Goal: Information Seeking & Learning: Learn about a topic

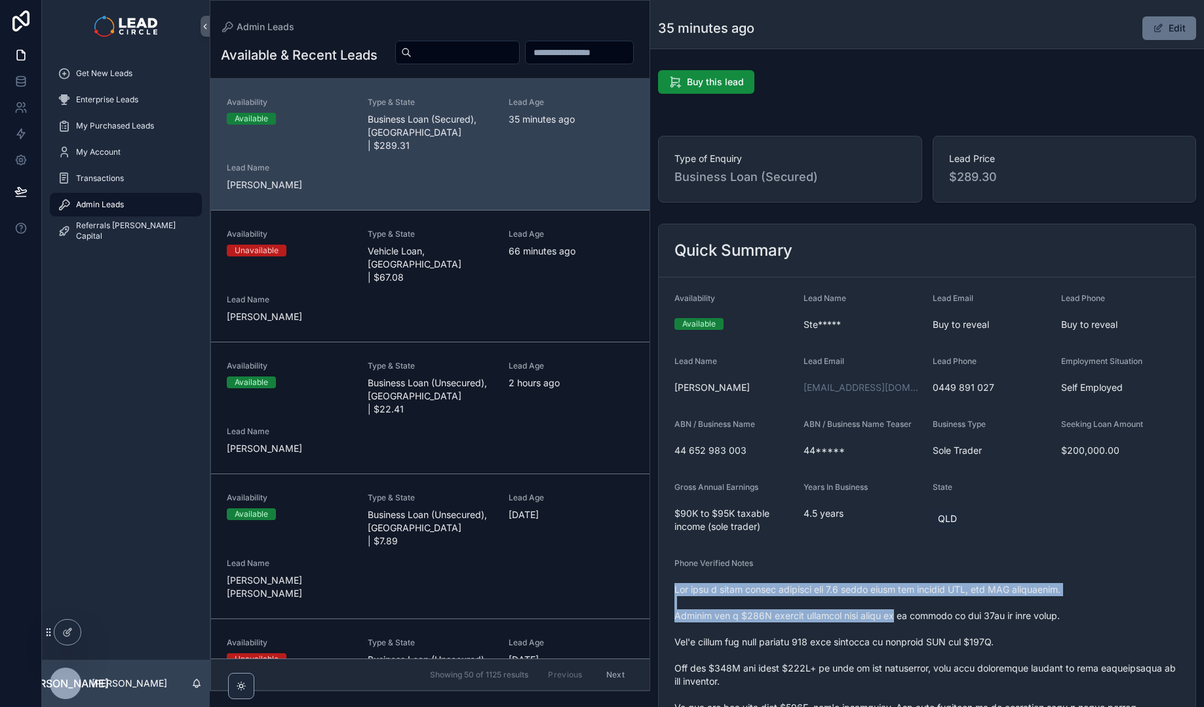
drag, startPoint x: 884, startPoint y: 581, endPoint x: 914, endPoint y: 635, distance: 62.2
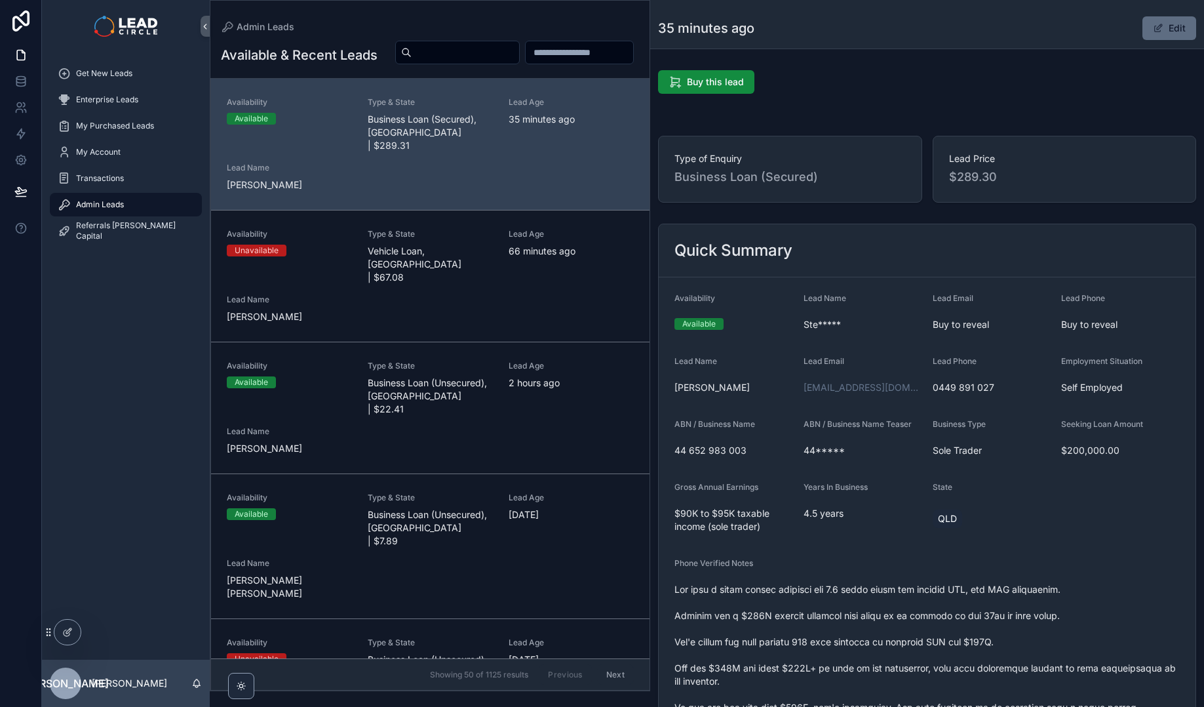
click at [1174, 31] on button "Edit" at bounding box center [1170, 28] width 54 height 24
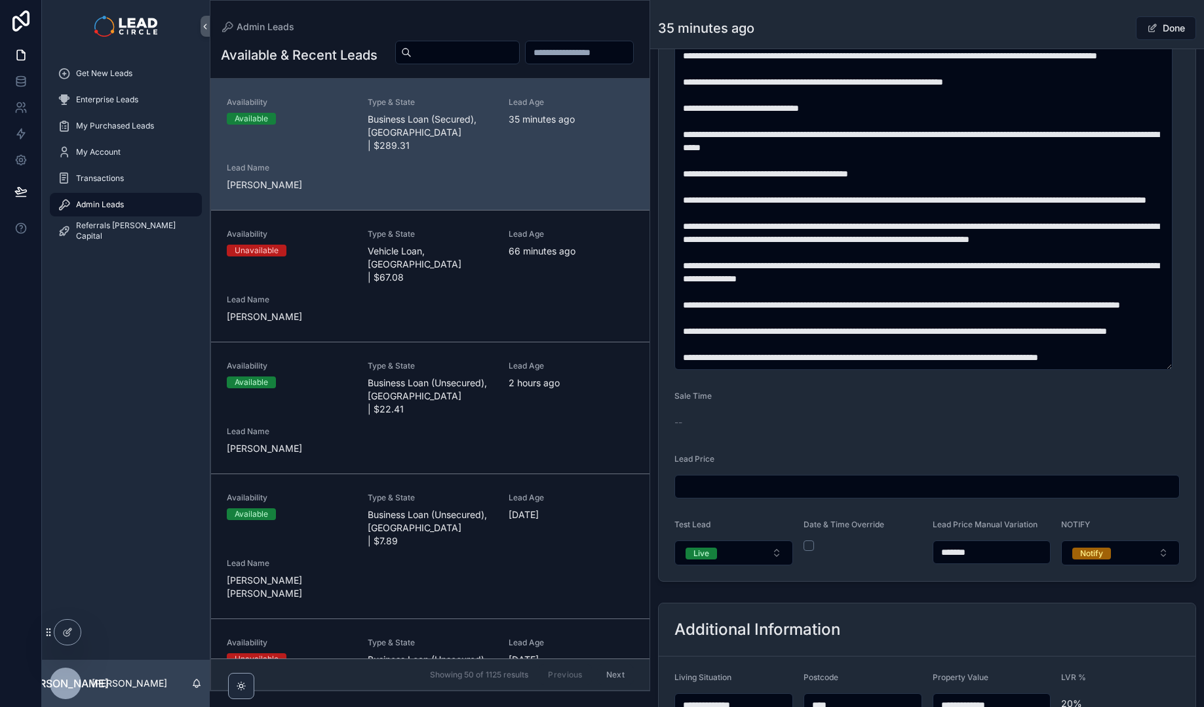
scroll to position [719, 0]
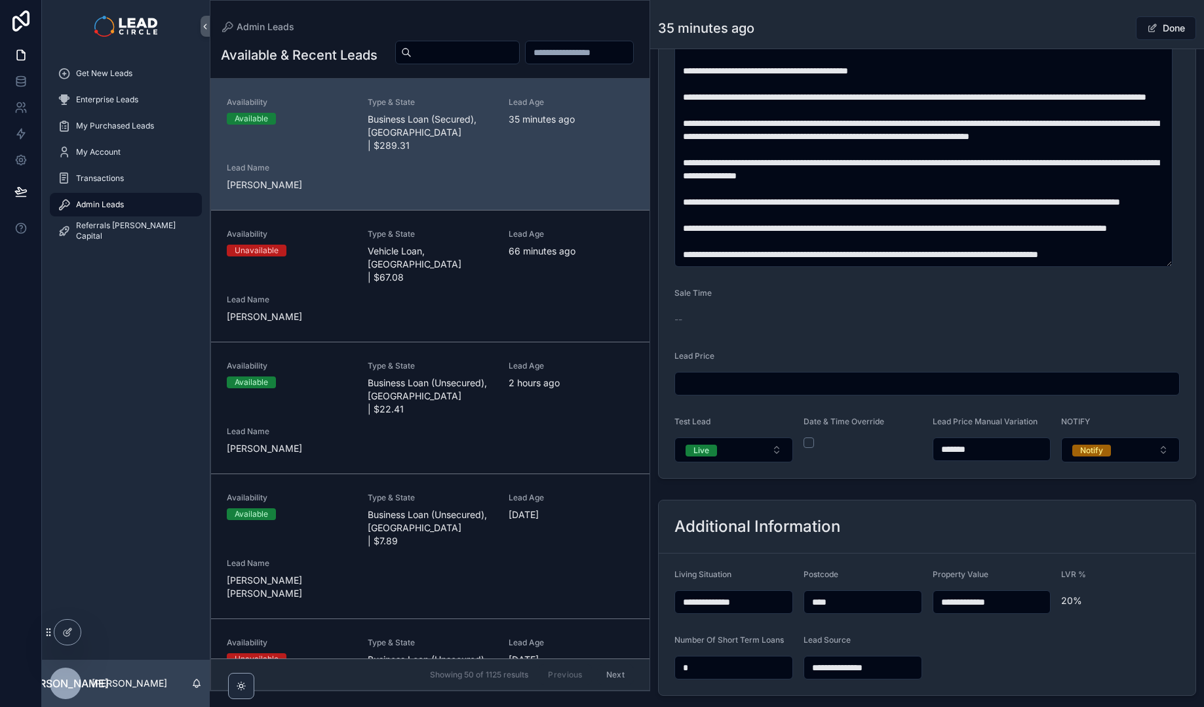
drag, startPoint x: 958, startPoint y: 448, endPoint x: 949, endPoint y: 446, distance: 9.4
click at [949, 446] on input "*******" at bounding box center [992, 449] width 117 height 18
type input "*******"
click at [971, 473] on form "**********" at bounding box center [927, 18] width 537 height 919
click at [1148, 30] on span "scrollable content" at bounding box center [1152, 28] width 10 height 10
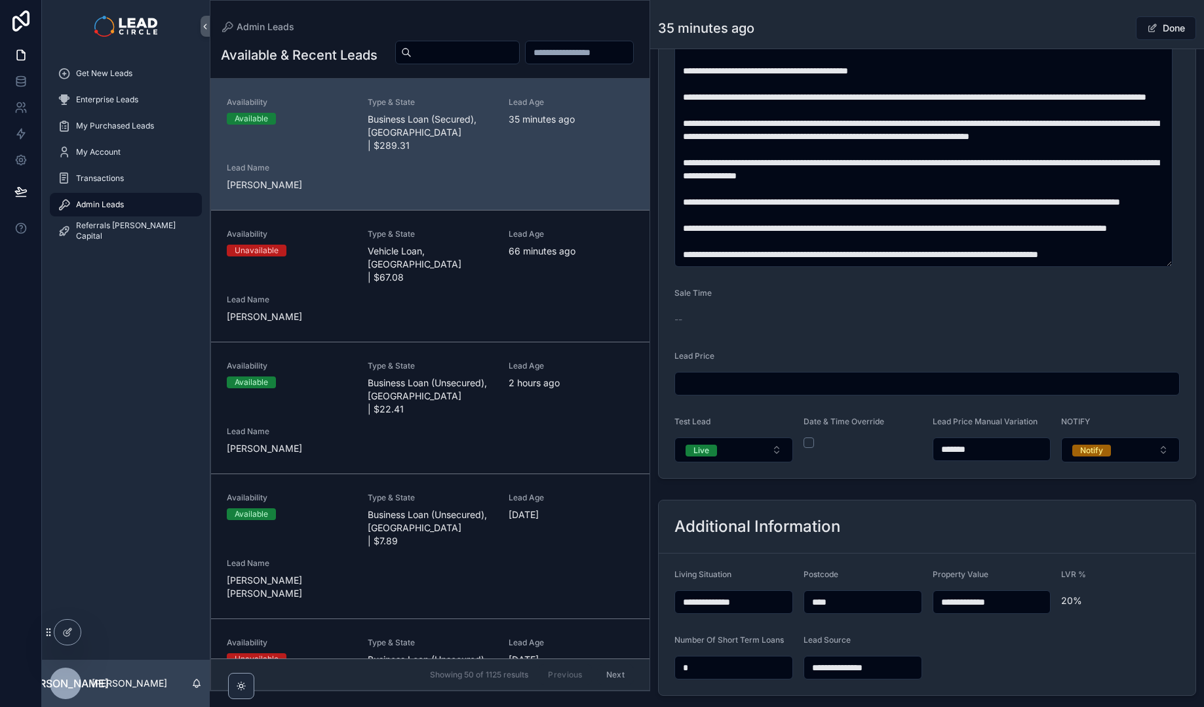
scroll to position [717, 0]
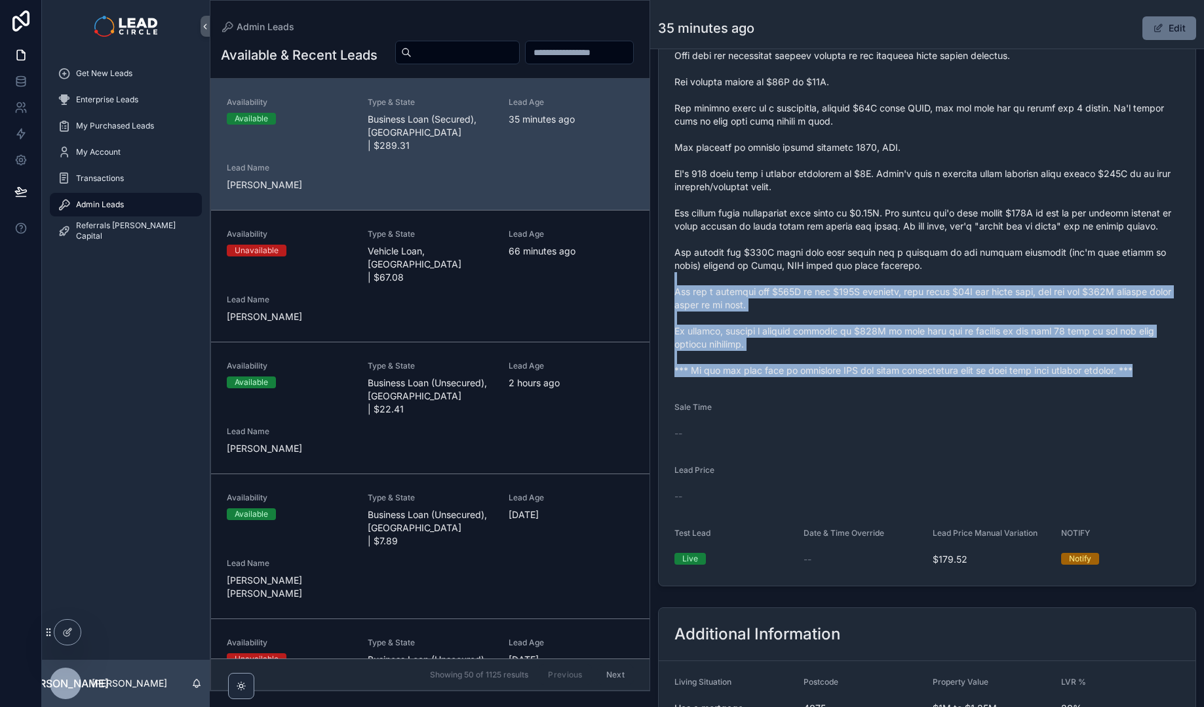
drag, startPoint x: 979, startPoint y: 302, endPoint x: 1000, endPoint y: 416, distance: 116.0
click at [1000, 416] on form "Availability Available Lead Name Ste***** Lead Email Buy to reveal Lead Phone B…" at bounding box center [927, 72] width 537 height 1025
drag, startPoint x: 1004, startPoint y: 447, endPoint x: 943, endPoint y: 277, distance: 181.0
click at [944, 283] on form "Availability Available Lead Name Ste***** Lead Email Buy to reveal Lead Phone B…" at bounding box center [927, 72] width 537 height 1025
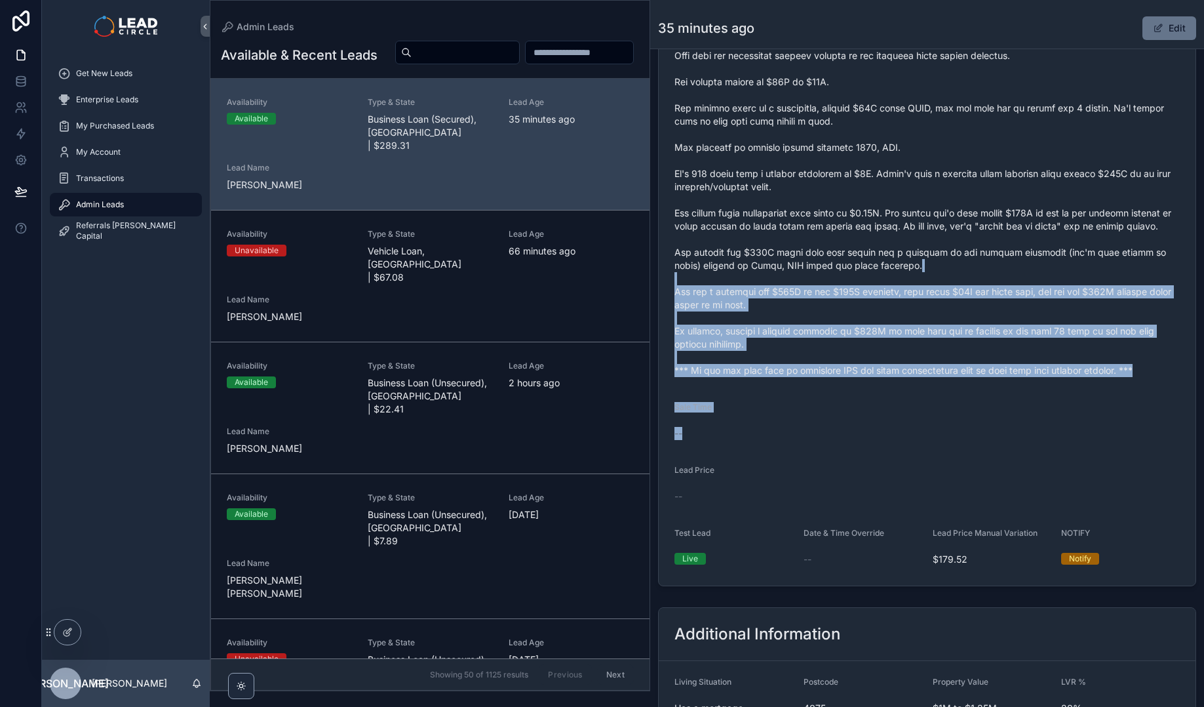
click at [943, 277] on span "scrollable content" at bounding box center [927, 121] width 505 height 511
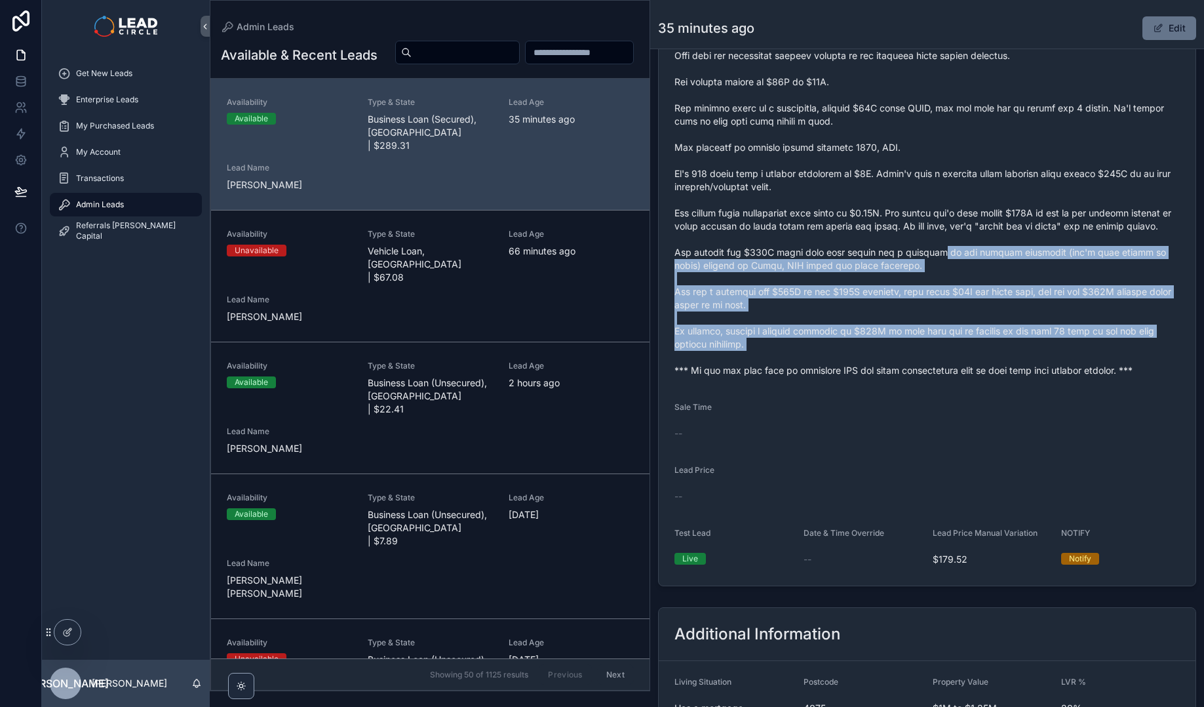
drag, startPoint x: 951, startPoint y: 273, endPoint x: 985, endPoint y: 408, distance: 139.8
click at [985, 408] on form "Availability Available Lead Name Ste***** Lead Email Buy to reveal Lead Phone B…" at bounding box center [927, 72] width 537 height 1025
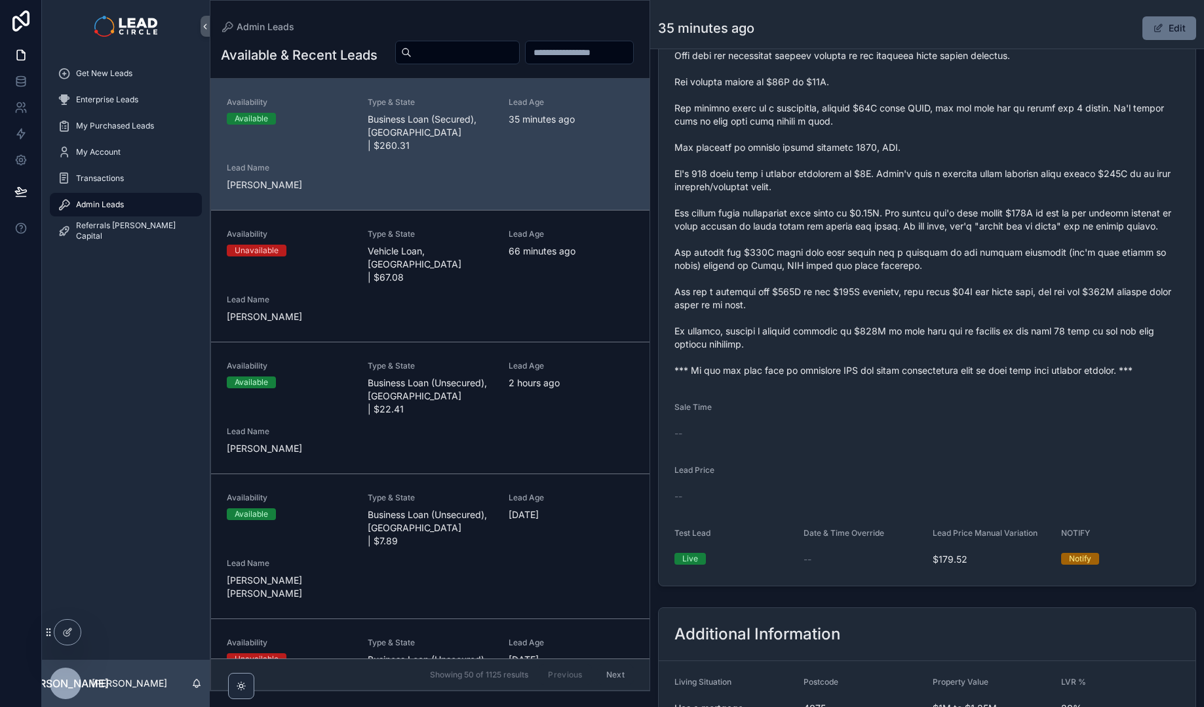
click at [985, 408] on form "Availability Available Lead Name Ste***** Lead Email Buy to reveal Lead Phone B…" at bounding box center [927, 72] width 537 height 1025
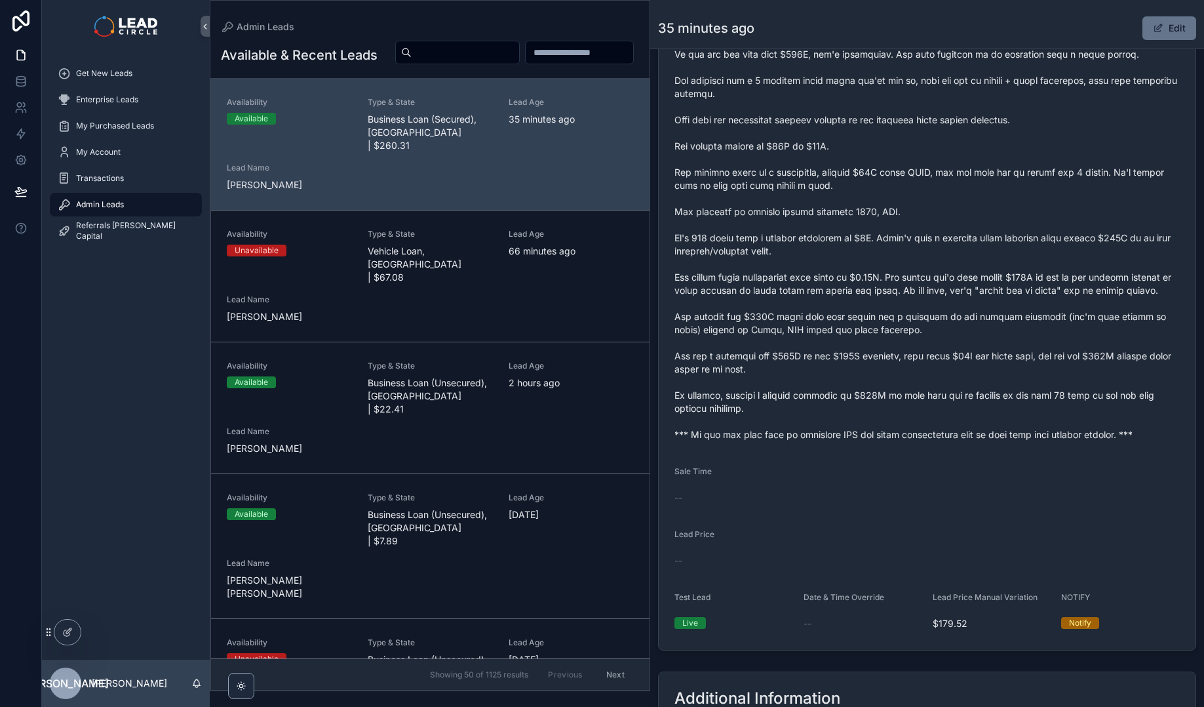
scroll to position [463, 0]
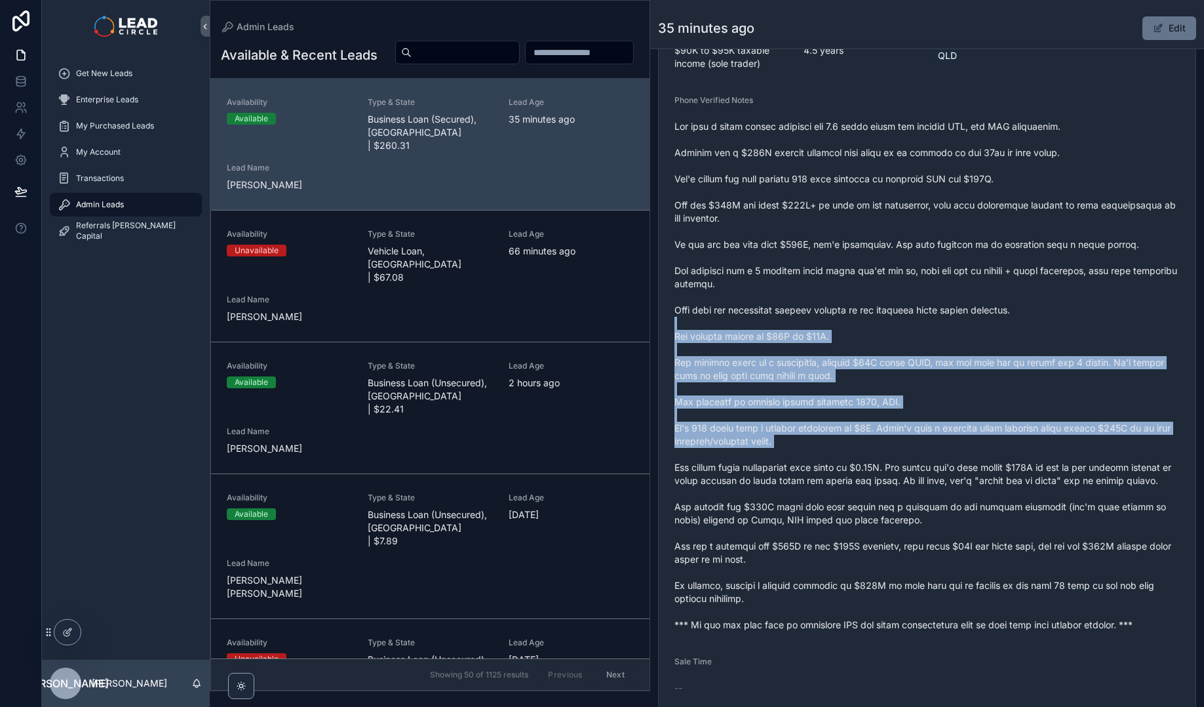
drag, startPoint x: 934, startPoint y: 319, endPoint x: 1000, endPoint y: 497, distance: 190.2
click at [1000, 497] on span "scrollable content" at bounding box center [927, 375] width 505 height 511
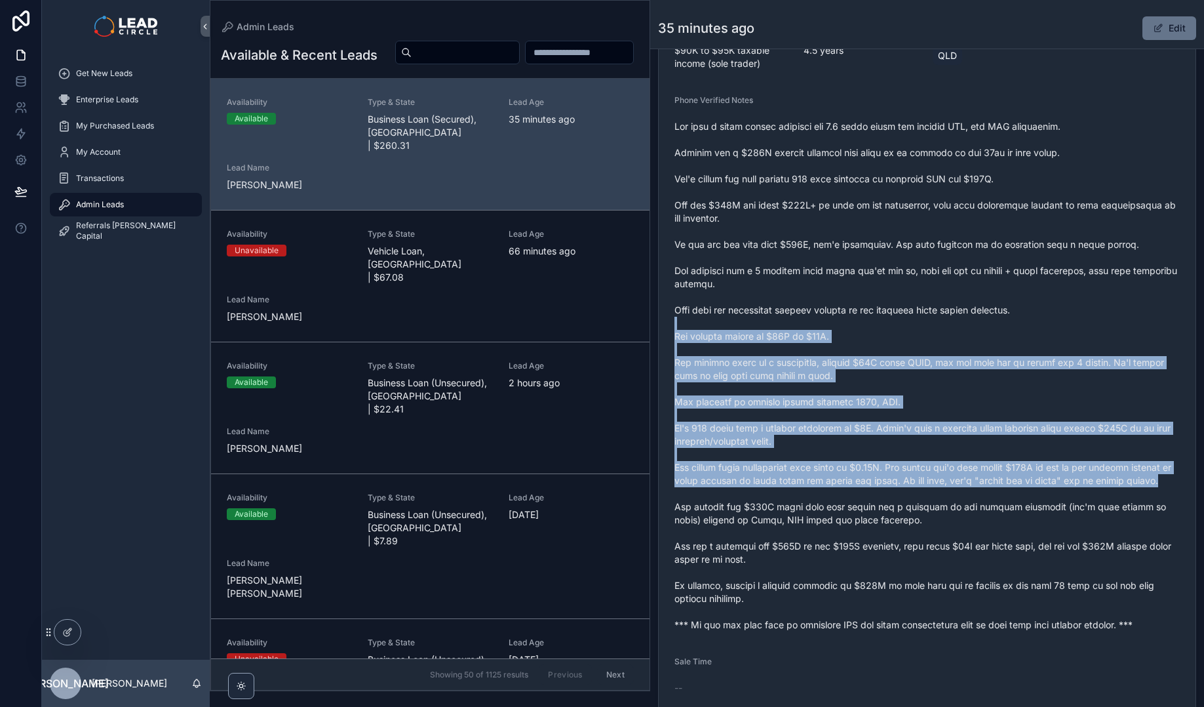
click at [1000, 497] on span "scrollable content" at bounding box center [927, 375] width 505 height 511
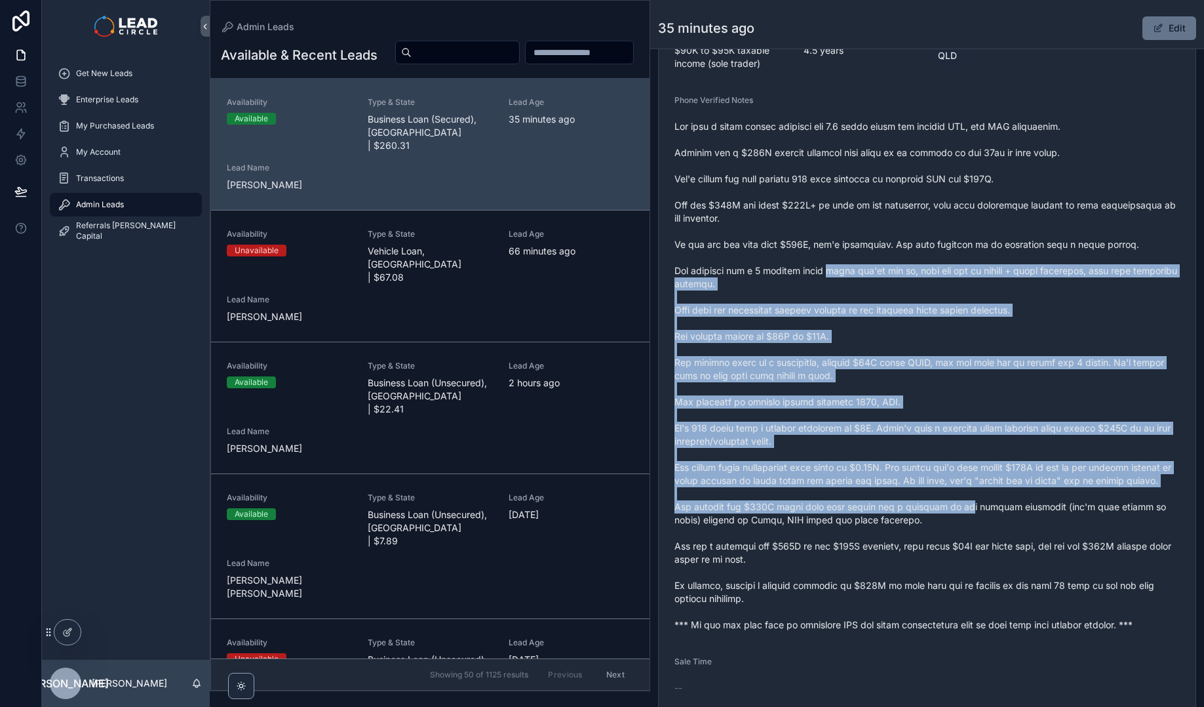
drag, startPoint x: 936, startPoint y: 460, endPoint x: 977, endPoint y: 526, distance: 78.0
click at [975, 524] on span "scrollable content" at bounding box center [927, 375] width 505 height 511
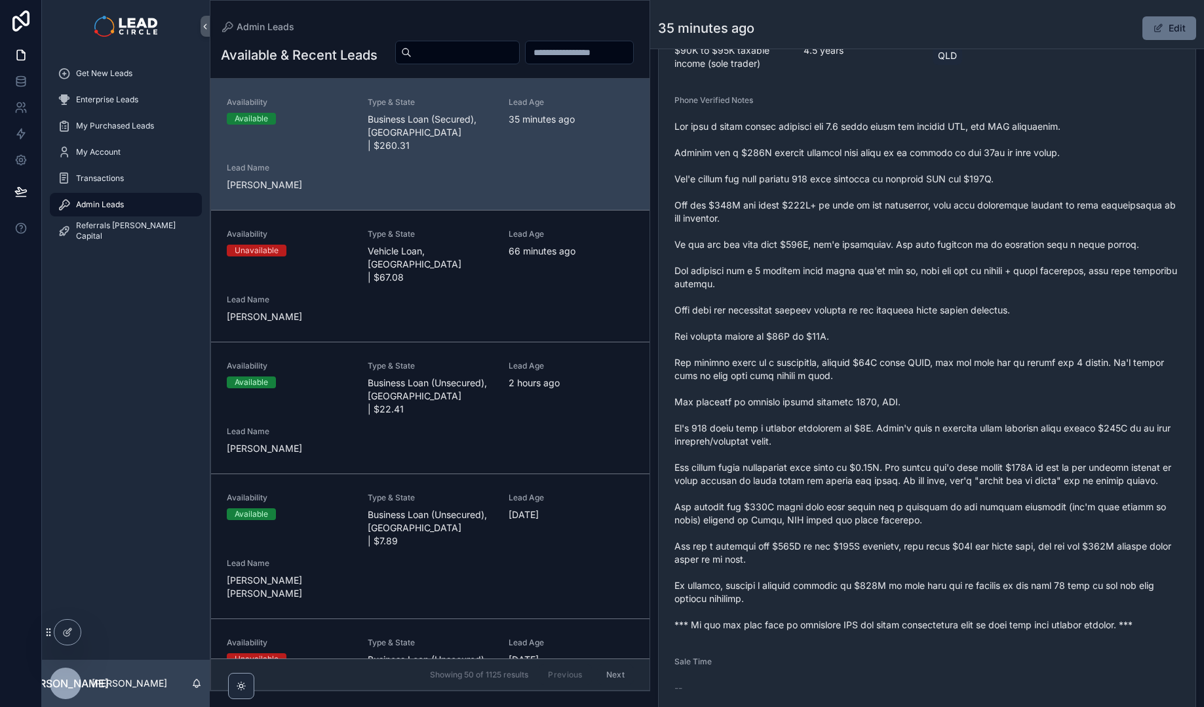
drag, startPoint x: 977, startPoint y: 526, endPoint x: 1029, endPoint y: 589, distance: 81.0
click at [977, 528] on span "scrollable content" at bounding box center [927, 375] width 505 height 511
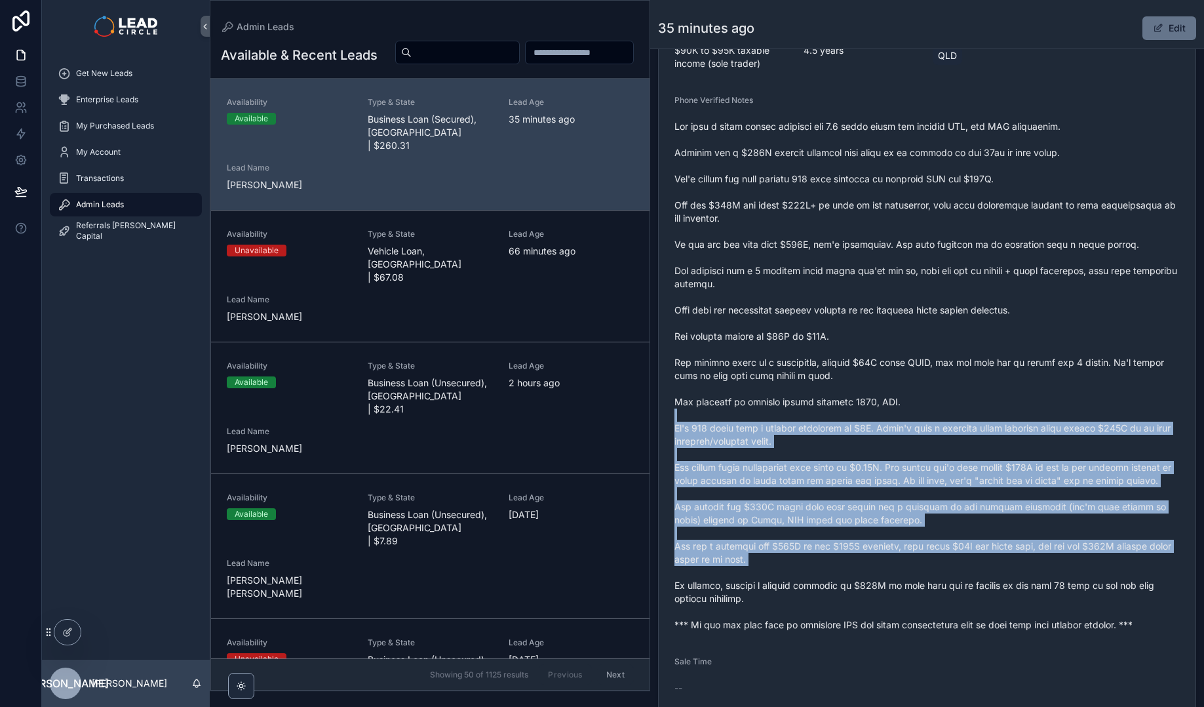
drag, startPoint x: 1029, startPoint y: 589, endPoint x: 878, endPoint y: 351, distance: 282.6
click at [894, 374] on span "scrollable content" at bounding box center [927, 375] width 505 height 511
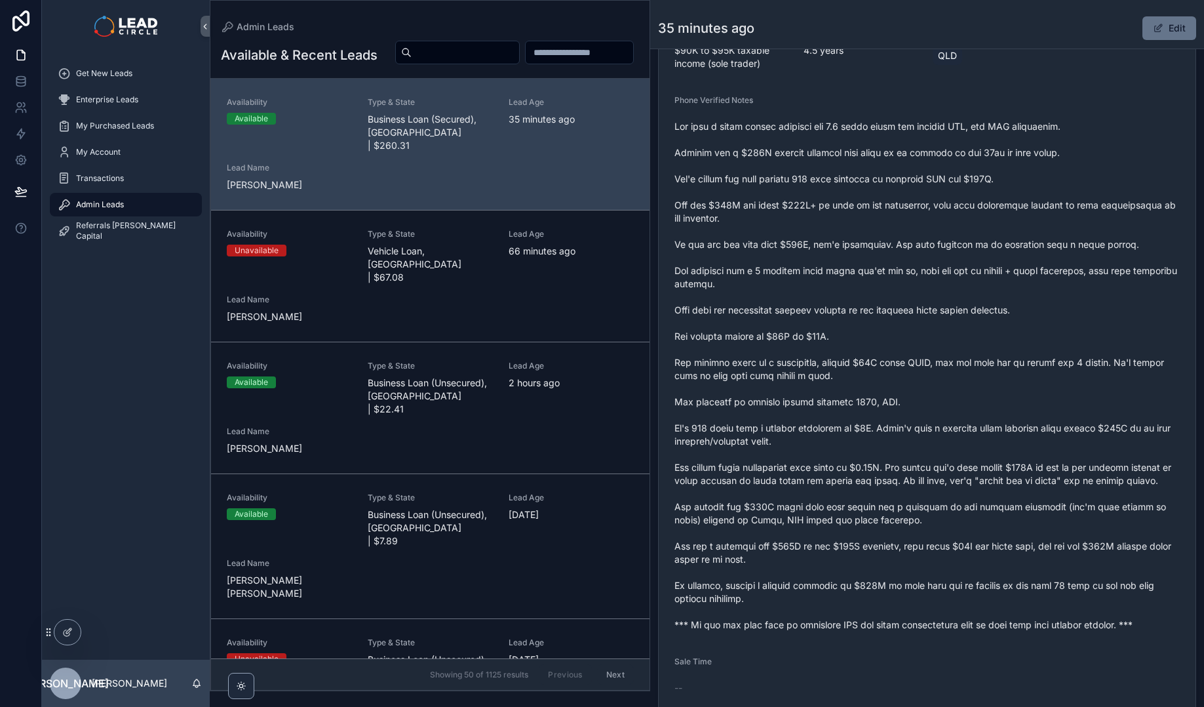
click at [878, 351] on span "scrollable content" at bounding box center [927, 375] width 505 height 511
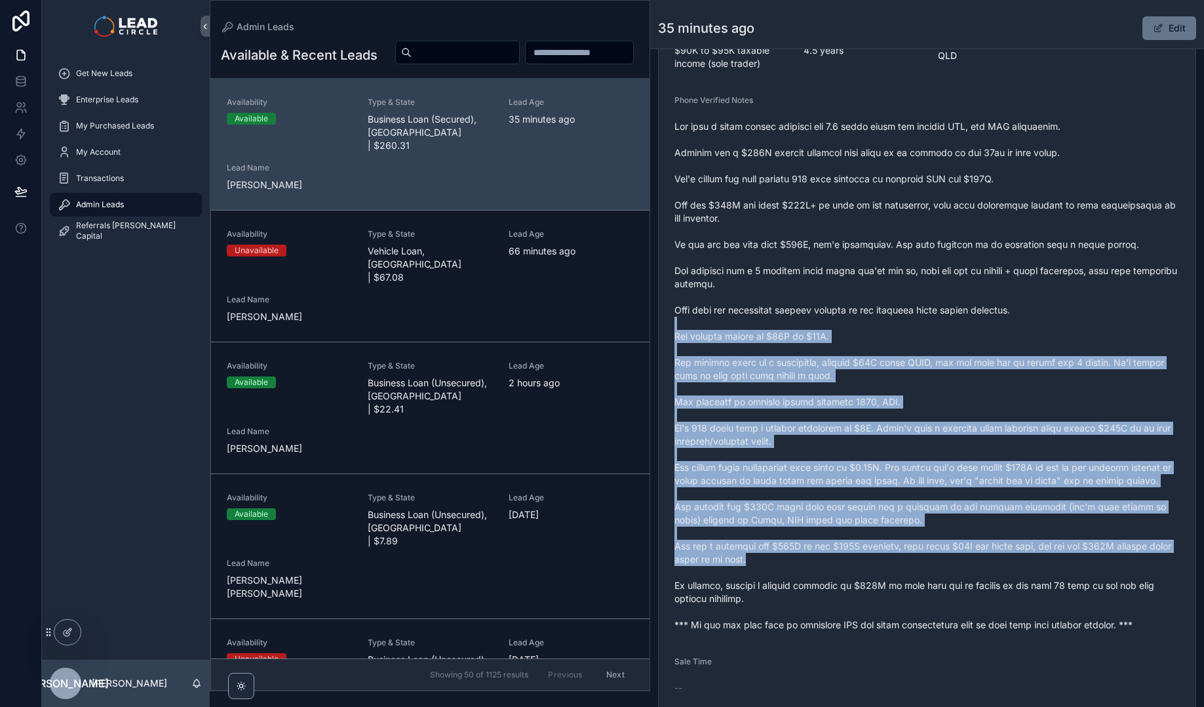
drag, startPoint x: 877, startPoint y: 337, endPoint x: 997, endPoint y: 571, distance: 263.3
click at [997, 571] on span "scrollable content" at bounding box center [927, 375] width 505 height 511
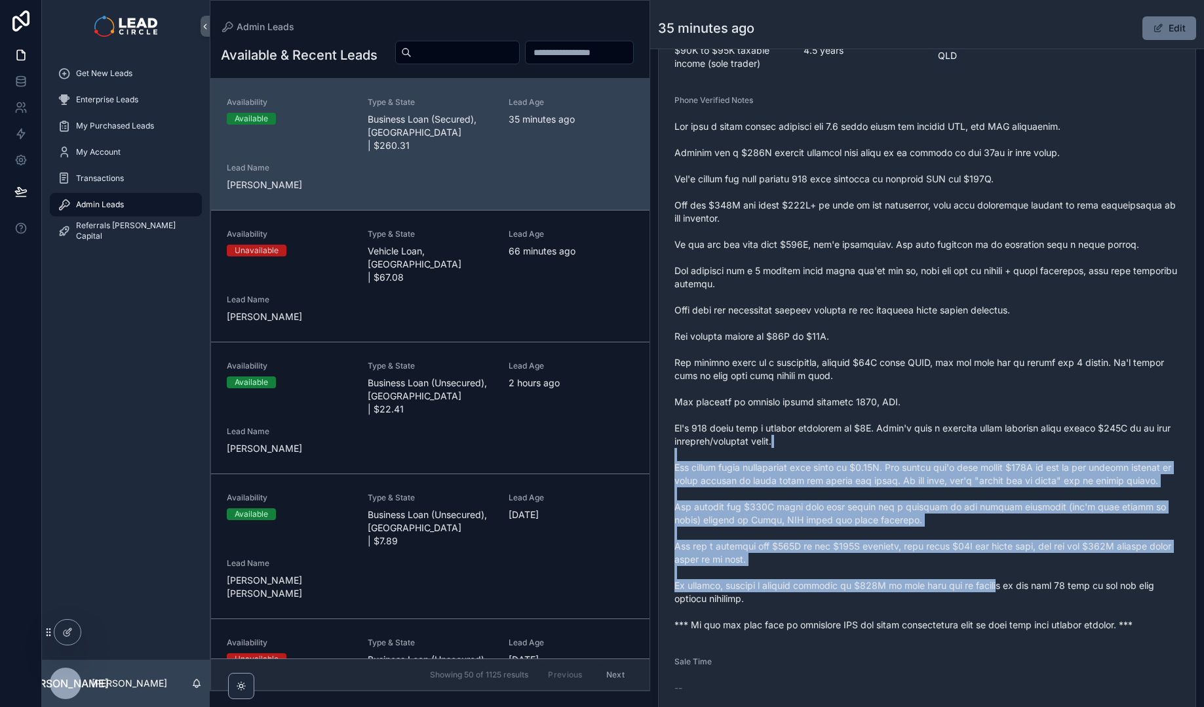
drag, startPoint x: 1006, startPoint y: 595, endPoint x: 916, endPoint y: 406, distance: 208.8
click at [918, 412] on span "scrollable content" at bounding box center [927, 375] width 505 height 511
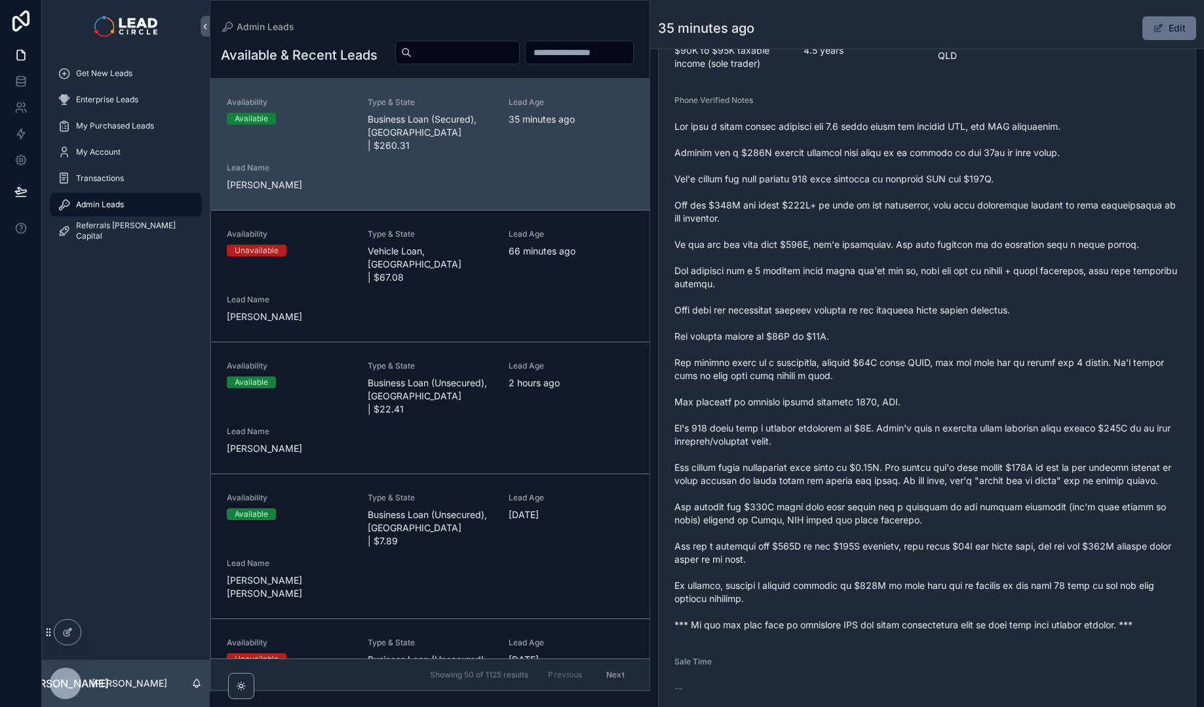
click at [916, 406] on span "scrollable content" at bounding box center [927, 375] width 505 height 511
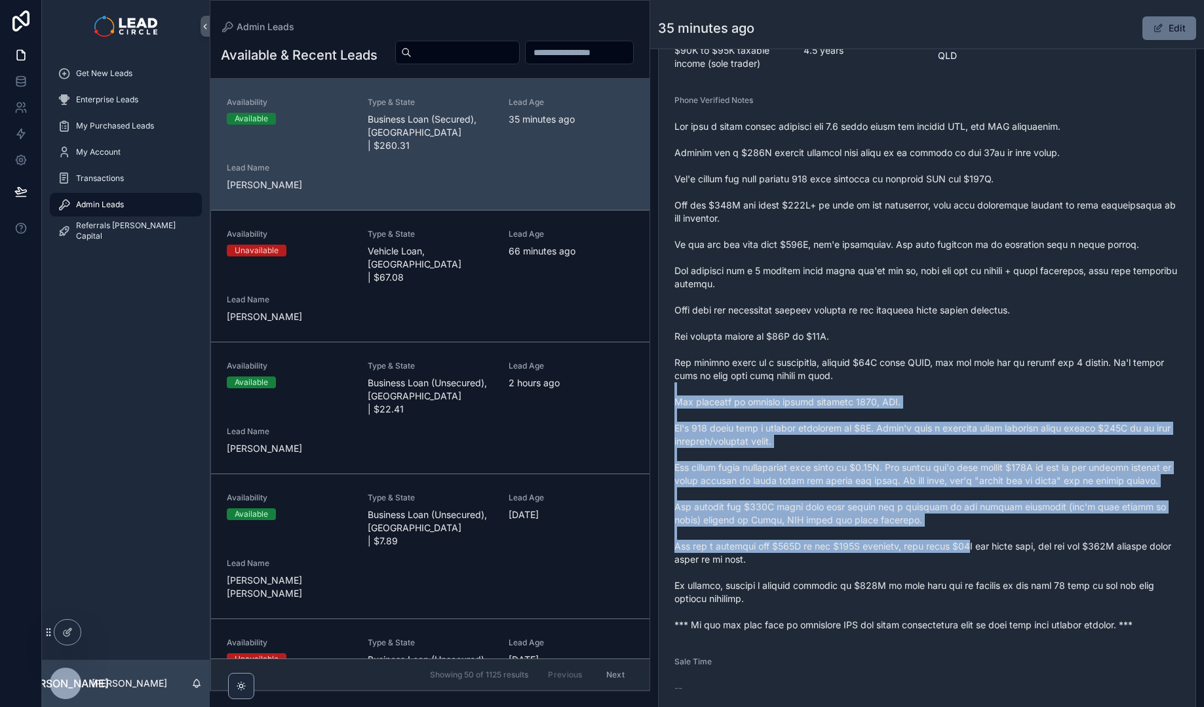
drag, startPoint x: 918, startPoint y: 389, endPoint x: 988, endPoint y: 569, distance: 192.8
click at [988, 568] on span "scrollable content" at bounding box center [927, 375] width 505 height 511
click at [988, 569] on span "scrollable content" at bounding box center [927, 375] width 505 height 511
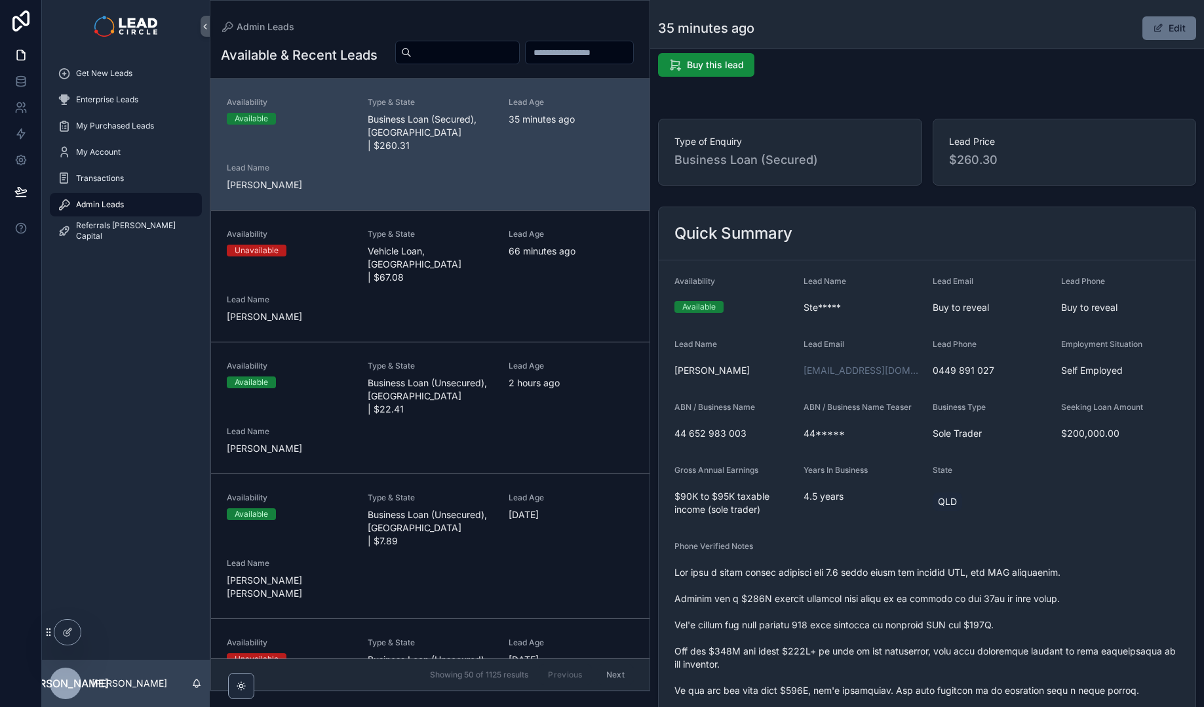
scroll to position [0, 0]
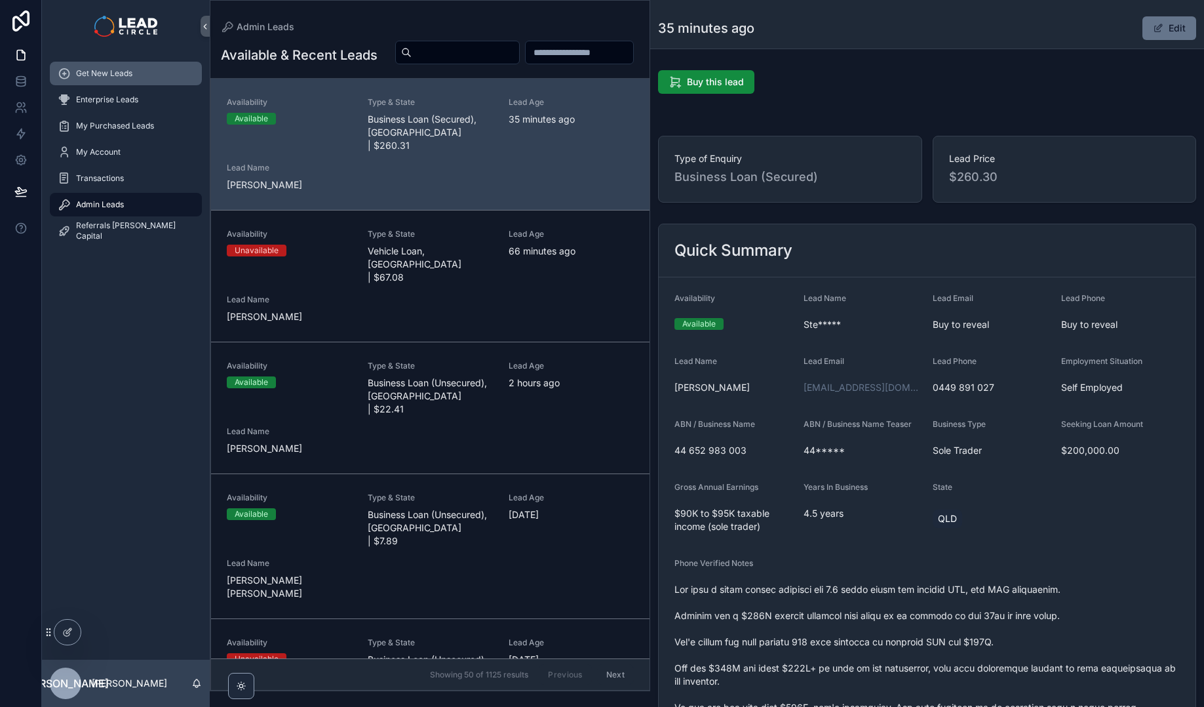
click at [95, 81] on div "Get New Leads" at bounding box center [126, 73] width 136 height 21
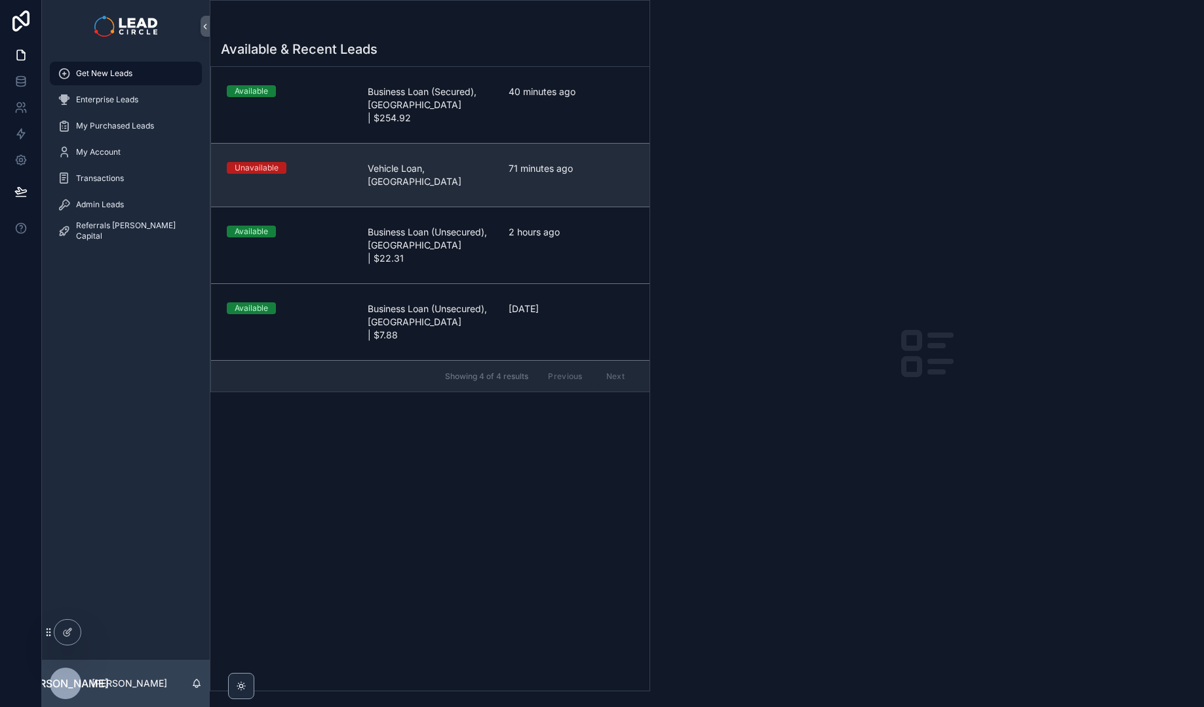
click at [439, 163] on link "Unavailable Vehicle Loan, [GEOGRAPHIC_DATA] 71 minutes ago" at bounding box center [430, 175] width 439 height 64
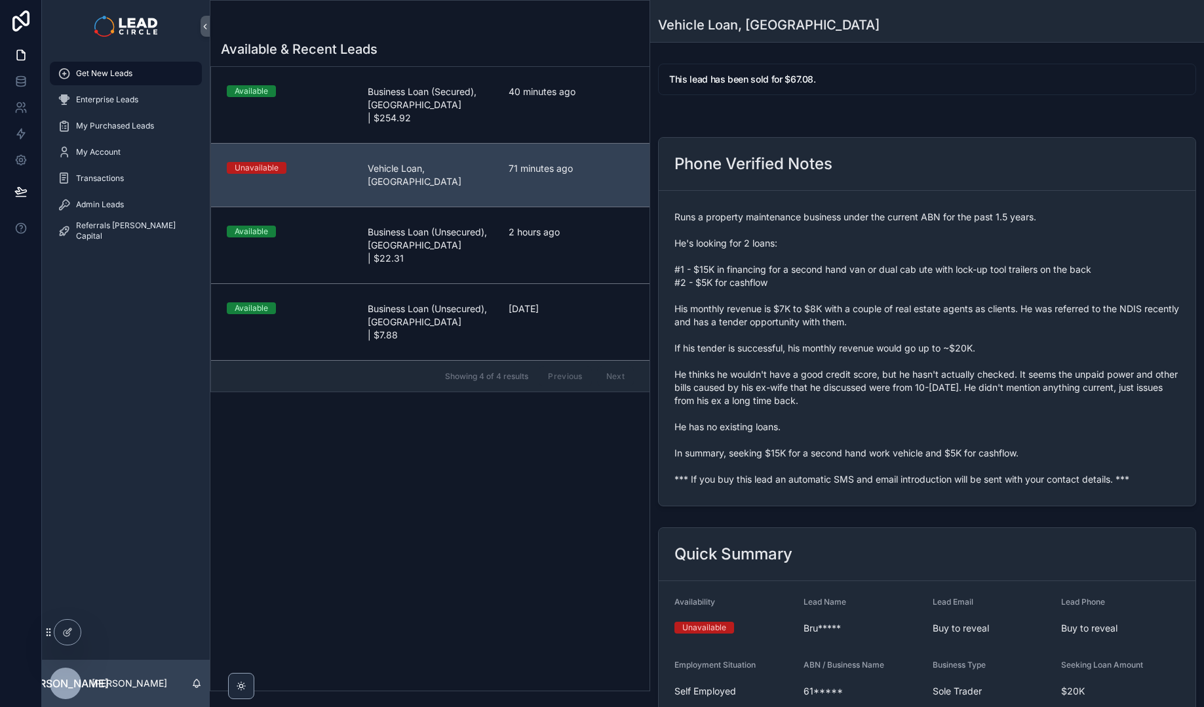
click at [785, 474] on span "Runs a property maintenance business under the current ABN for the past 1.5 yea…" at bounding box center [927, 347] width 505 height 275
copy span "*** If you buy this lead an automatic SMS and email introduction will be sent w…"
click at [473, 424] on div "Available & Recent Leads Available Business Loan (Secured), [GEOGRAPHIC_DATA] |…" at bounding box center [429, 361] width 439 height 658
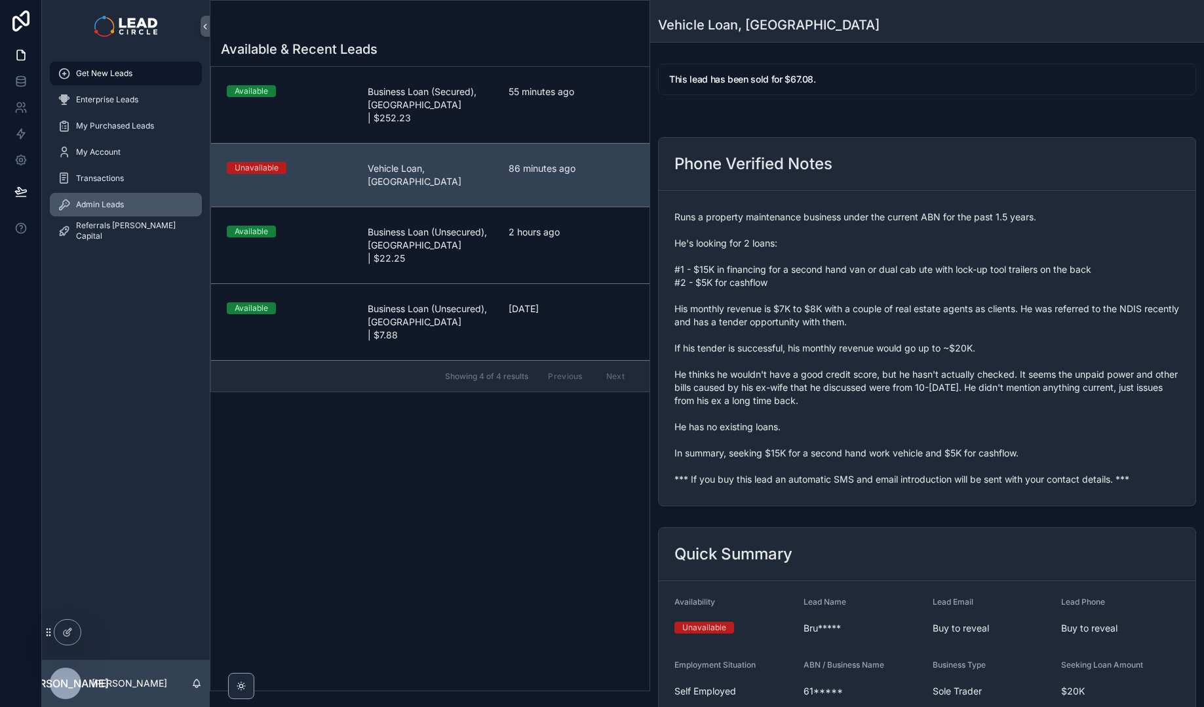
click at [151, 199] on div "Admin Leads" at bounding box center [126, 204] width 136 height 21
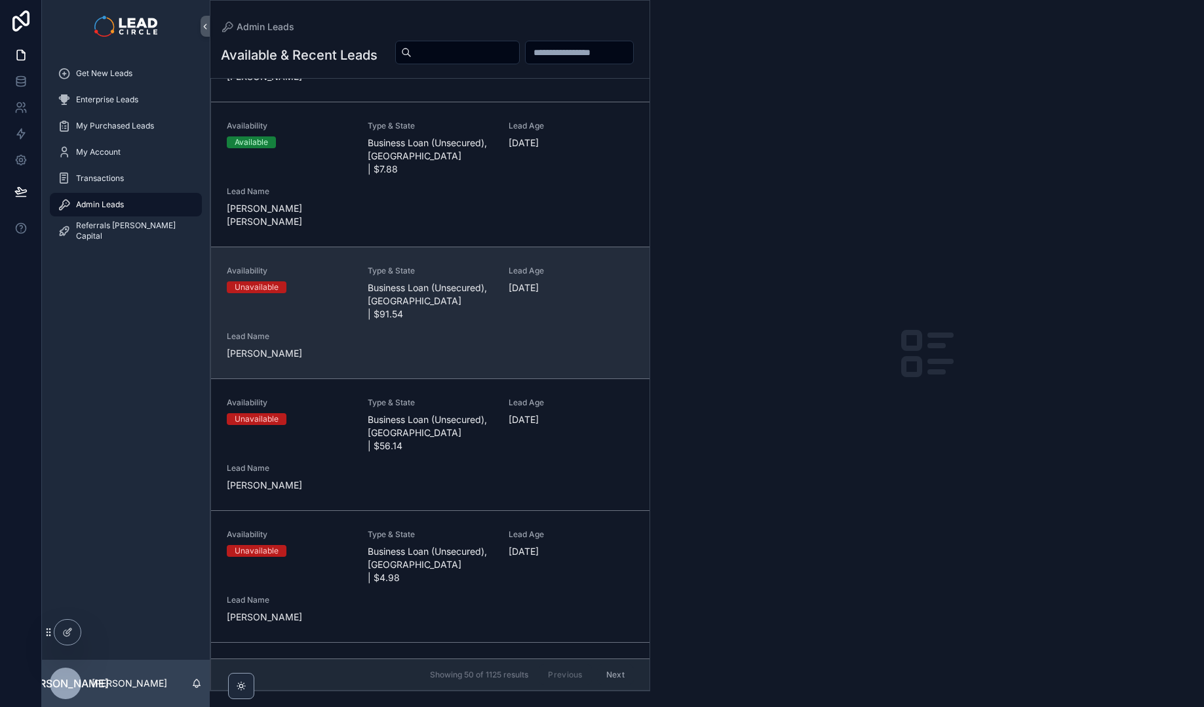
scroll to position [403, 0]
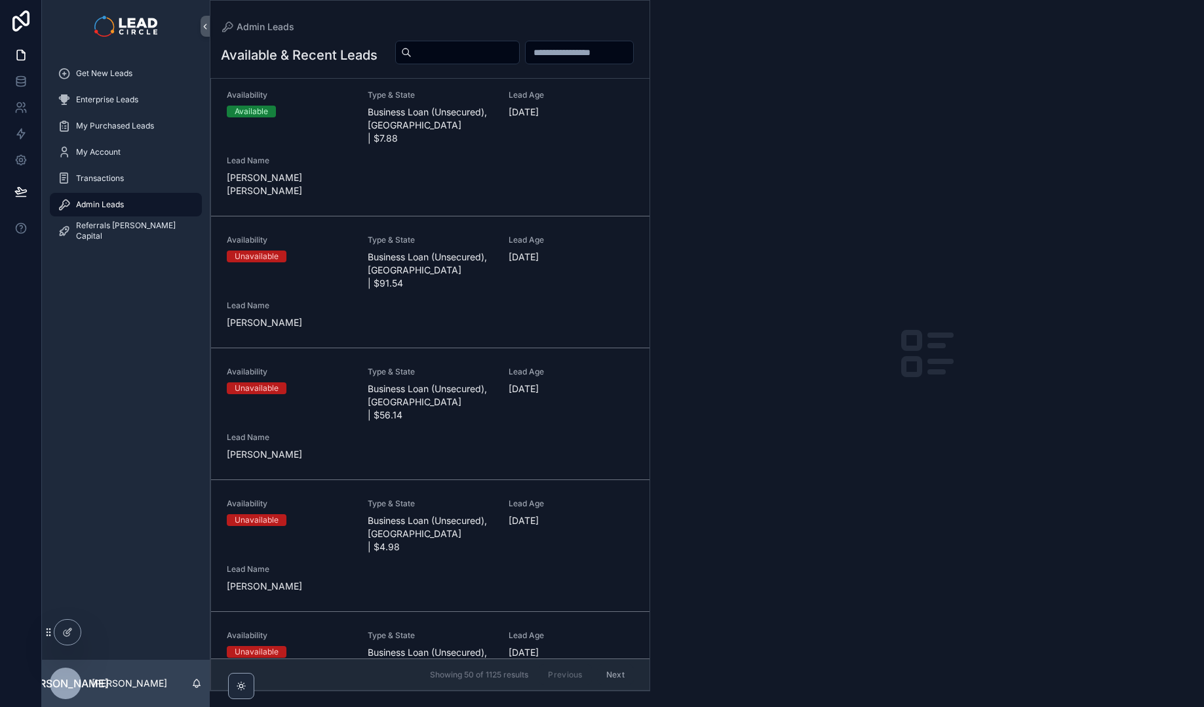
click at [519, 58] on input "scrollable content" at bounding box center [466, 52] width 108 height 18
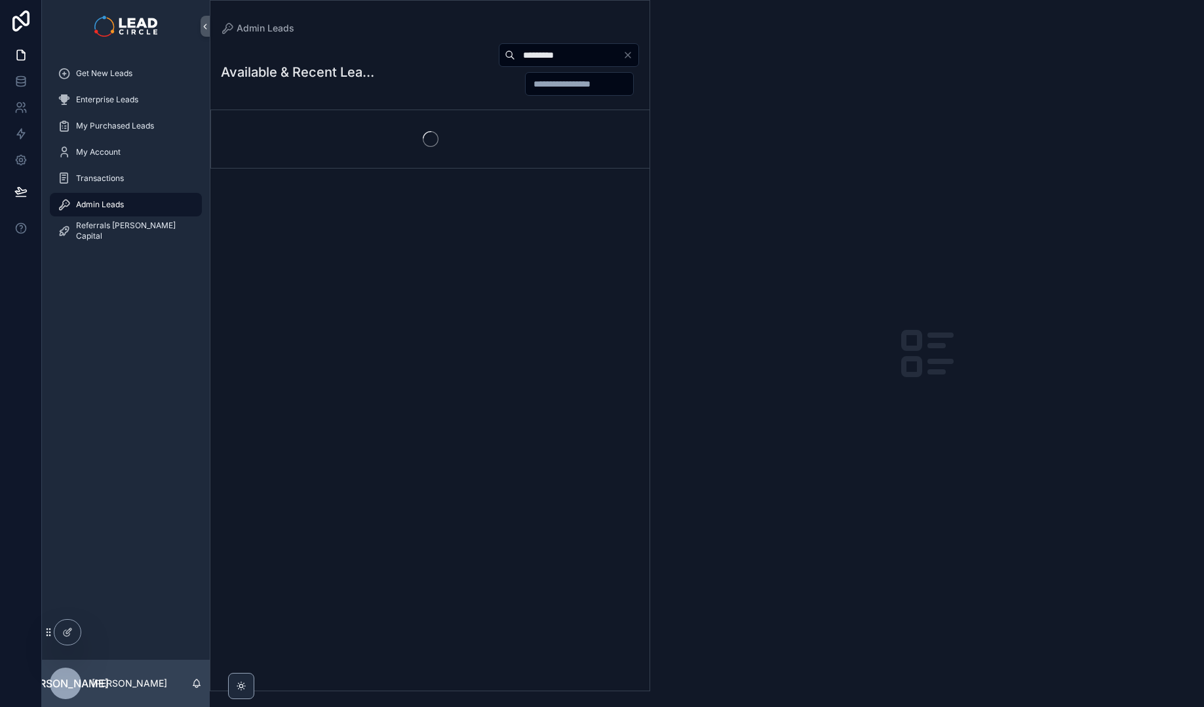
type input "*********"
click at [424, 81] on div "*********" at bounding box center [506, 70] width 265 height 54
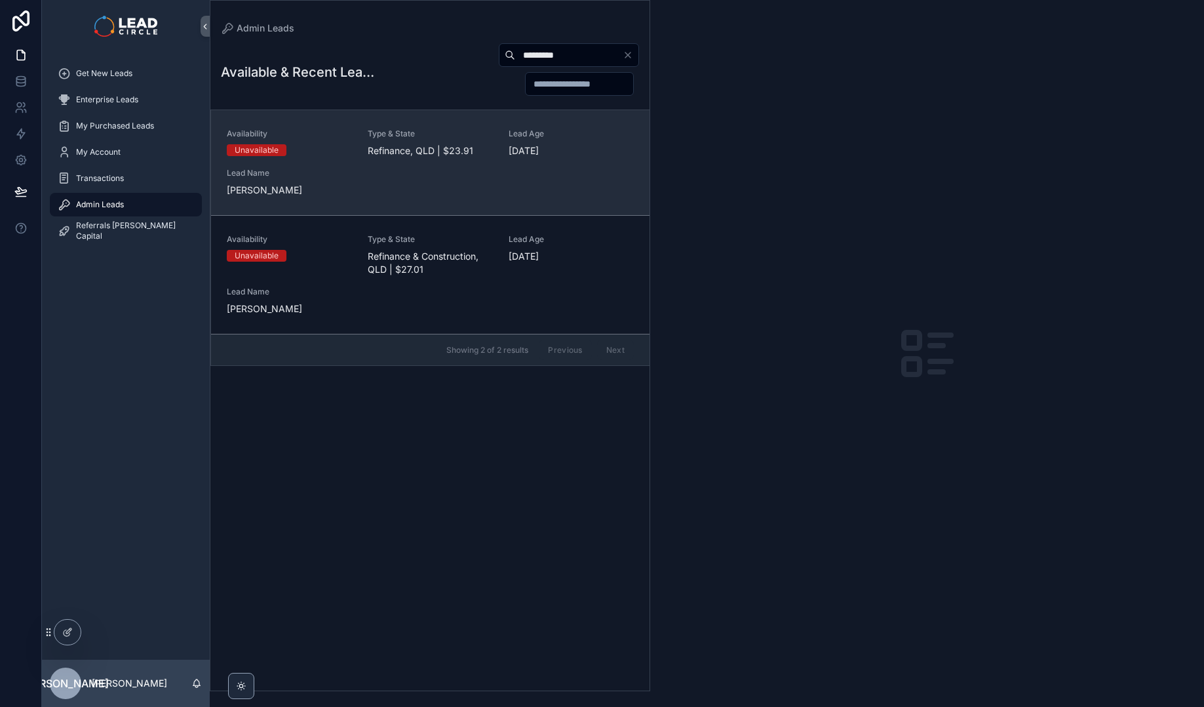
click at [473, 176] on div "Availability Unavailable Type & State Refinance, [GEOGRAPHIC_DATA] | $23.91 Lea…" at bounding box center [430, 162] width 407 height 68
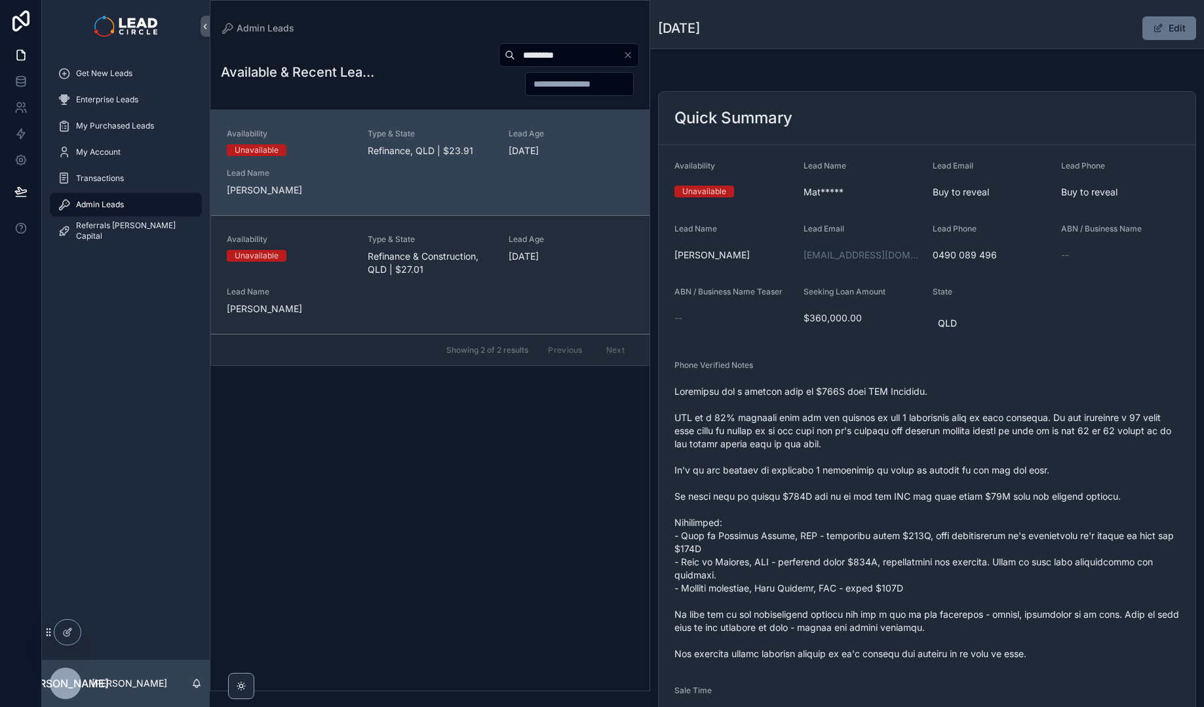
click at [500, 241] on div "Availability Unavailable Type & State Refinance & Construction, [GEOGRAPHIC_DAT…" at bounding box center [430, 274] width 407 height 81
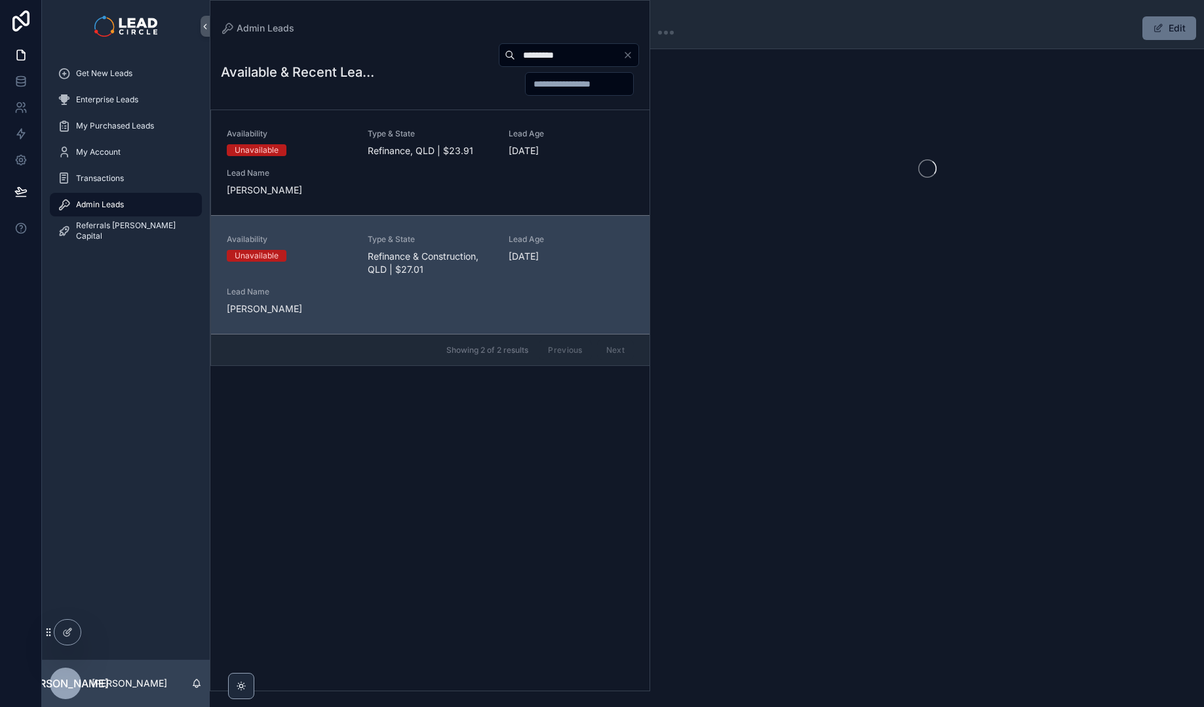
click at [629, 56] on icon "Clear" at bounding box center [627, 54] width 5 height 5
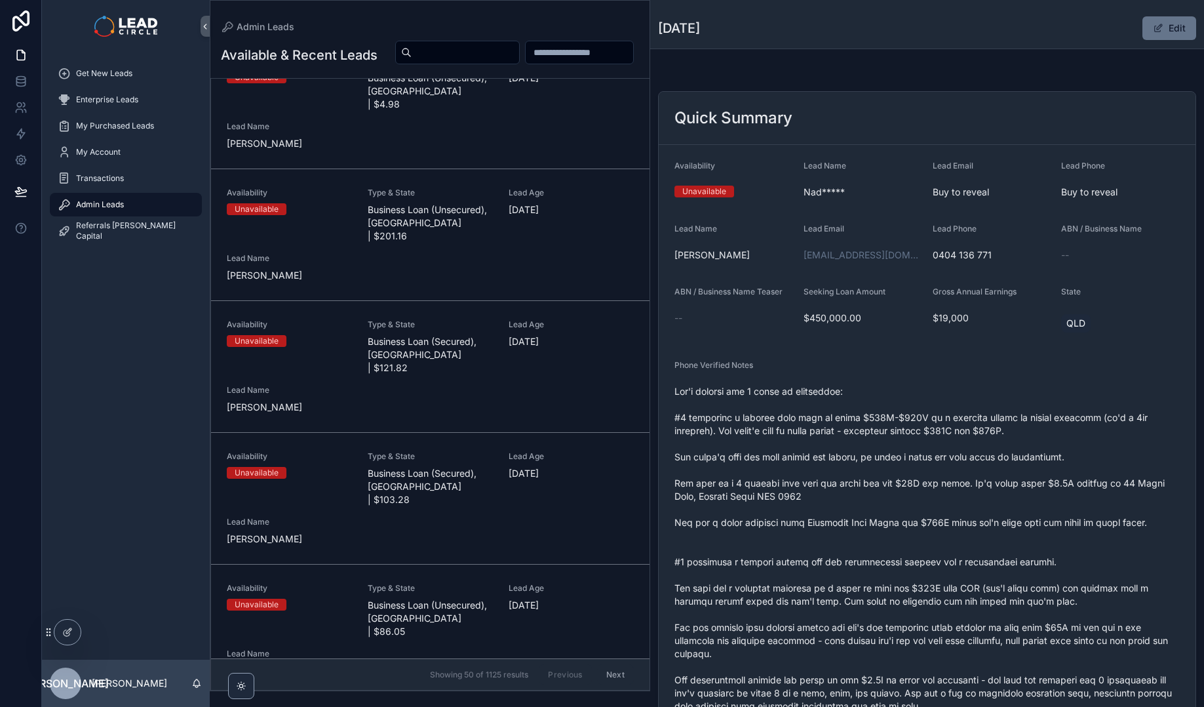
scroll to position [800, 0]
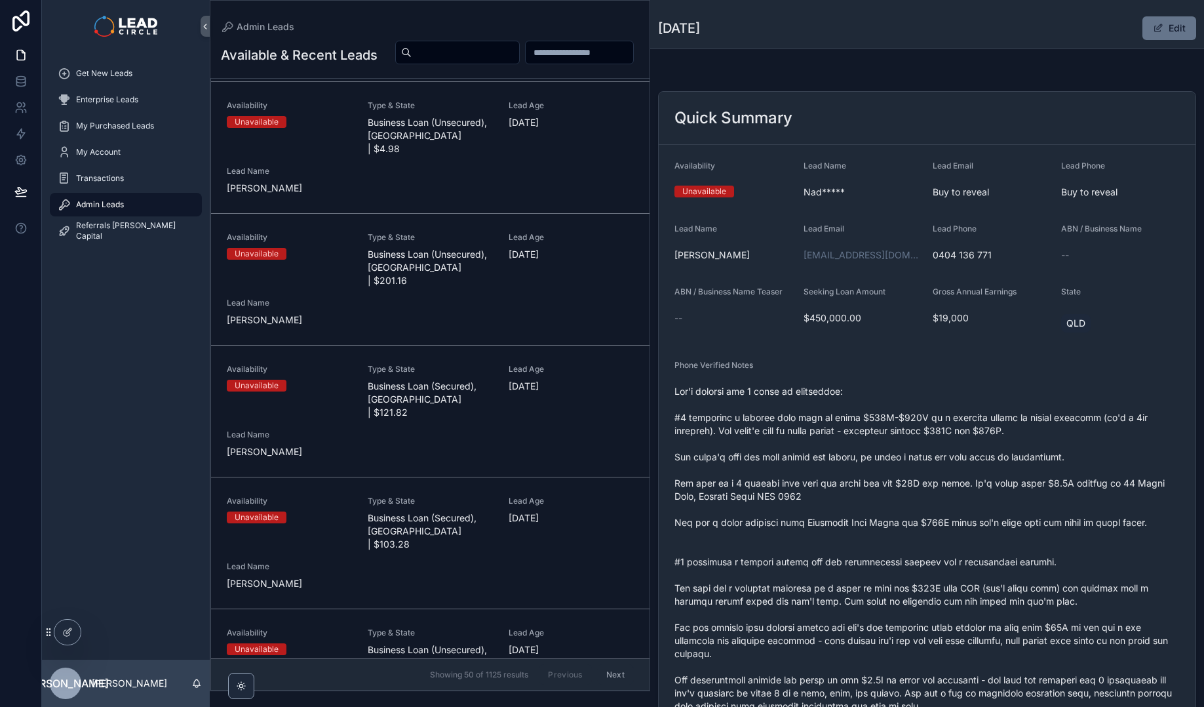
click at [519, 52] on input "scrollable content" at bounding box center [466, 52] width 108 height 18
paste input "**********"
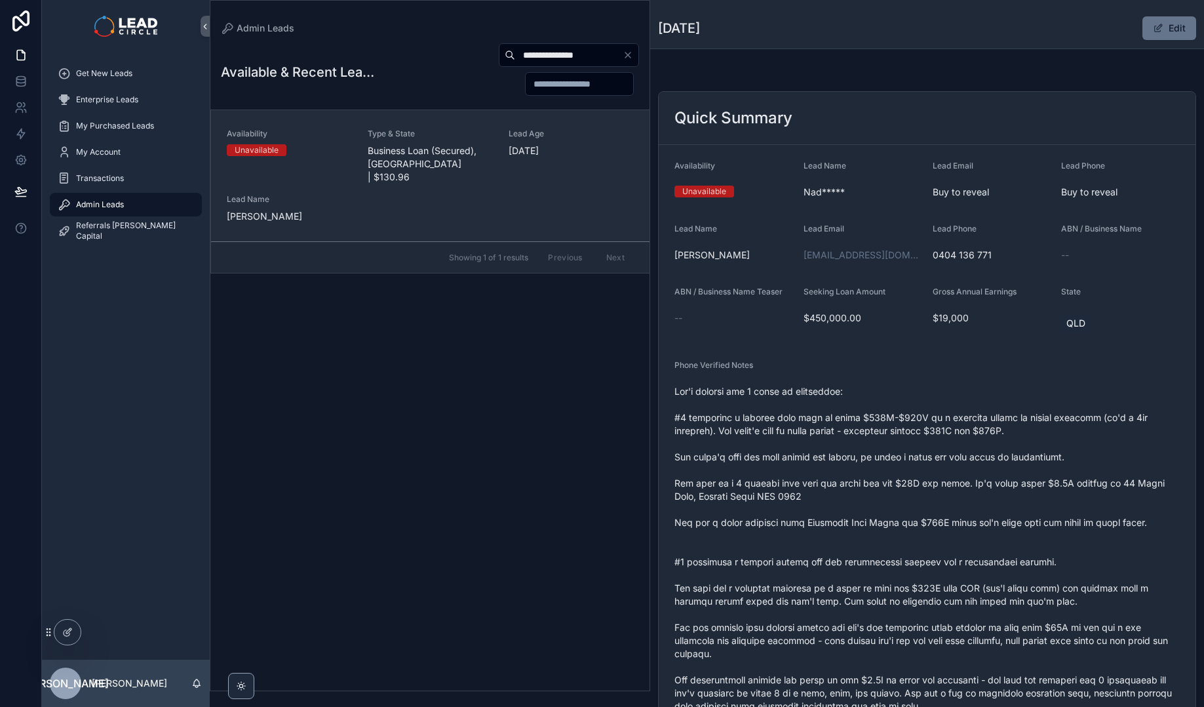
click at [395, 165] on span "Business Loan (Secured), [GEOGRAPHIC_DATA] | $130.96" at bounding box center [430, 163] width 125 height 39
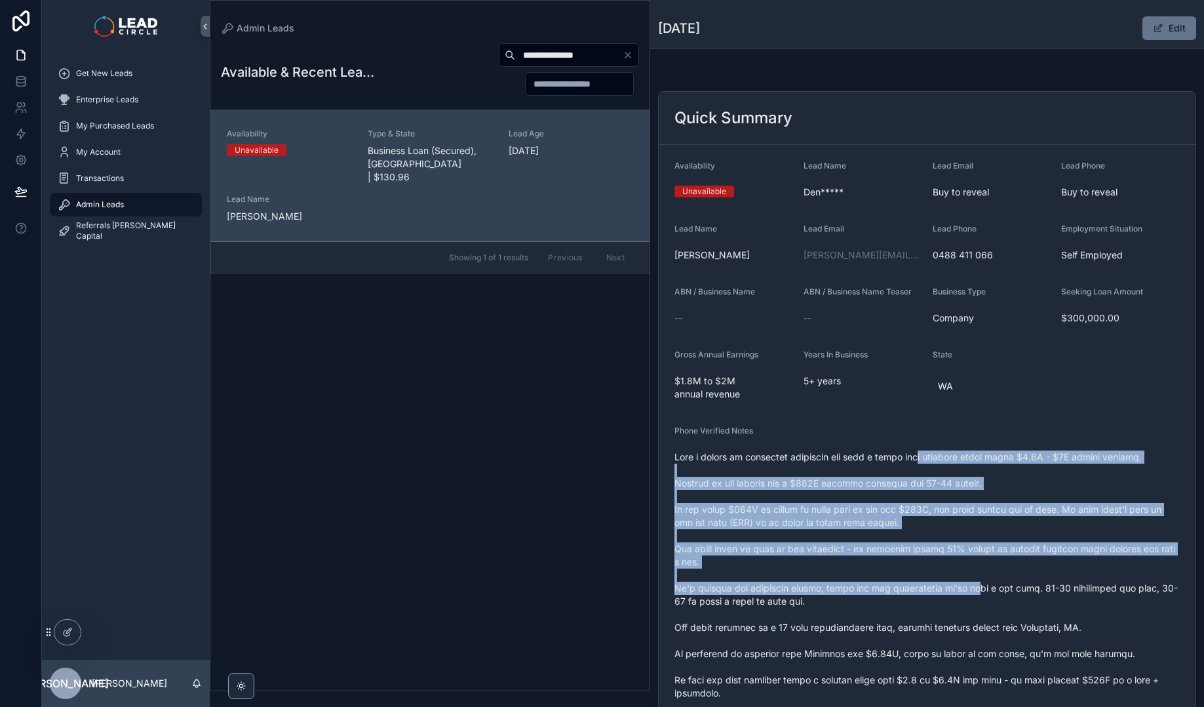
drag, startPoint x: 928, startPoint y: 450, endPoint x: 967, endPoint y: 582, distance: 136.9
click at [967, 582] on span "scrollable content" at bounding box center [927, 673] width 505 height 446
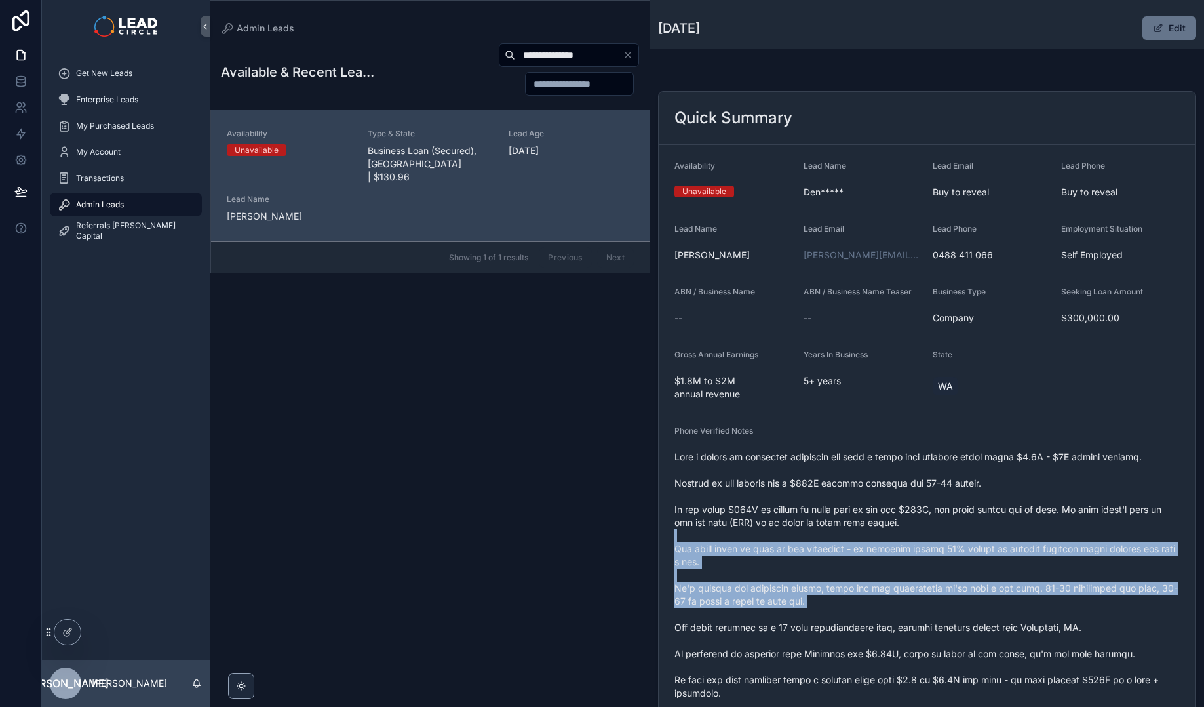
drag, startPoint x: 1001, startPoint y: 614, endPoint x: 935, endPoint y: 510, distance: 122.9
click at [937, 514] on span "scrollable content" at bounding box center [927, 673] width 505 height 446
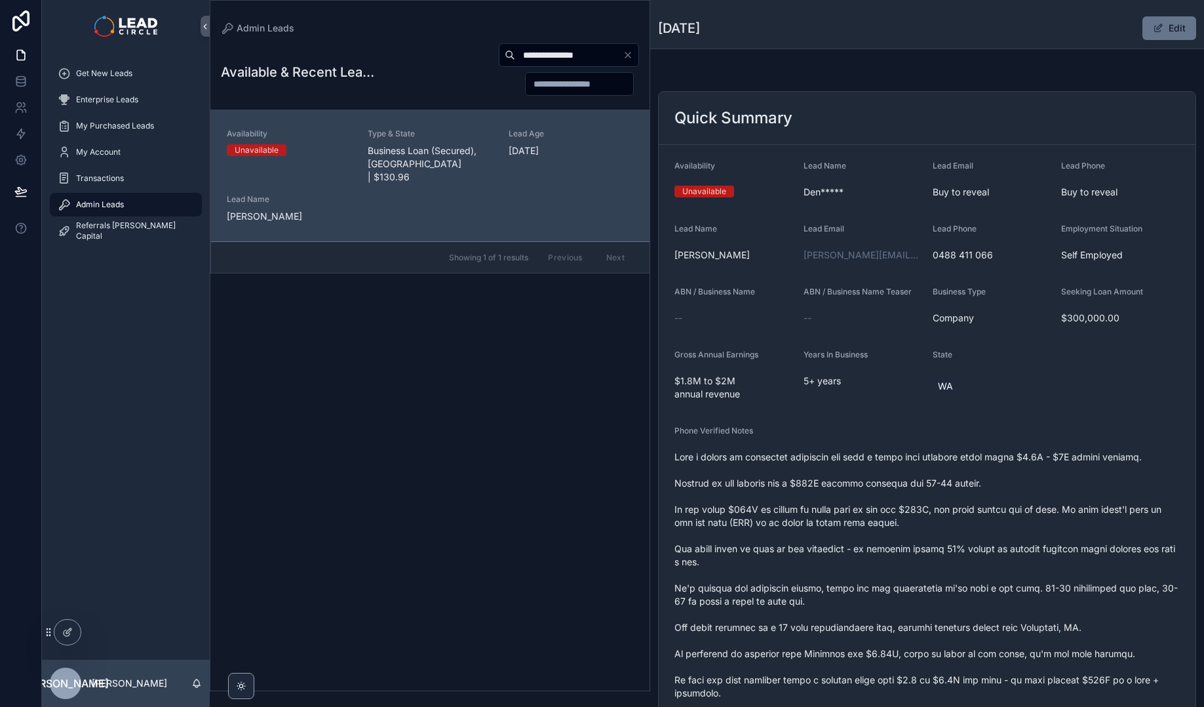
click at [935, 509] on span "scrollable content" at bounding box center [927, 673] width 505 height 446
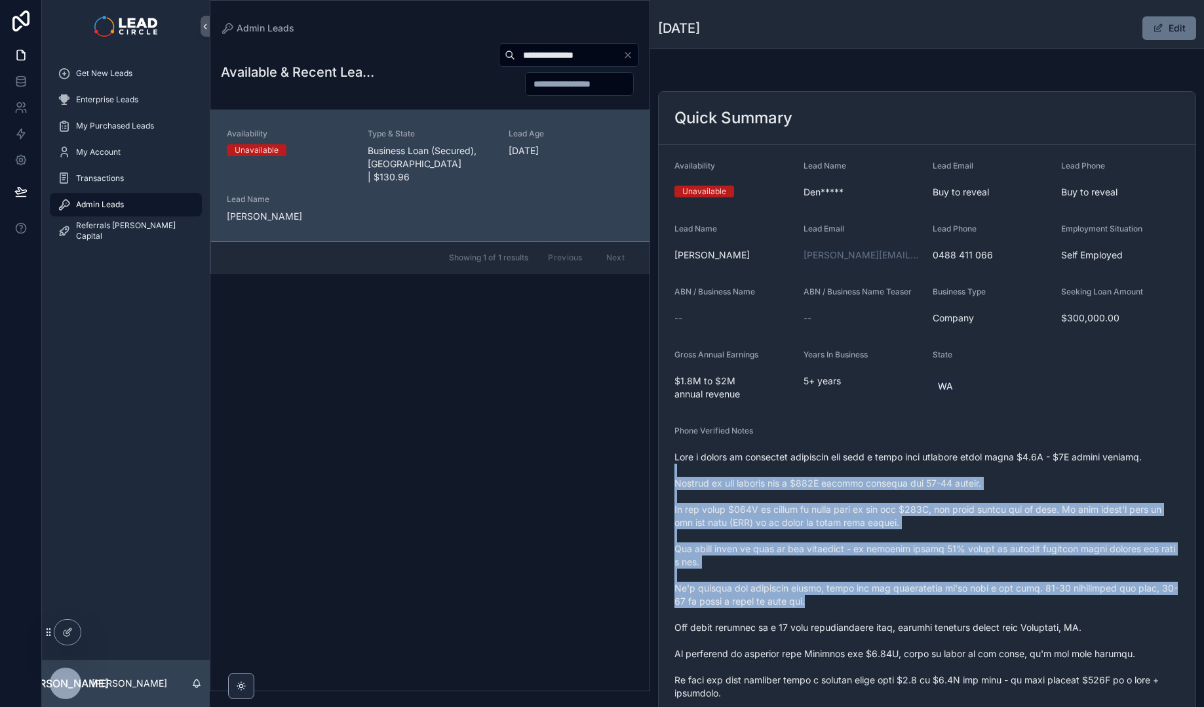
drag, startPoint x: 934, startPoint y: 465, endPoint x: 985, endPoint y: 606, distance: 149.9
click at [985, 605] on span "scrollable content" at bounding box center [927, 673] width 505 height 446
click at [985, 606] on span "scrollable content" at bounding box center [927, 673] width 505 height 446
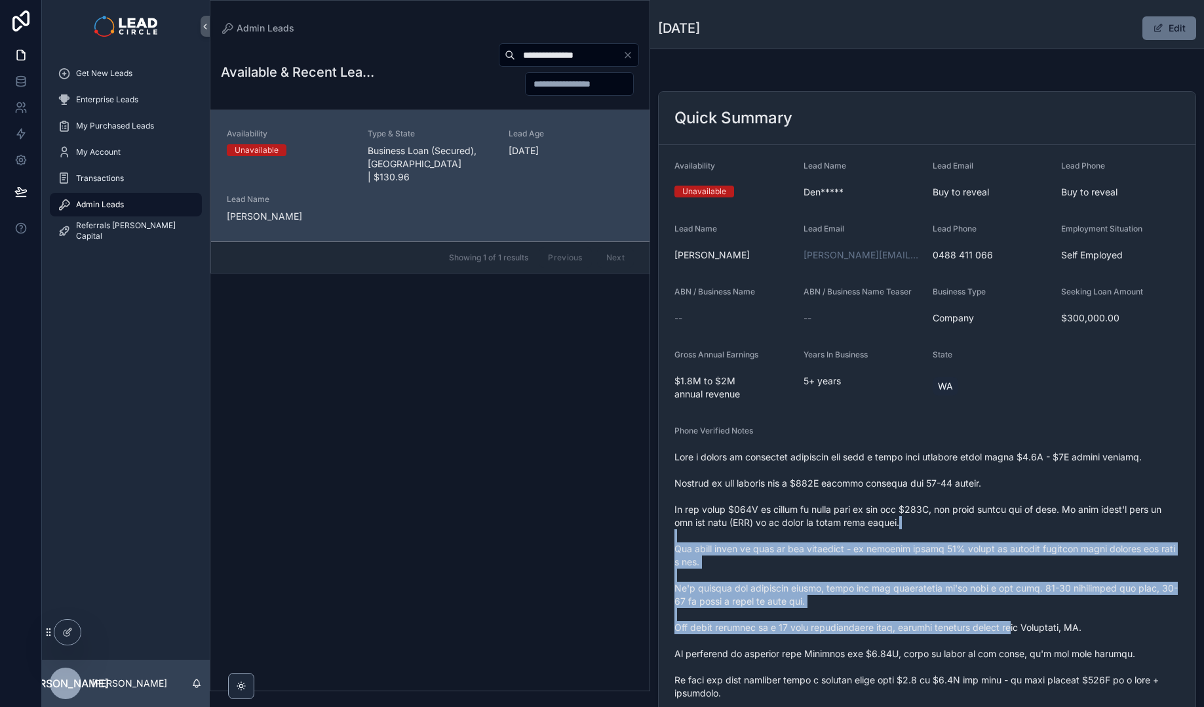
drag, startPoint x: 981, startPoint y: 574, endPoint x: 958, endPoint y: 523, distance: 55.2
click at [960, 527] on span "scrollable content" at bounding box center [927, 673] width 505 height 446
click at [958, 523] on span "scrollable content" at bounding box center [927, 673] width 505 height 446
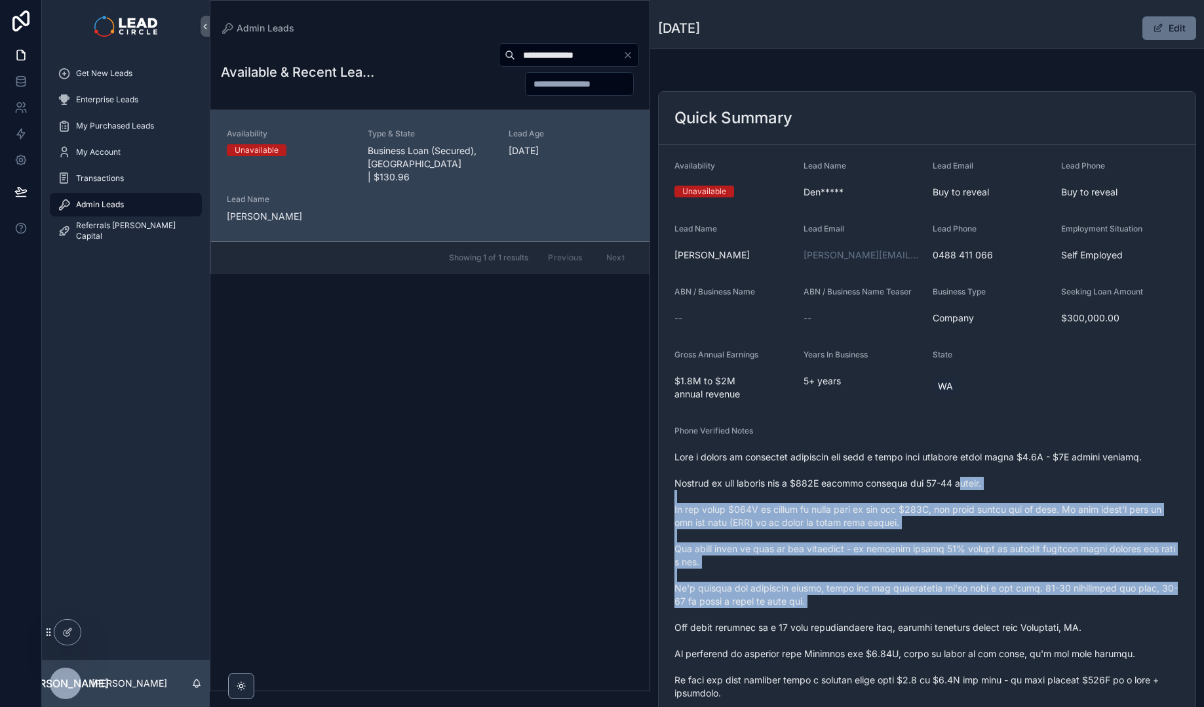
drag, startPoint x: 956, startPoint y: 481, endPoint x: 1004, endPoint y: 616, distance: 143.5
click at [1004, 616] on span "scrollable content" at bounding box center [927, 673] width 505 height 446
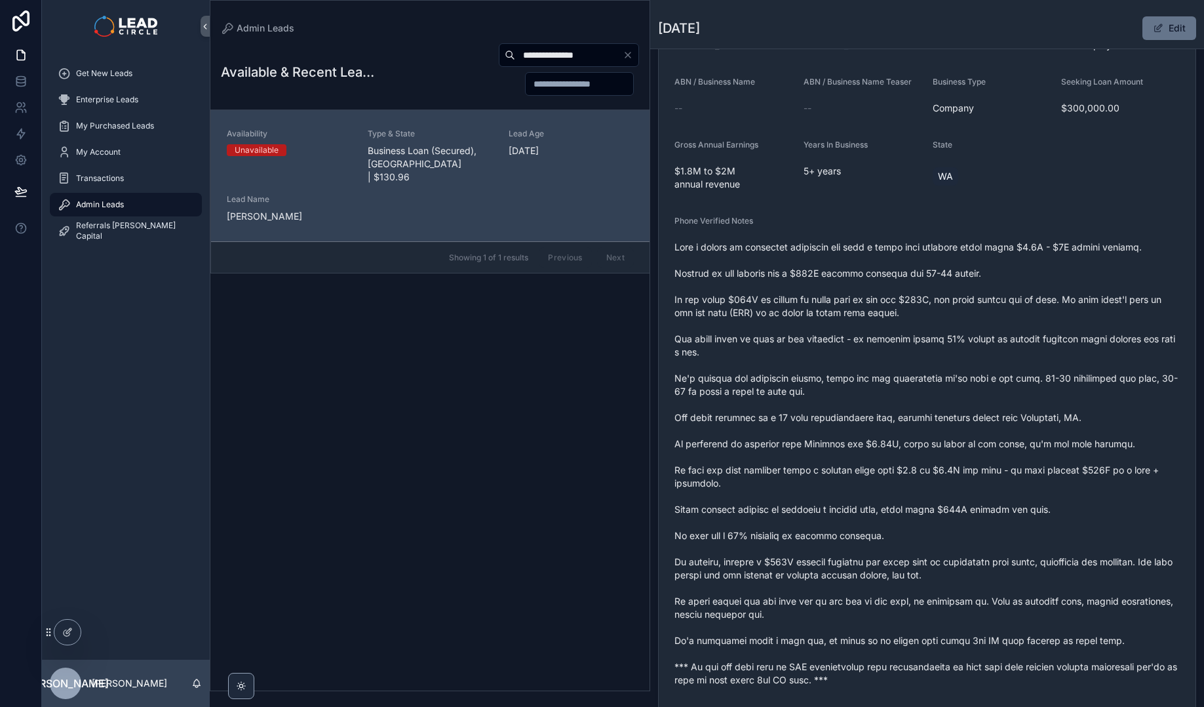
scroll to position [323, 0]
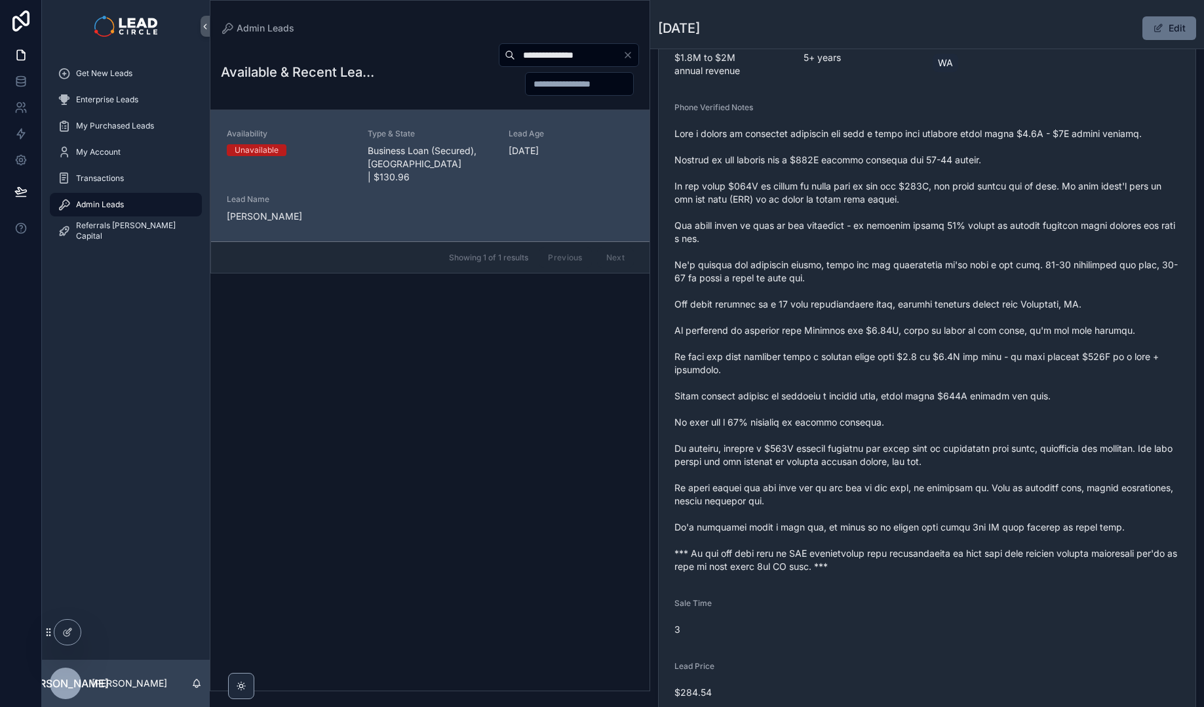
click at [568, 59] on input "**********" at bounding box center [569, 55] width 108 height 18
paste input "********"
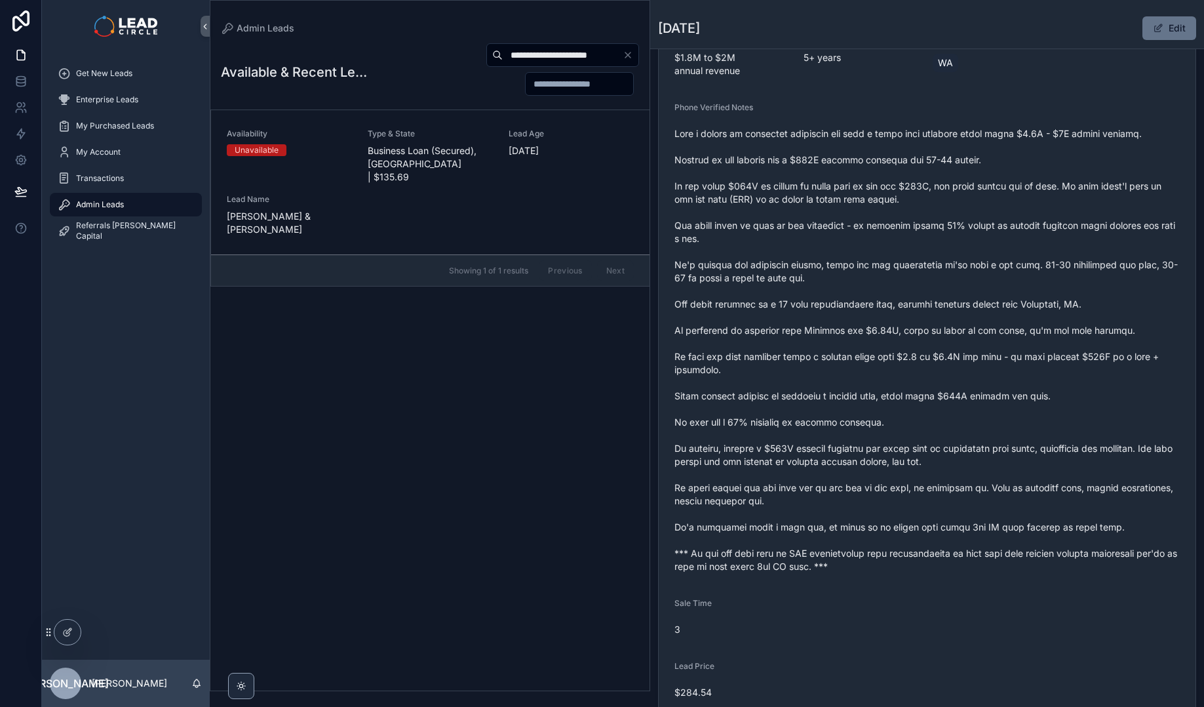
click at [446, 152] on span "Business Loan (Secured), [GEOGRAPHIC_DATA] | $135.69" at bounding box center [430, 163] width 125 height 39
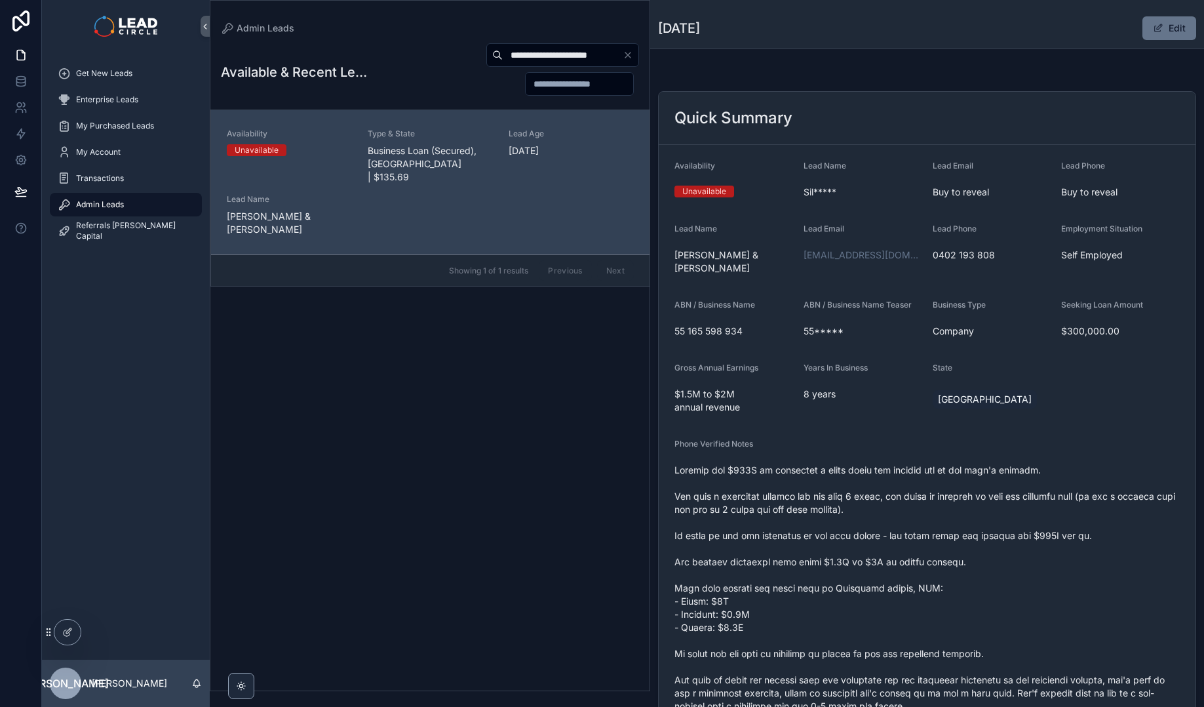
scroll to position [22, 0]
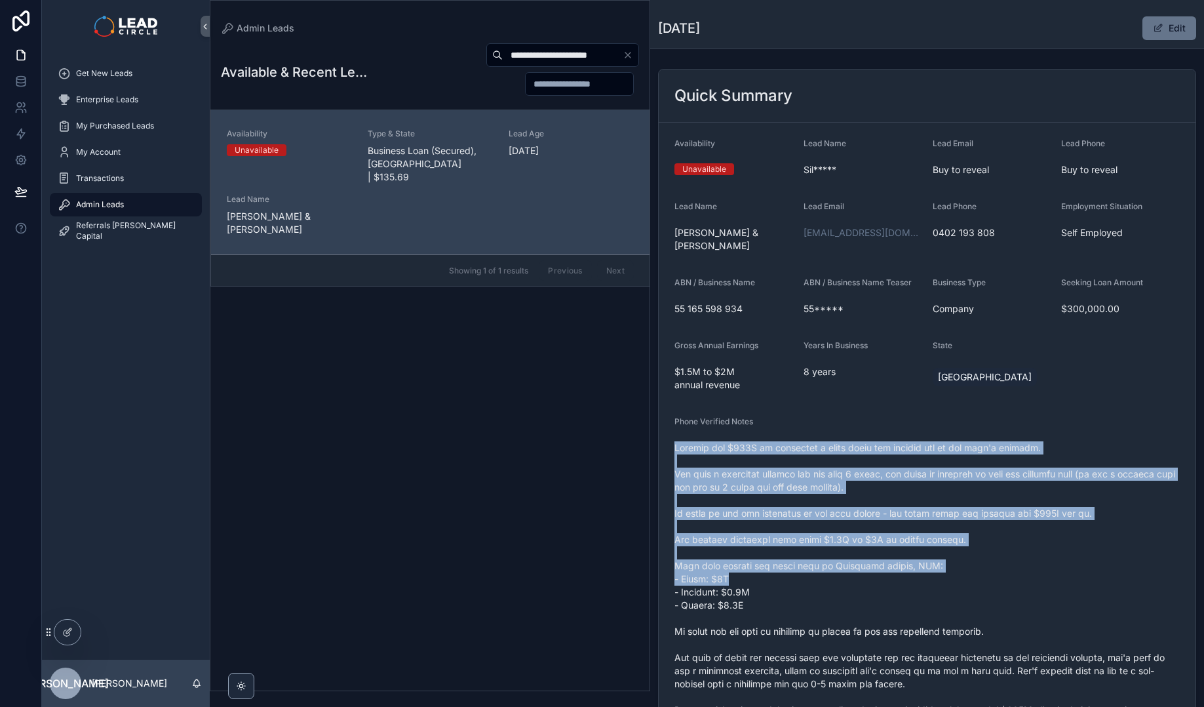
drag, startPoint x: 828, startPoint y: 436, endPoint x: 875, endPoint y: 564, distance: 136.1
click at [875, 564] on div "scrollable content" at bounding box center [927, 650] width 505 height 427
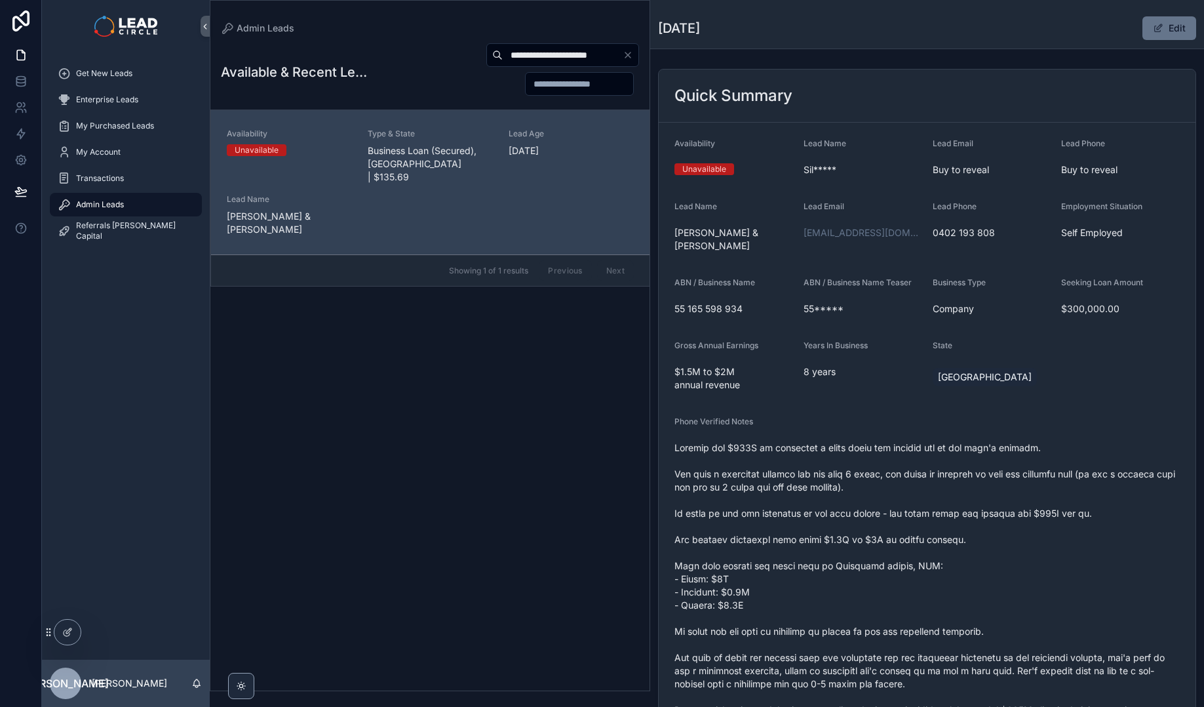
click at [875, 564] on span "scrollable content" at bounding box center [927, 651] width 505 height 420
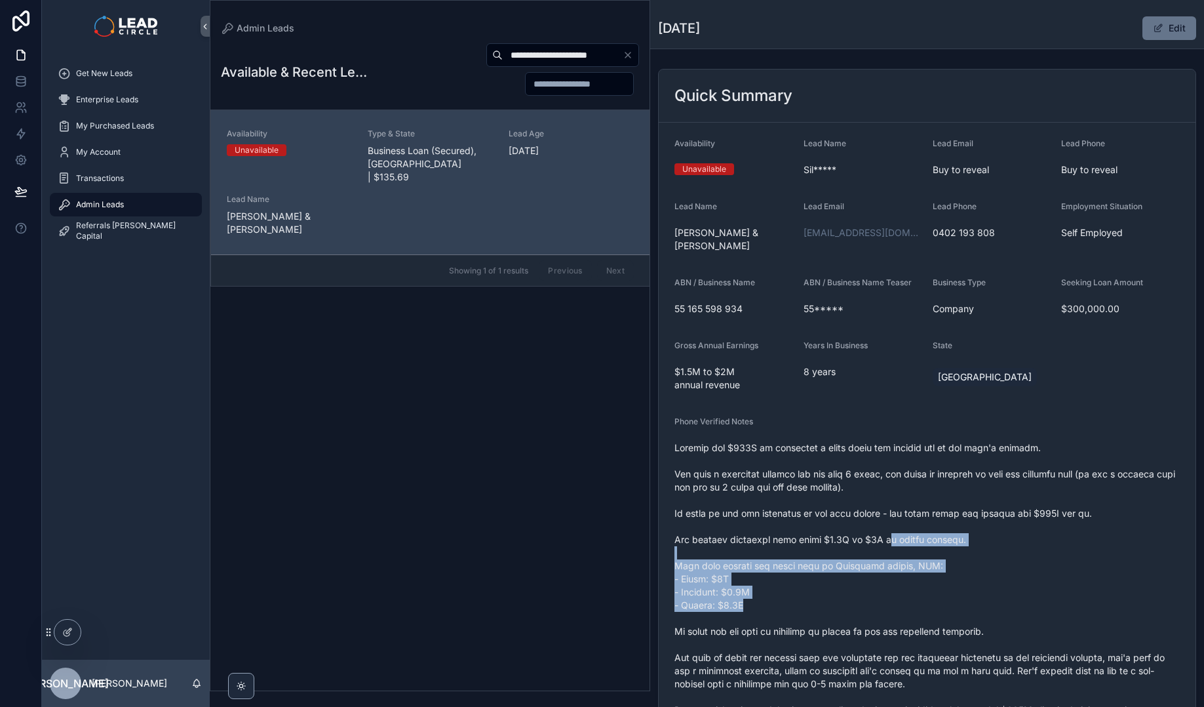
drag, startPoint x: 907, startPoint y: 591, endPoint x: 875, endPoint y: 456, distance: 138.8
click at [876, 460] on span "scrollable content" at bounding box center [927, 651] width 505 height 420
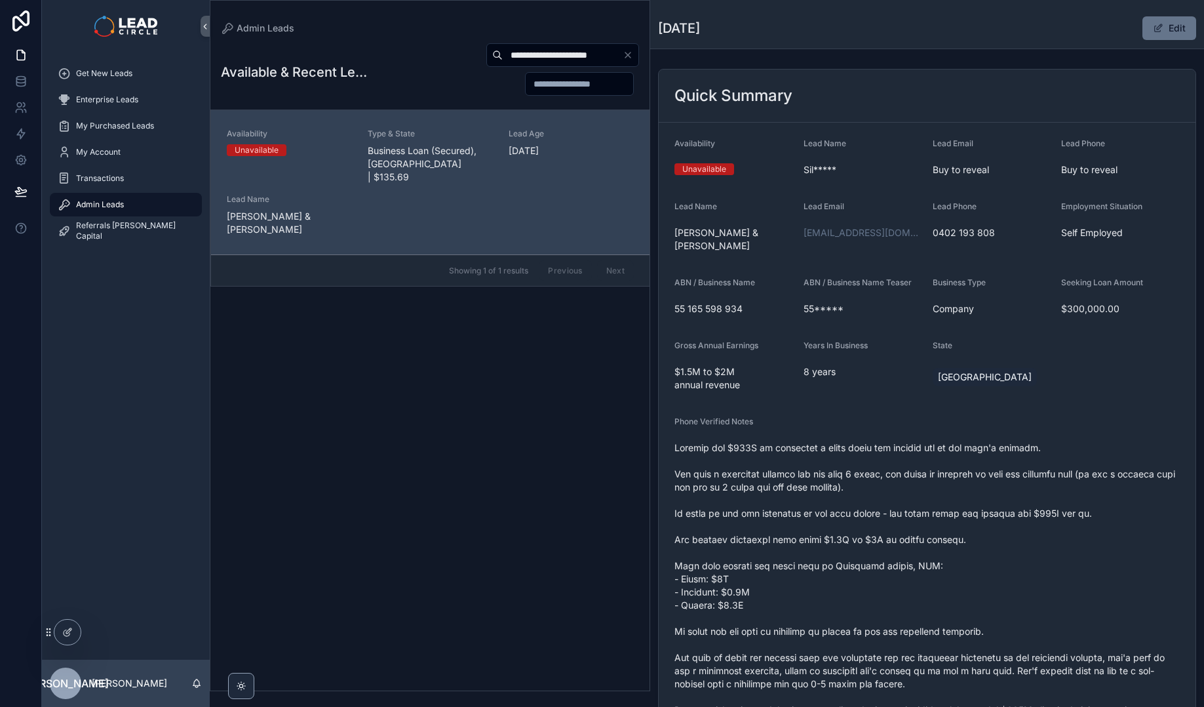
click at [875, 453] on span "scrollable content" at bounding box center [927, 651] width 505 height 420
click at [585, 52] on input "**********" at bounding box center [563, 55] width 120 height 18
paste input "scrollable content"
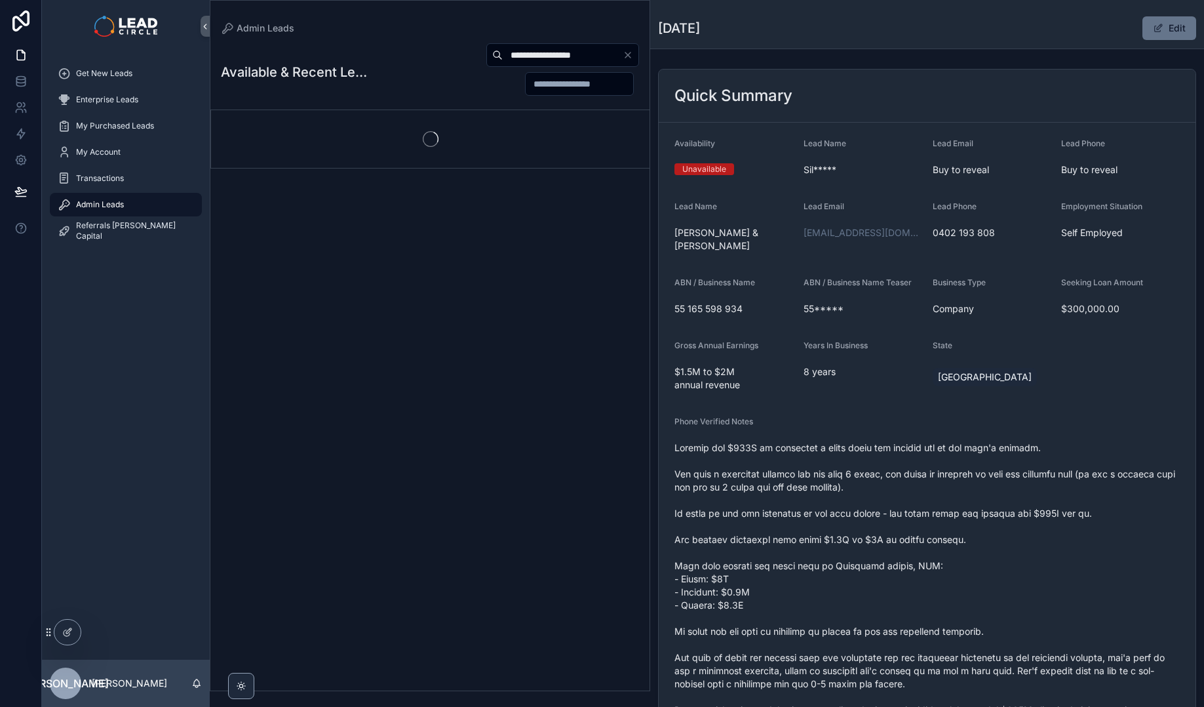
type input "**********"
click at [454, 29] on div "Admin Leads" at bounding box center [430, 28] width 418 height 13
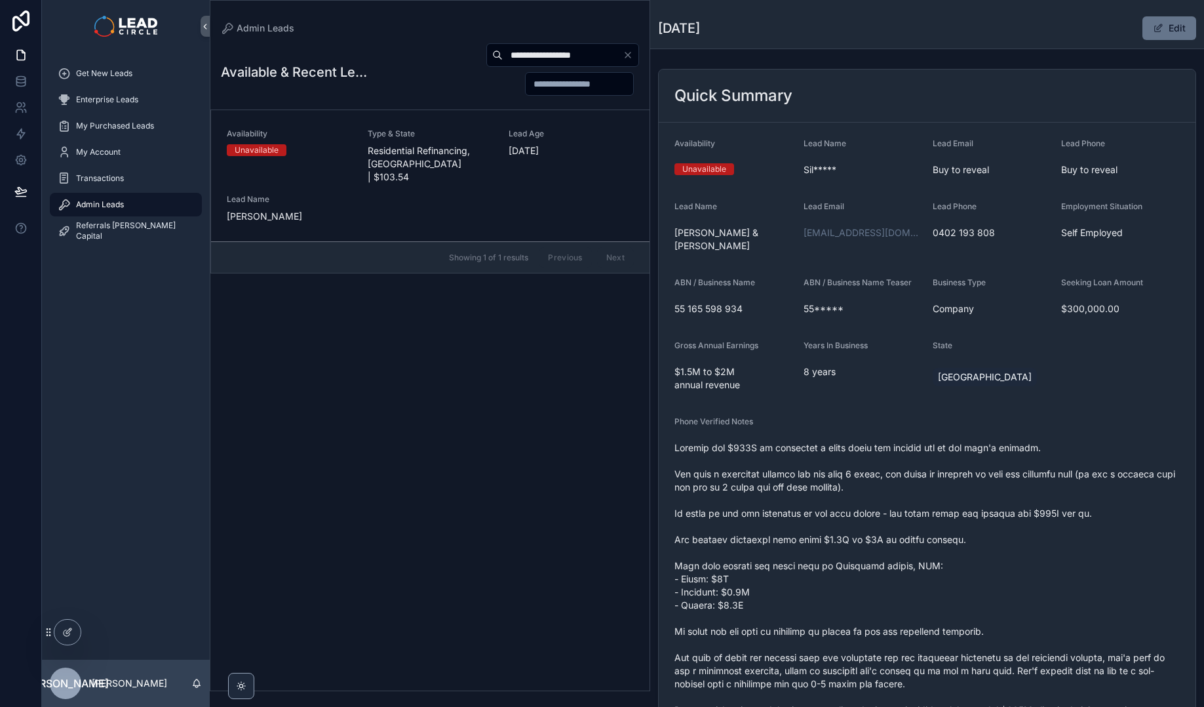
click at [431, 148] on span "Residential Refinancing, [GEOGRAPHIC_DATA] | $103.54" at bounding box center [430, 163] width 125 height 39
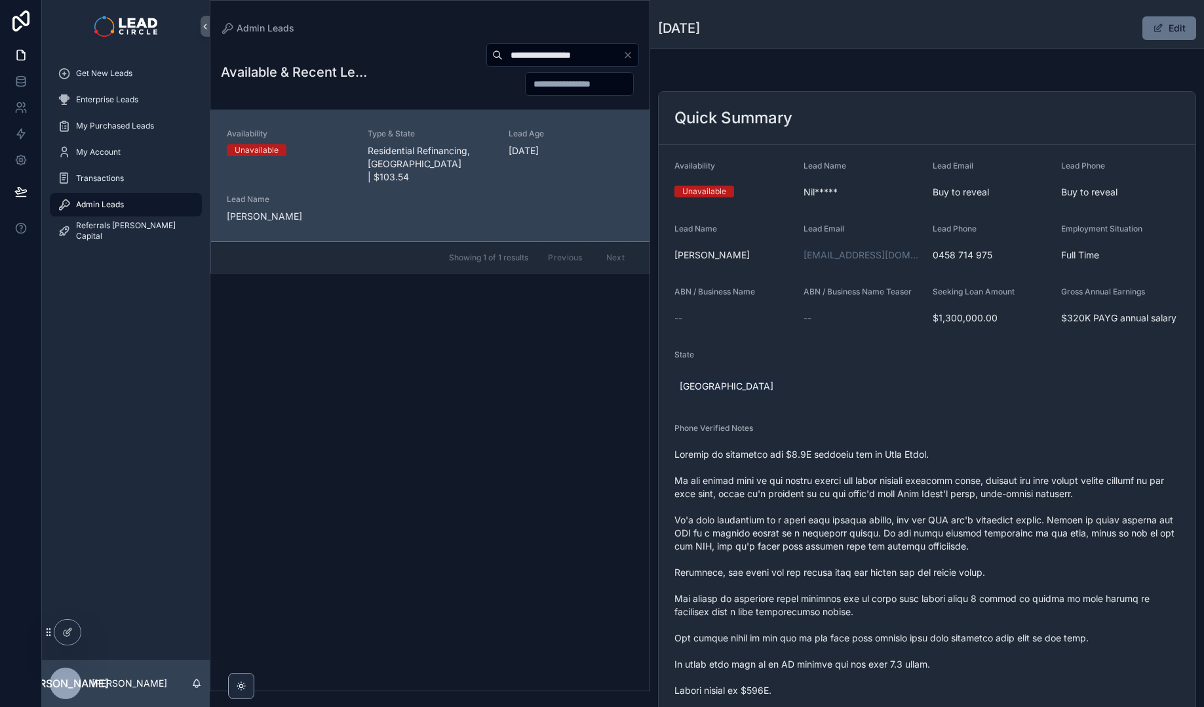
scroll to position [115, 0]
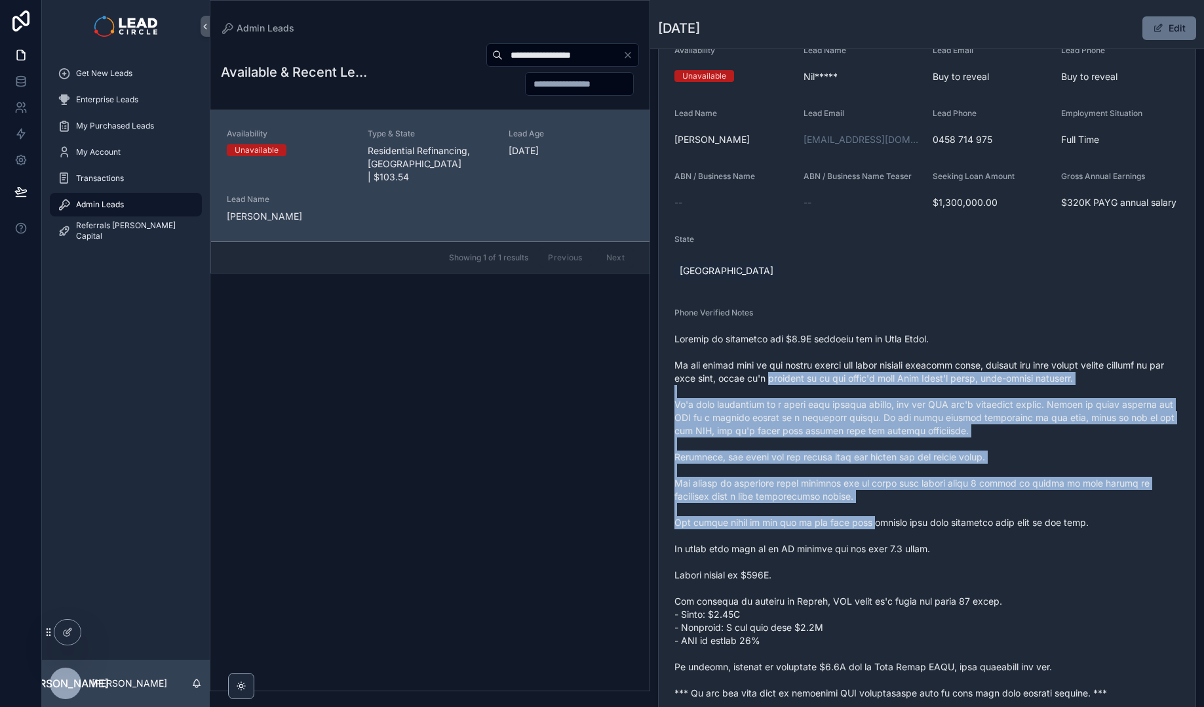
drag, startPoint x: 805, startPoint y: 384, endPoint x: 887, endPoint y: 551, distance: 186.8
click at [887, 551] on span "scrollable content" at bounding box center [927, 515] width 505 height 367
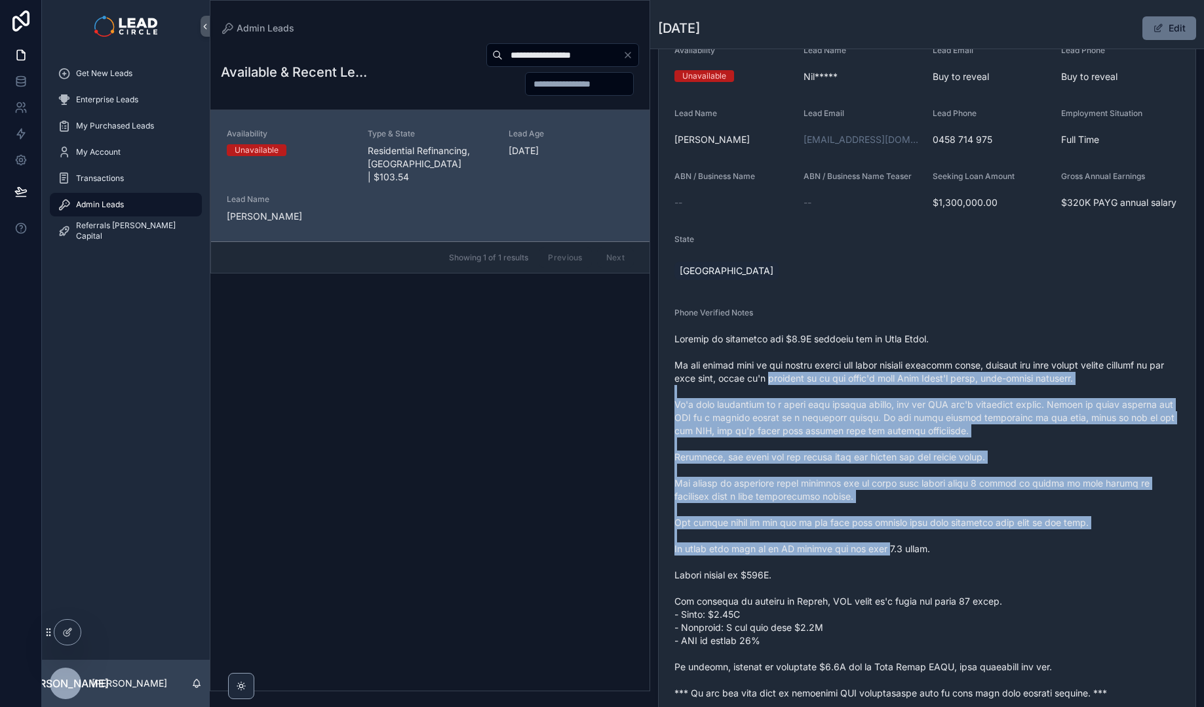
click at [887, 551] on span "scrollable content" at bounding box center [927, 515] width 505 height 367
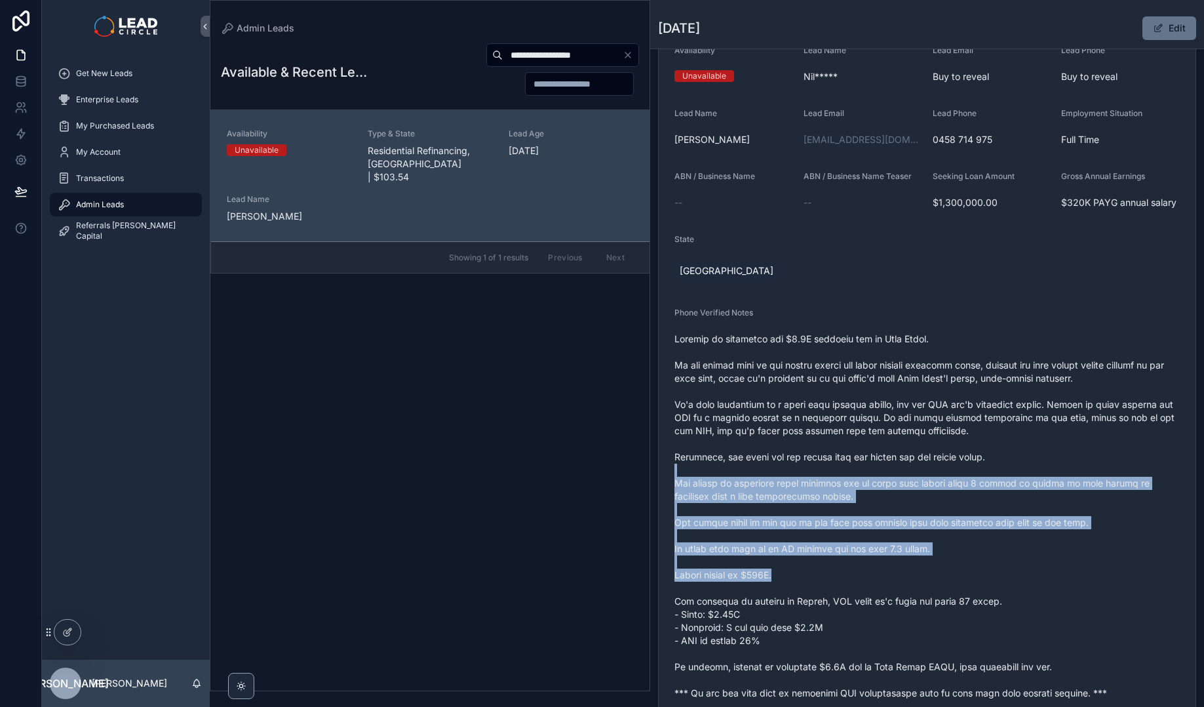
drag, startPoint x: 918, startPoint y: 578, endPoint x: 913, endPoint y: 405, distance: 173.1
click at [913, 407] on span "scrollable content" at bounding box center [927, 515] width 505 height 367
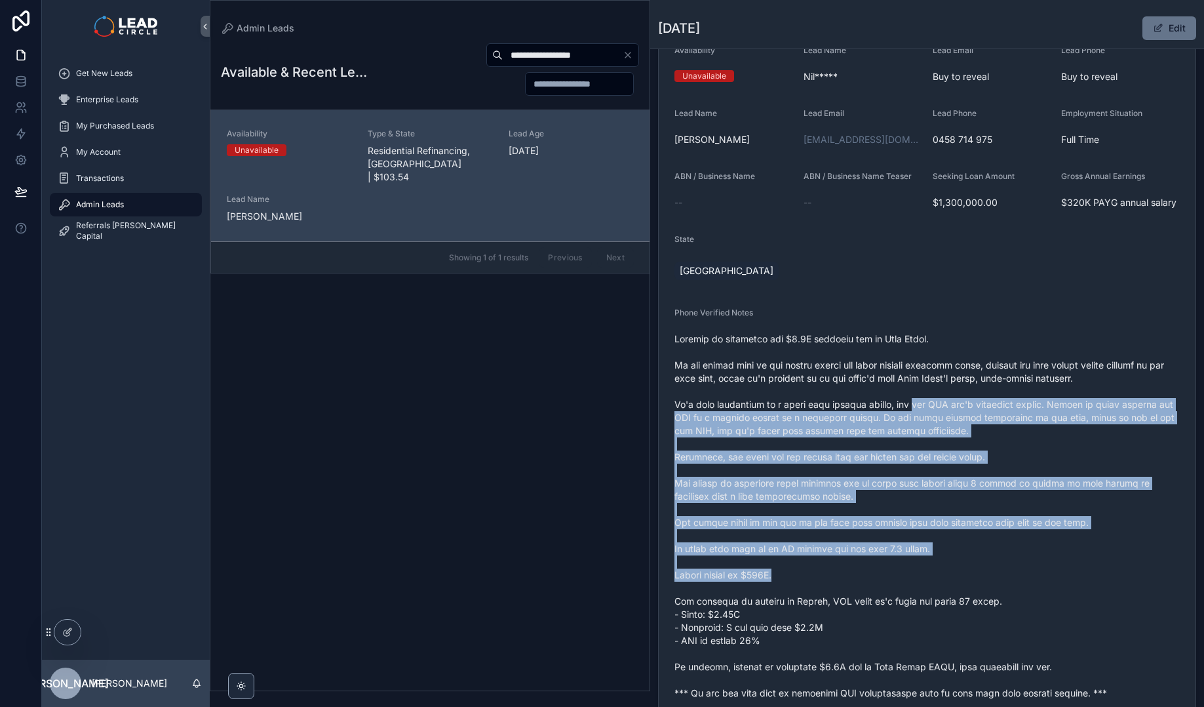
click at [913, 404] on span "scrollable content" at bounding box center [927, 515] width 505 height 367
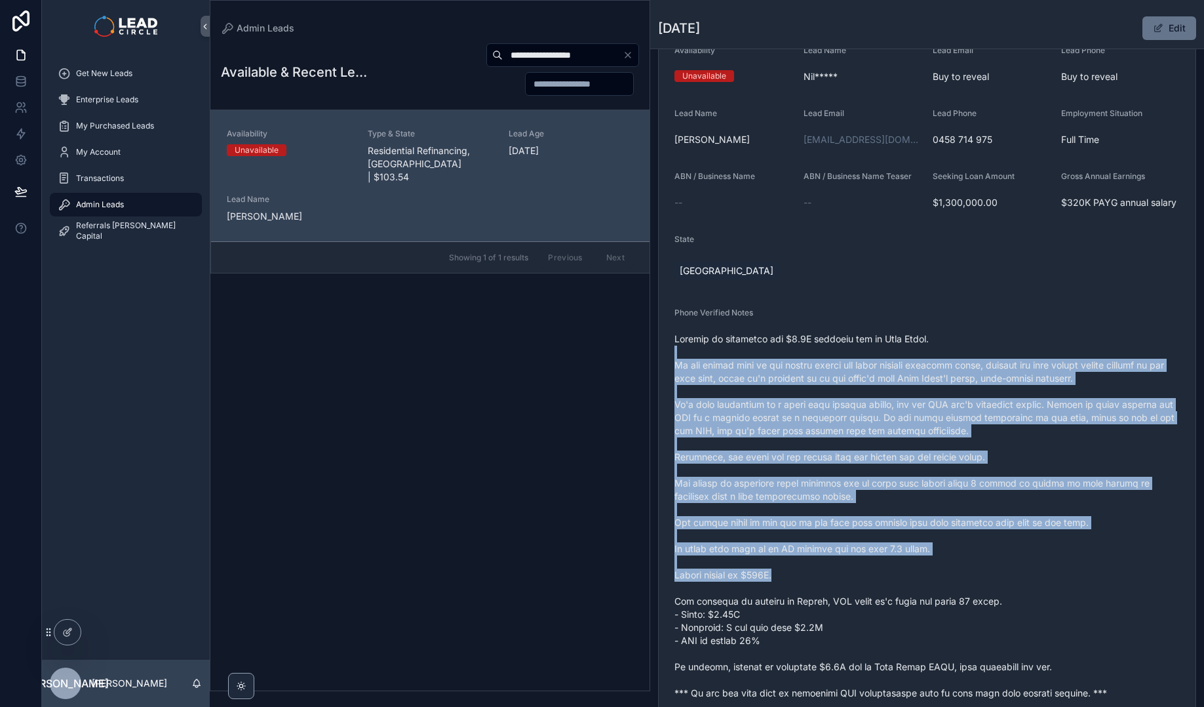
drag, startPoint x: 938, startPoint y: 373, endPoint x: 945, endPoint y: 580, distance: 206.6
click at [945, 580] on span "scrollable content" at bounding box center [927, 515] width 505 height 367
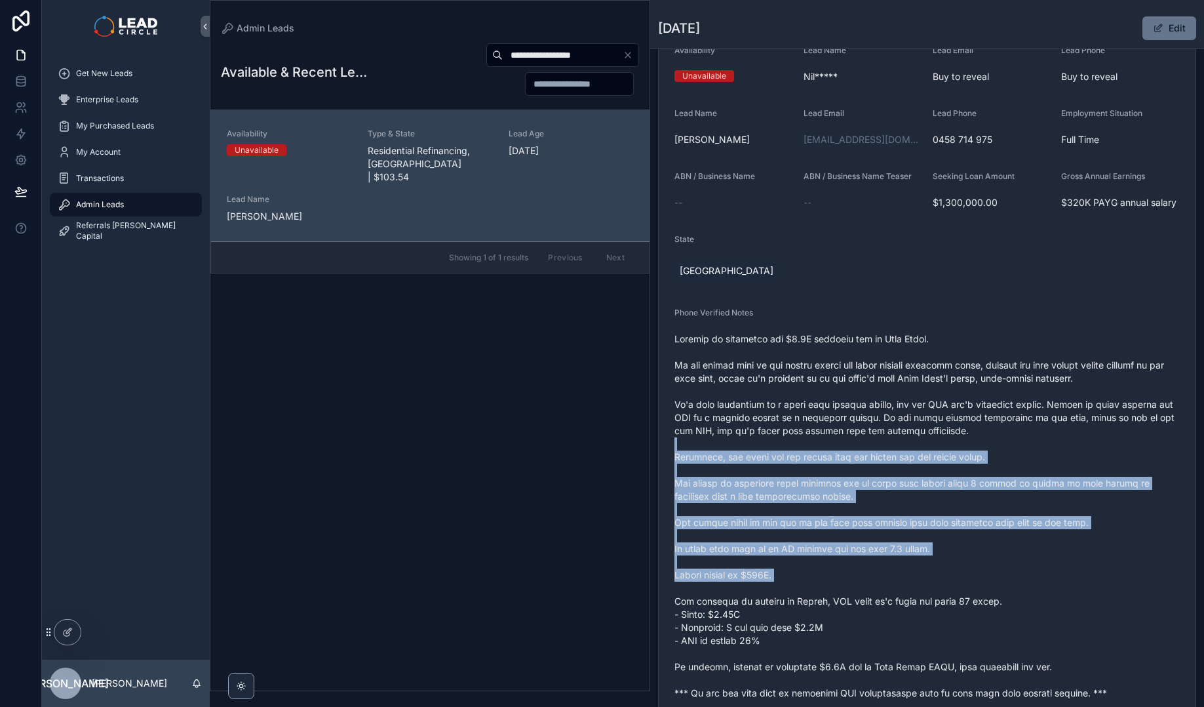
drag, startPoint x: 948, startPoint y: 561, endPoint x: 942, endPoint y: 376, distance: 184.3
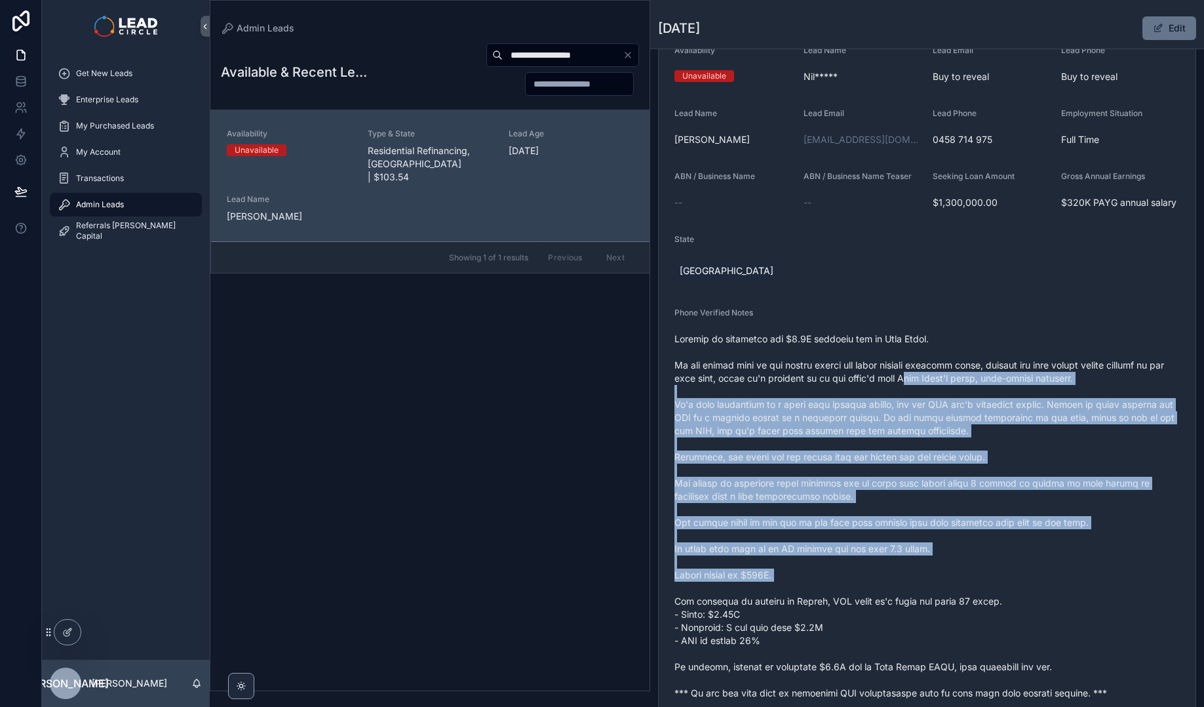
click at [942, 380] on span "scrollable content" at bounding box center [927, 515] width 505 height 367
click at [942, 376] on span "scrollable content" at bounding box center [927, 515] width 505 height 367
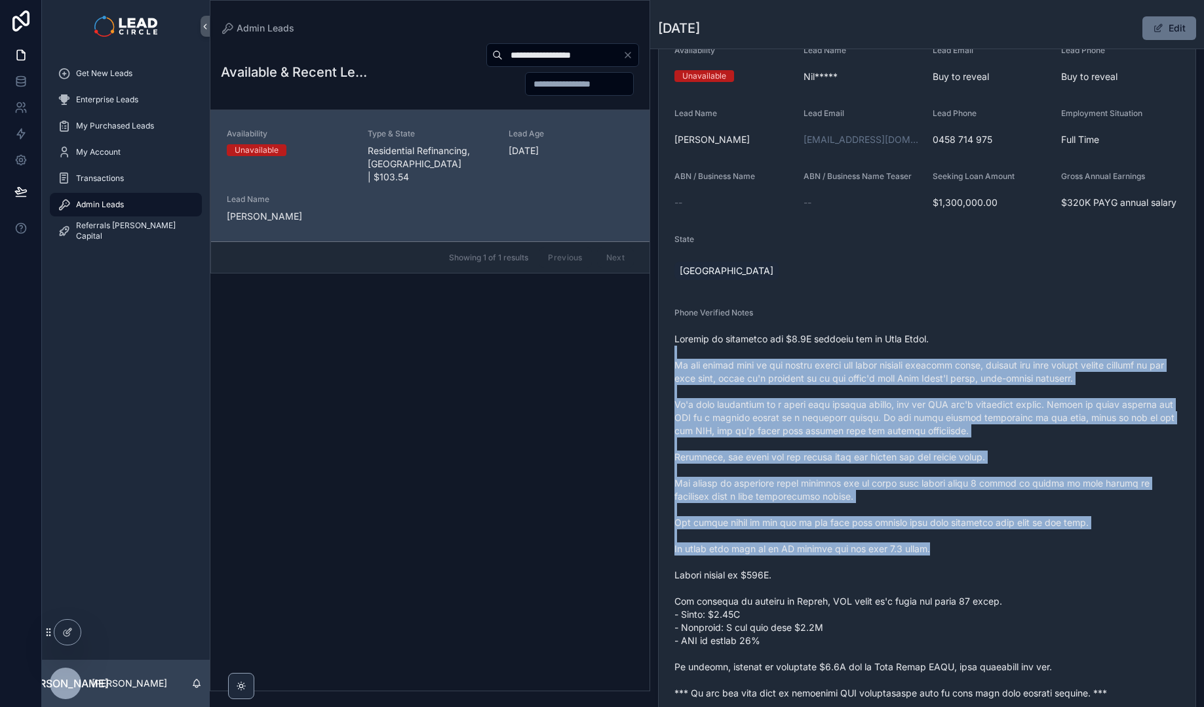
drag, startPoint x: 955, startPoint y: 355, endPoint x: 969, endPoint y: 547, distance: 192.6
click at [969, 547] on span "scrollable content" at bounding box center [927, 515] width 505 height 367
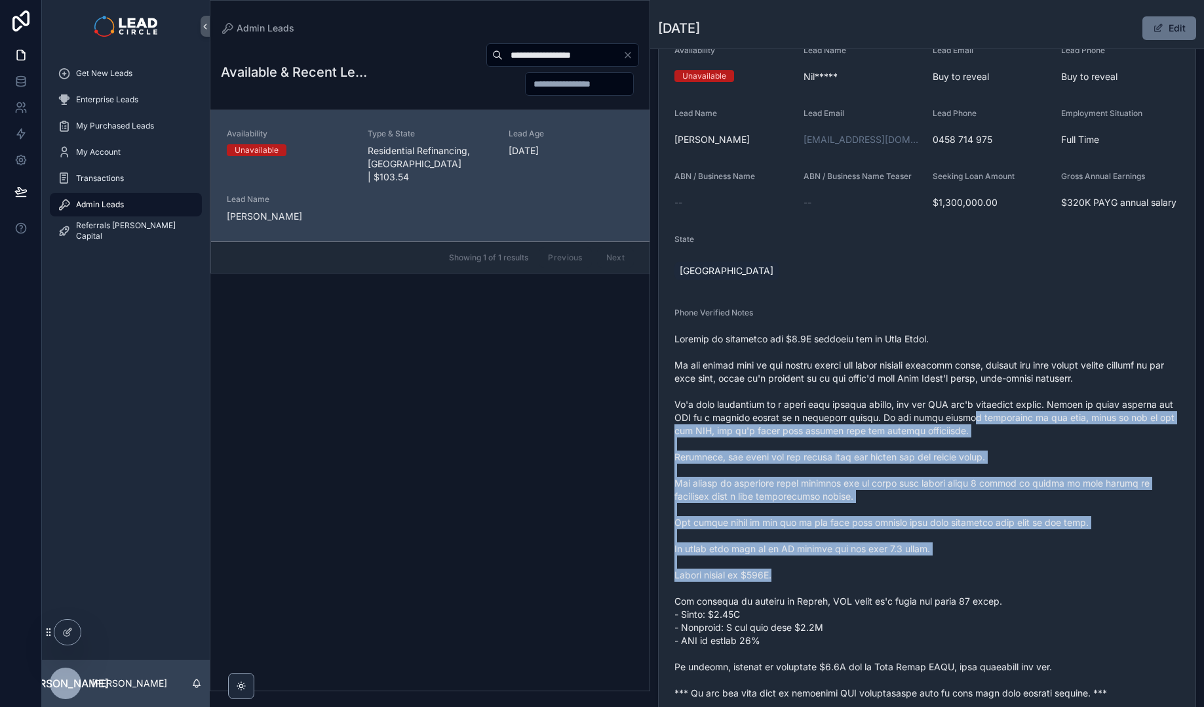
drag, startPoint x: 974, startPoint y: 580, endPoint x: 931, endPoint y: 372, distance: 212.8
click at [933, 376] on span "scrollable content" at bounding box center [927, 515] width 505 height 367
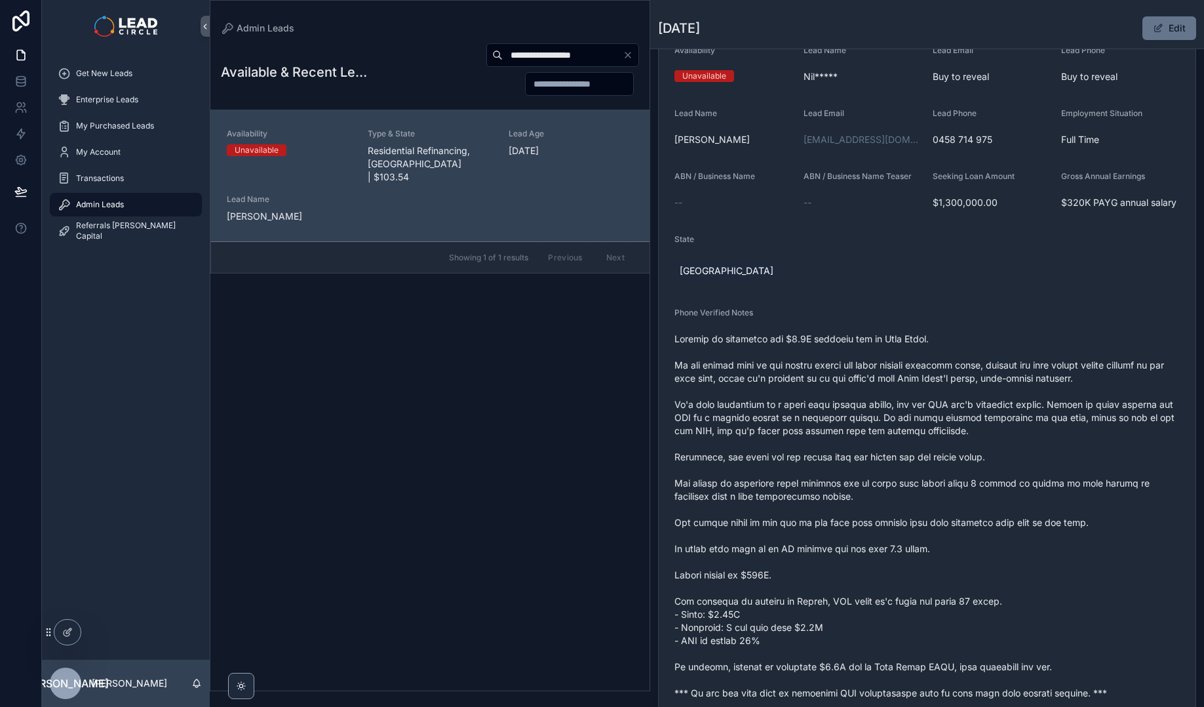
click at [931, 370] on span "scrollable content" at bounding box center [927, 515] width 505 height 367
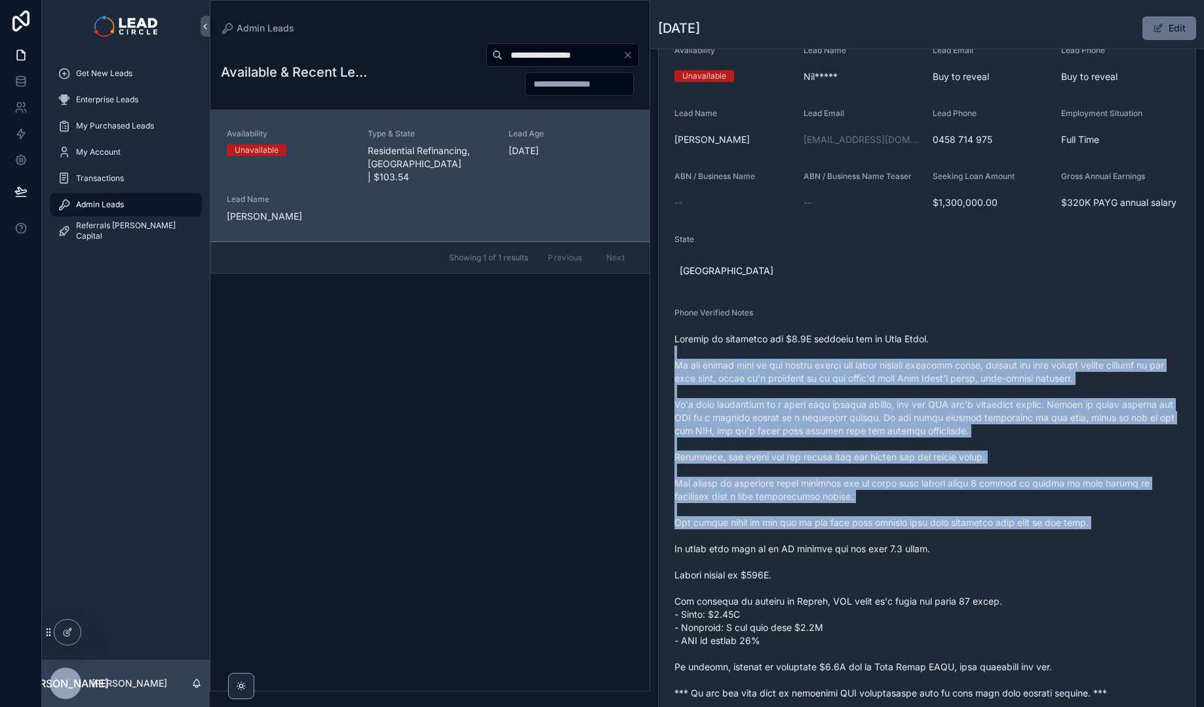
drag, startPoint x: 935, startPoint y: 354, endPoint x: 968, endPoint y: 555, distance: 203.4
click at [968, 555] on span "scrollable content" at bounding box center [927, 515] width 505 height 367
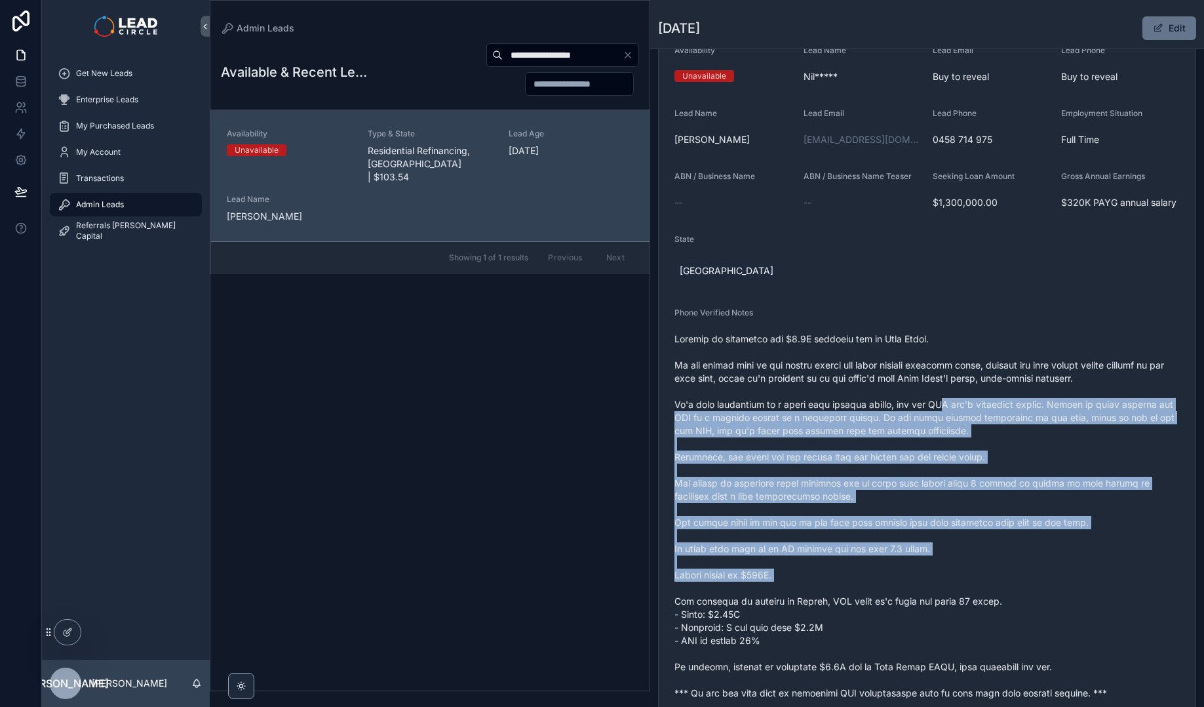
drag, startPoint x: 940, startPoint y: 410, endPoint x: 937, endPoint y: 387, distance: 22.5
click at [937, 387] on span "scrollable content" at bounding box center [927, 515] width 505 height 367
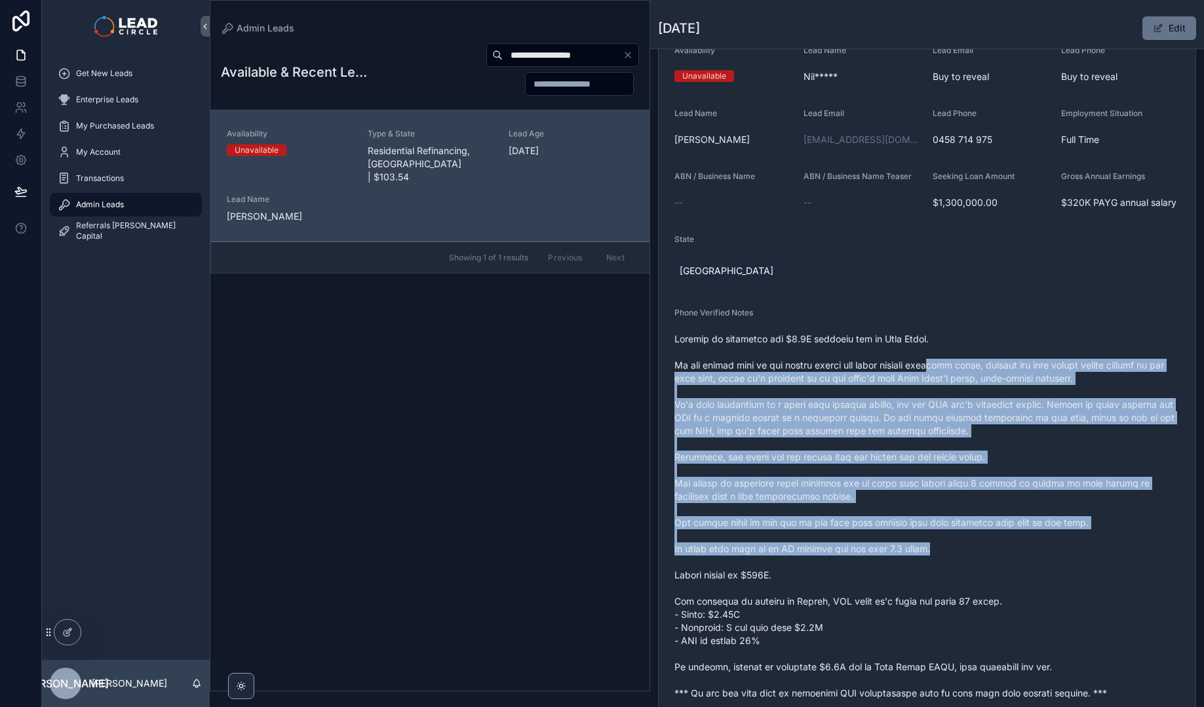
drag, startPoint x: 946, startPoint y: 369, endPoint x: 977, endPoint y: 555, distance: 188.2
click at [977, 555] on span "scrollable content" at bounding box center [927, 515] width 505 height 367
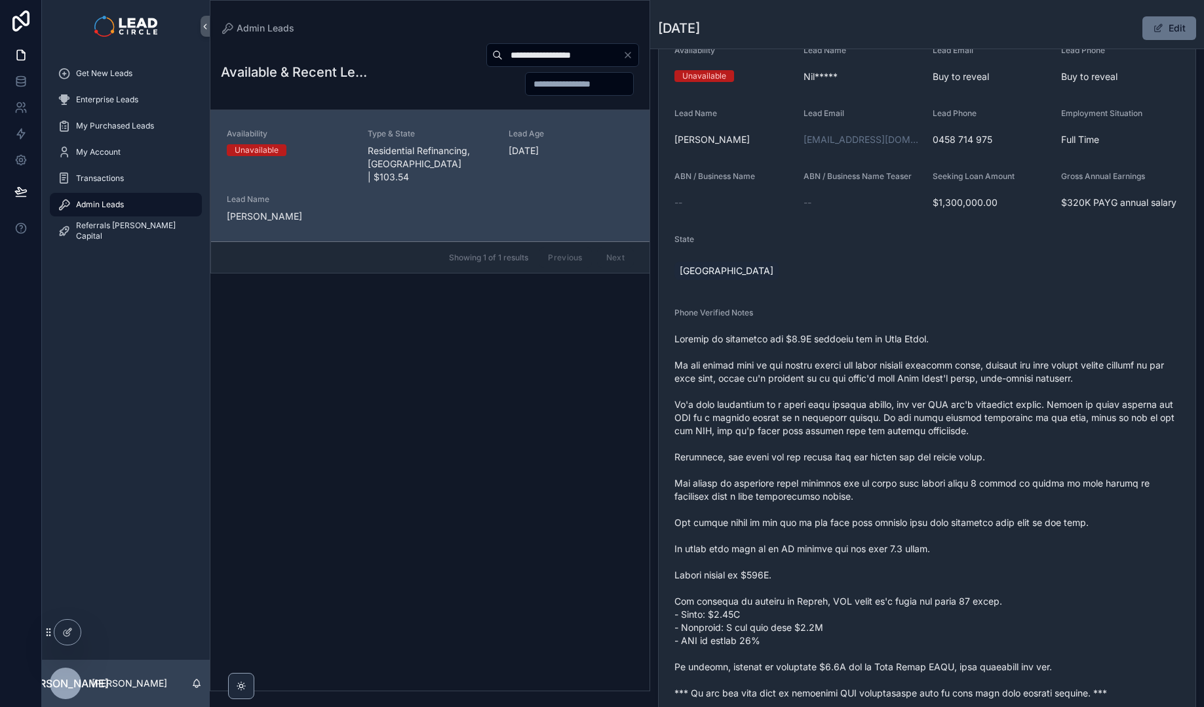
click at [628, 53] on icon "Clear" at bounding box center [628, 55] width 10 height 10
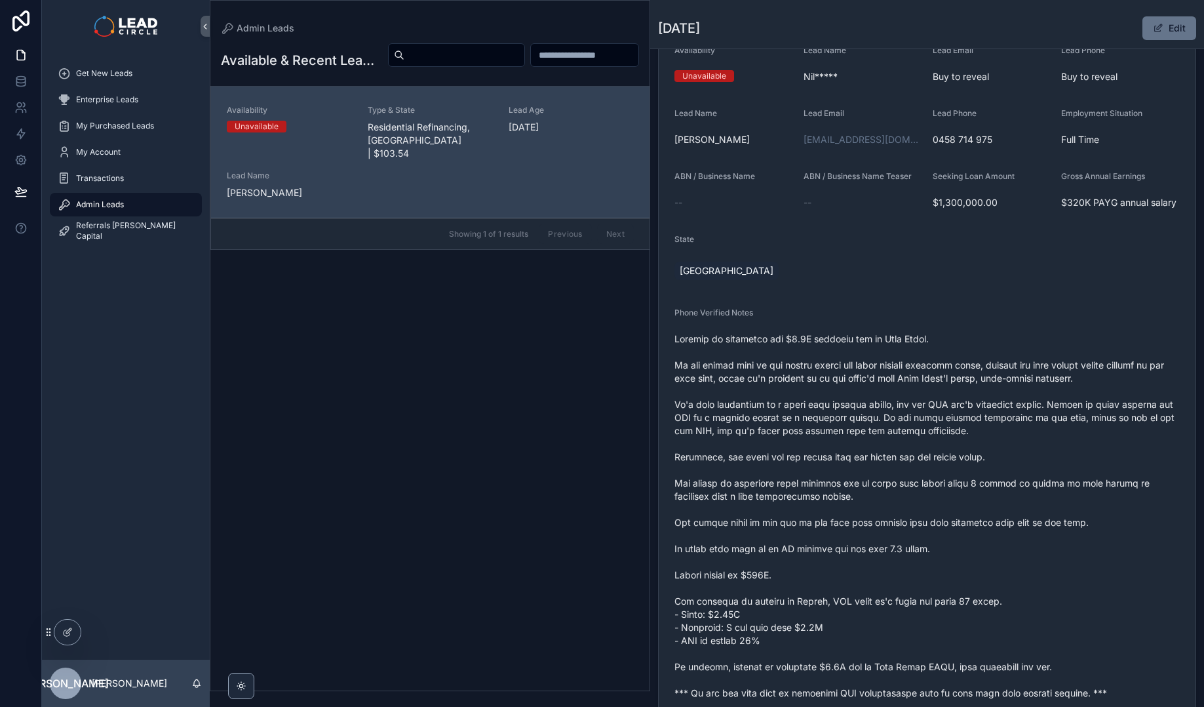
click at [848, 427] on span "scrollable content" at bounding box center [927, 515] width 505 height 367
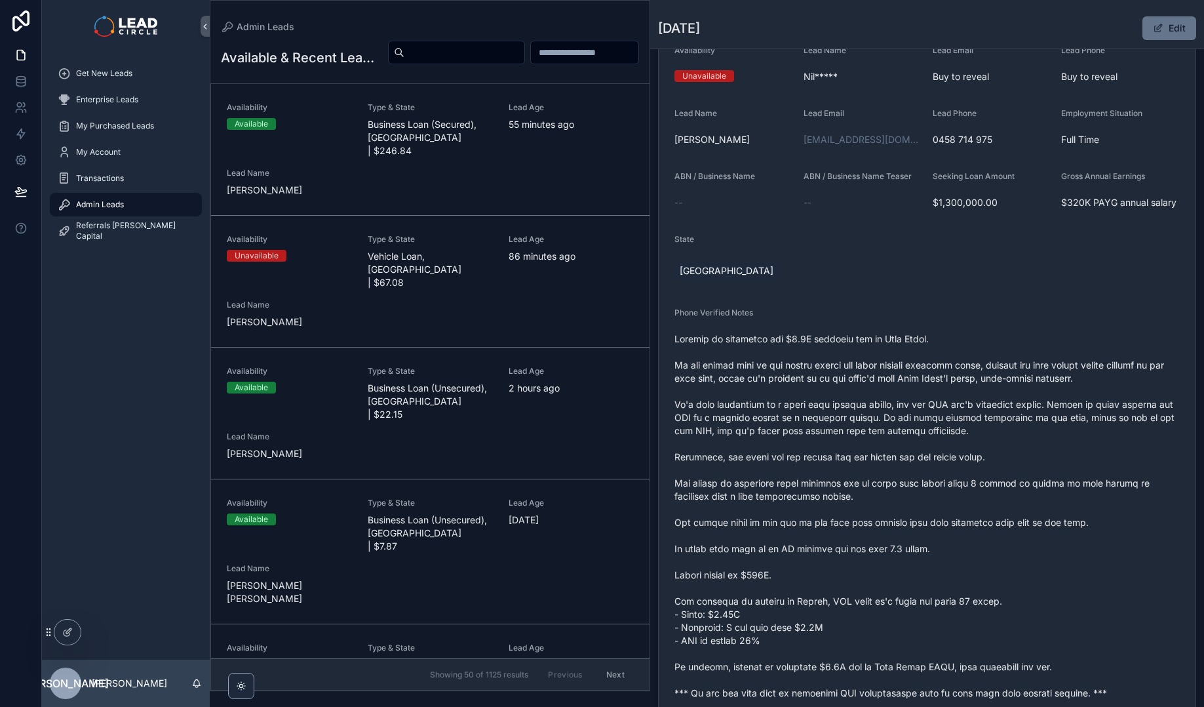
drag, startPoint x: 846, startPoint y: 373, endPoint x: 887, endPoint y: 461, distance: 96.8
click at [918, 494] on span "scrollable content" at bounding box center [927, 515] width 505 height 367
click at [943, 526] on span "scrollable content" at bounding box center [927, 515] width 505 height 367
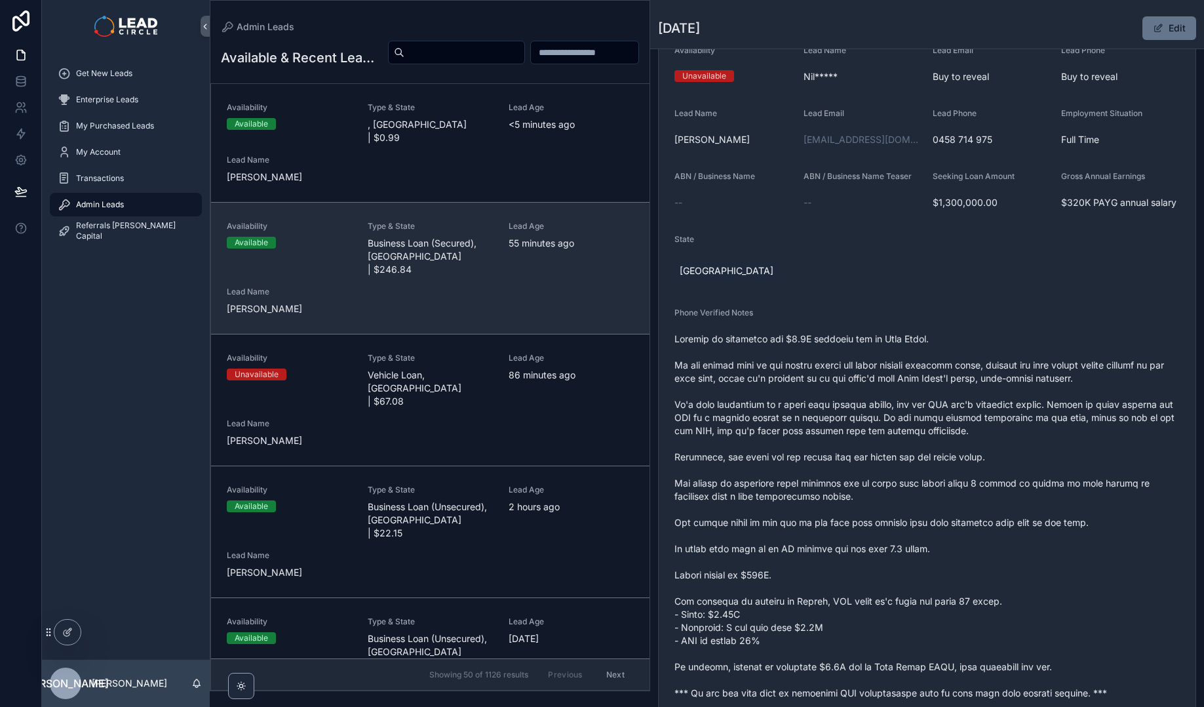
click at [540, 278] on div "Availability Available Type & State Business Loan (Secured), [GEOGRAPHIC_DATA] …" at bounding box center [430, 268] width 407 height 94
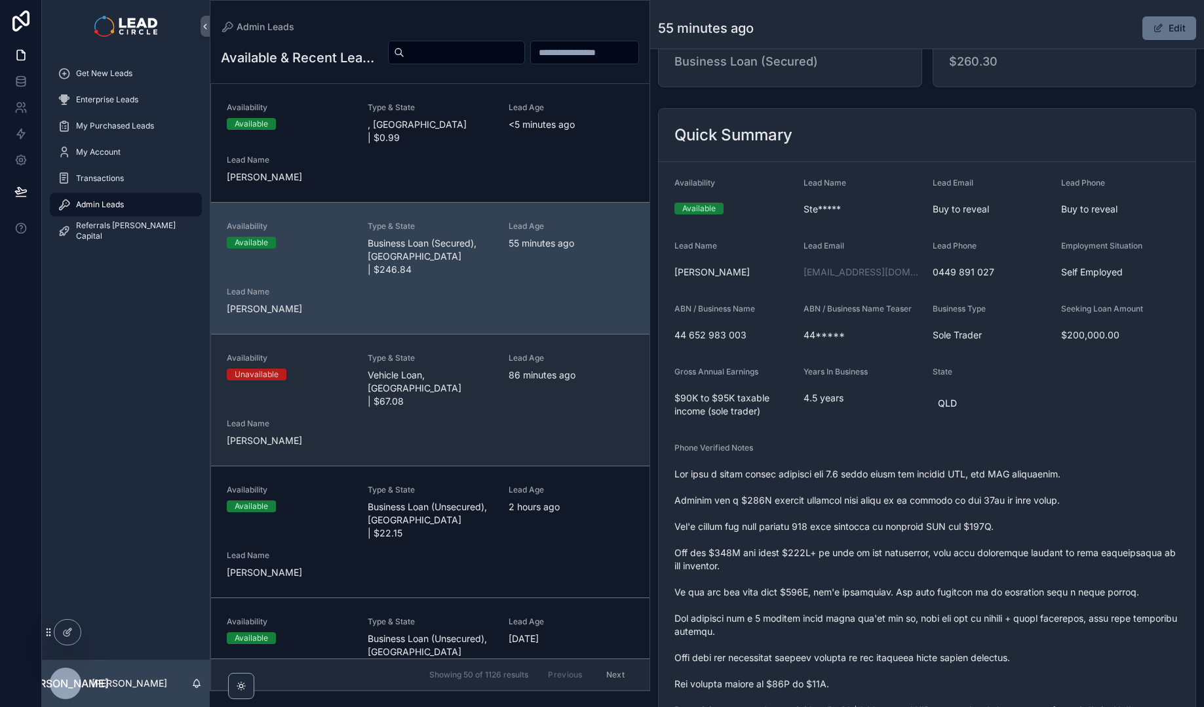
scroll to position [248, 0]
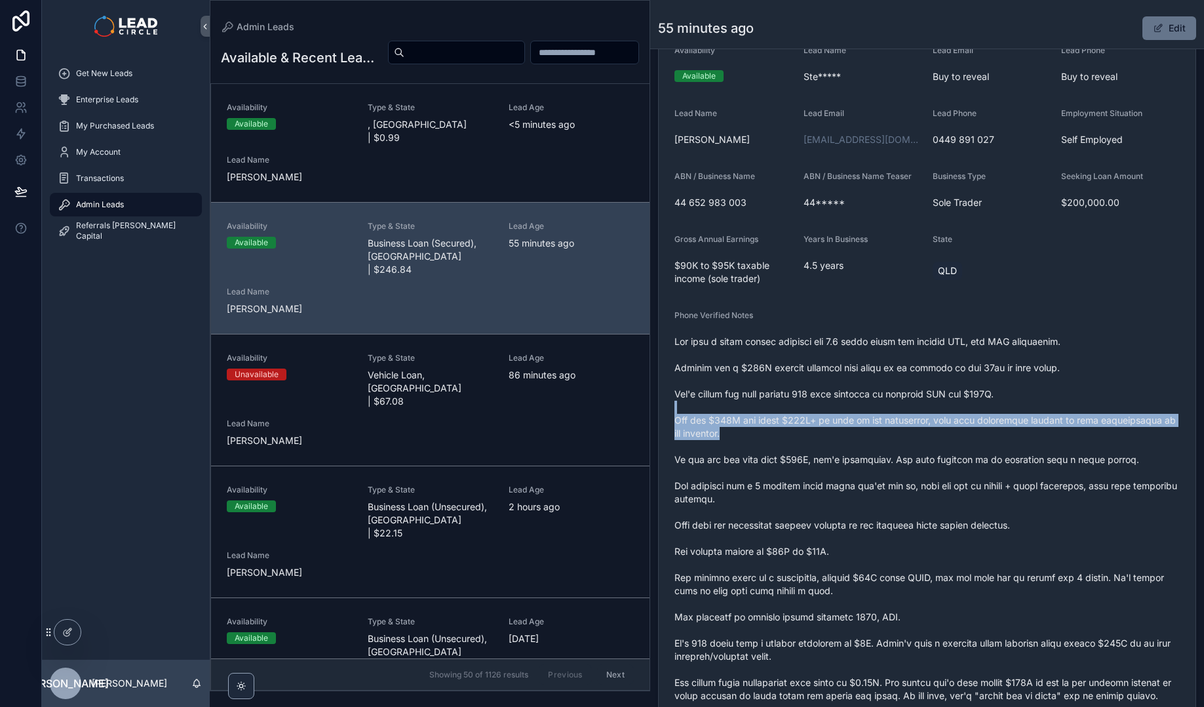
click at [846, 484] on span "scrollable content" at bounding box center [927, 590] width 505 height 511
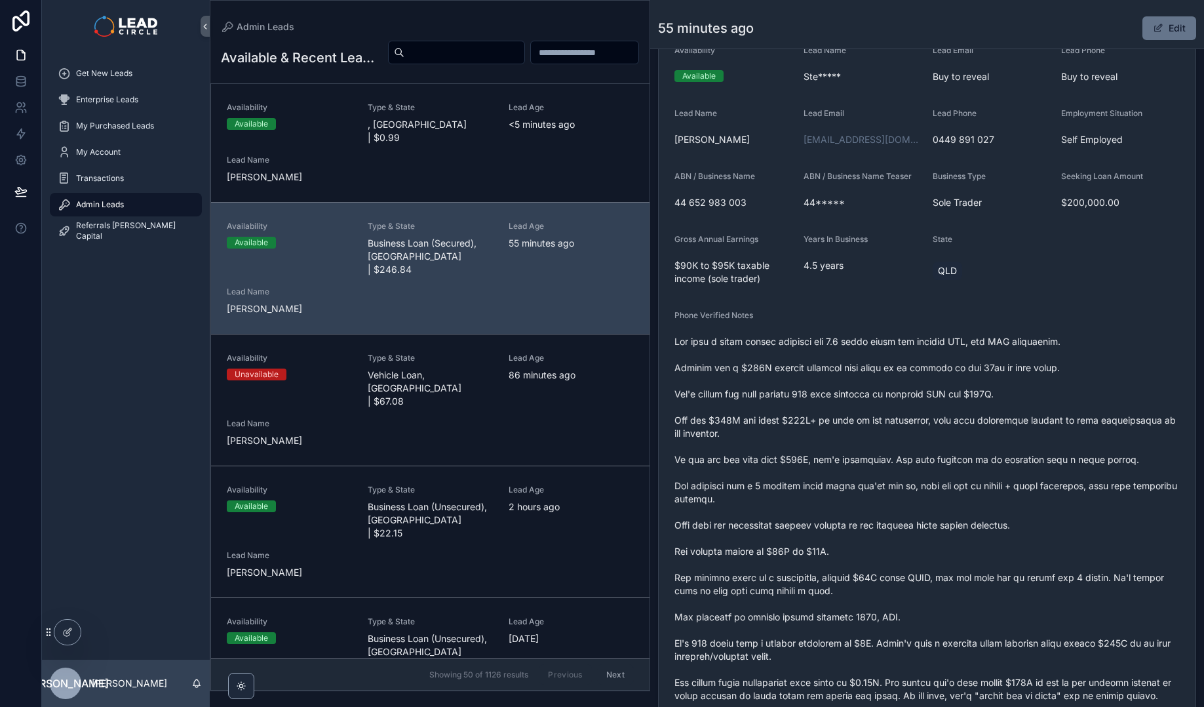
click at [854, 490] on span "scrollable content" at bounding box center [927, 590] width 505 height 511
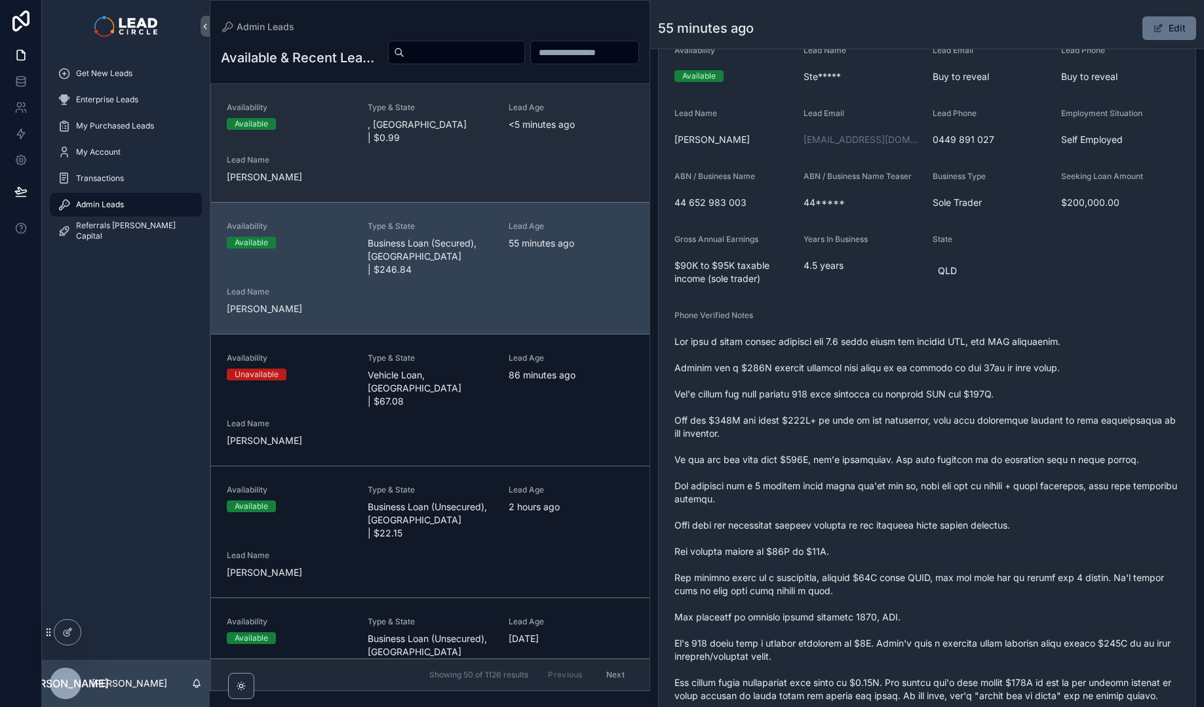
click at [512, 170] on div "Availability Available Type & State , [GEOGRAPHIC_DATA] | $0.99 Lead Age <[DEMO…" at bounding box center [430, 142] width 407 height 81
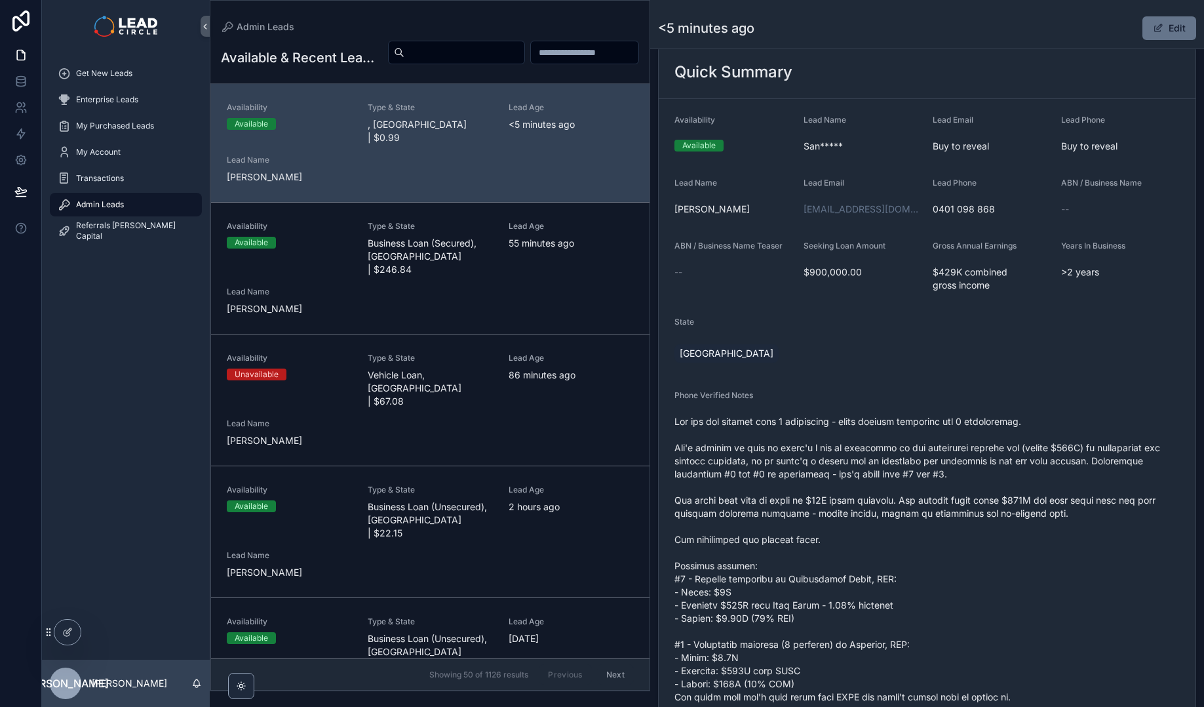
scroll to position [254, 0]
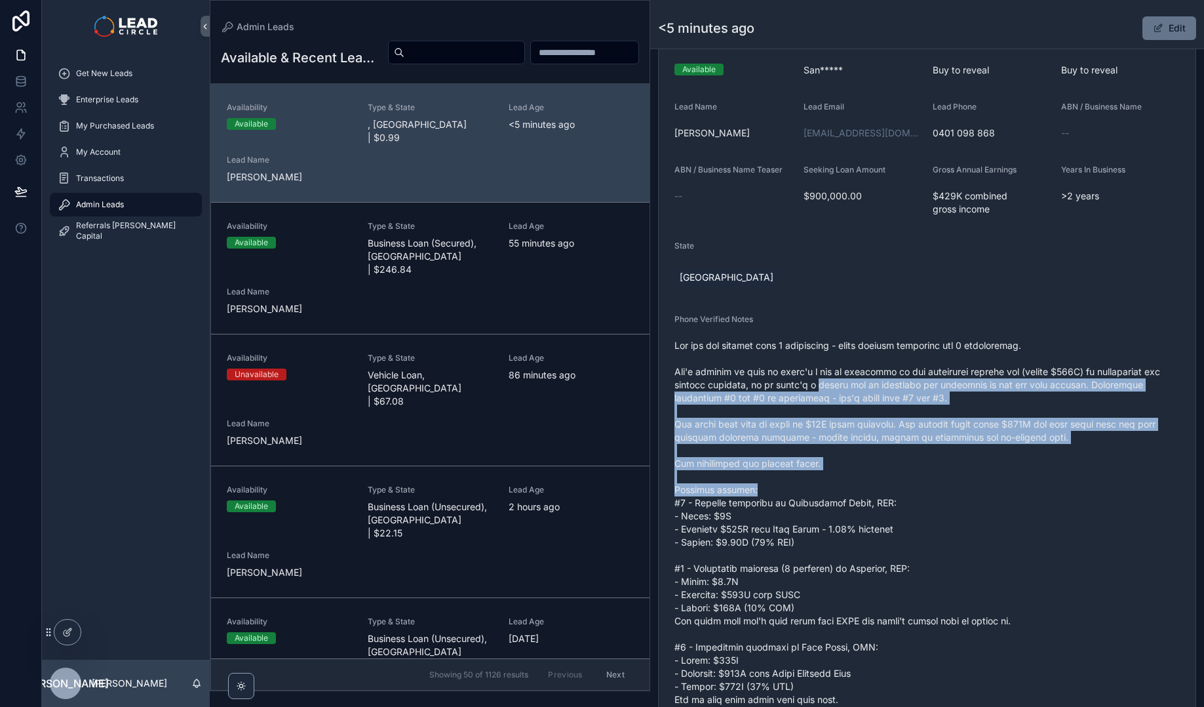
drag, startPoint x: 845, startPoint y: 472, endPoint x: 859, endPoint y: 502, distance: 32.8
click at [859, 501] on span "scrollable content" at bounding box center [927, 588] width 505 height 498
click at [859, 502] on span "scrollable content" at bounding box center [927, 588] width 505 height 498
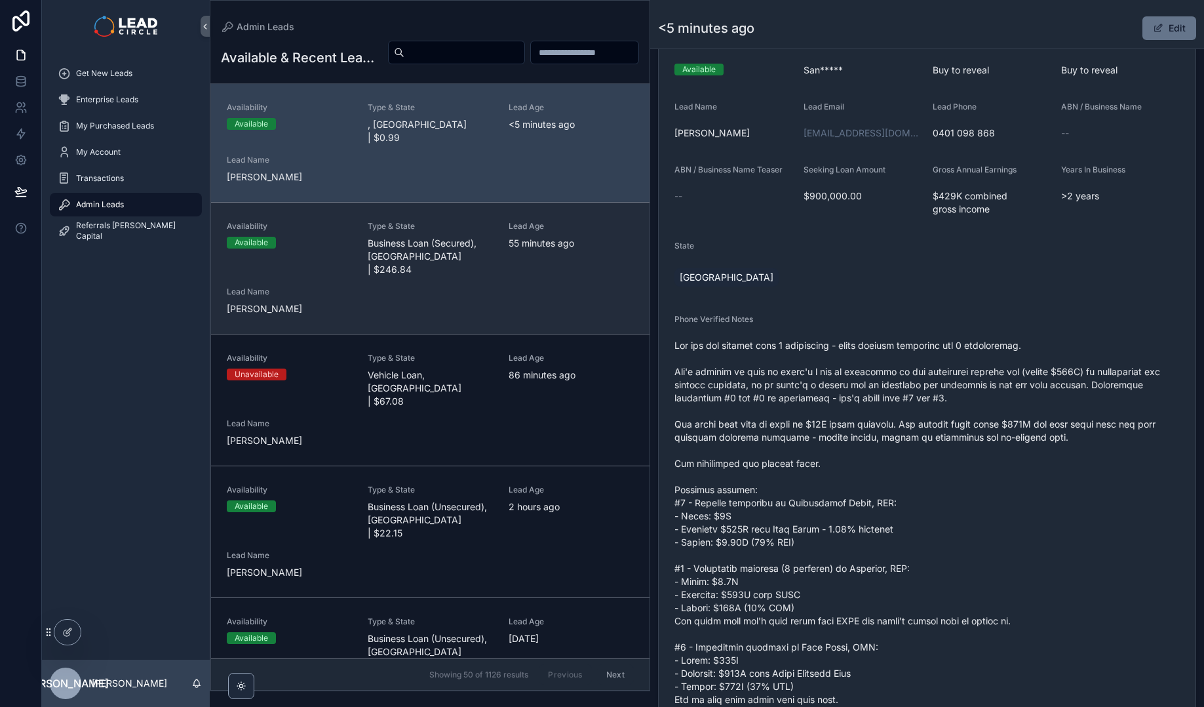
click at [553, 250] on span "55 minutes ago" at bounding box center [571, 243] width 125 height 13
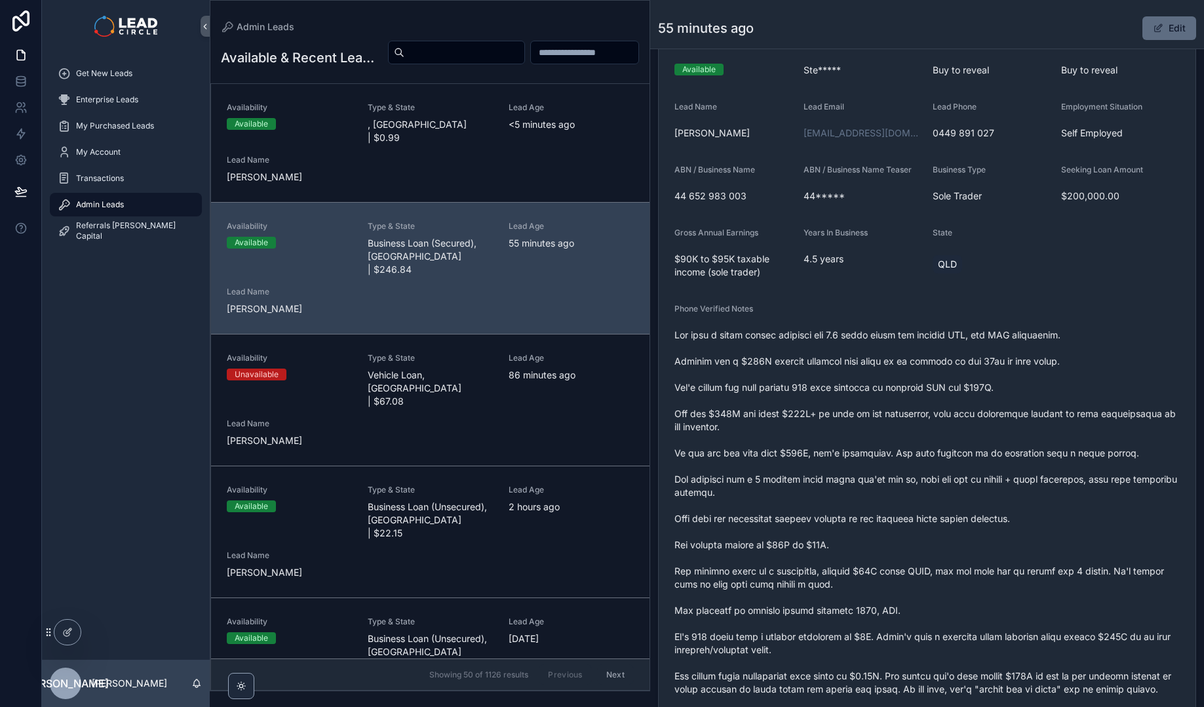
click at [1170, 28] on button "Edit" at bounding box center [1170, 28] width 54 height 24
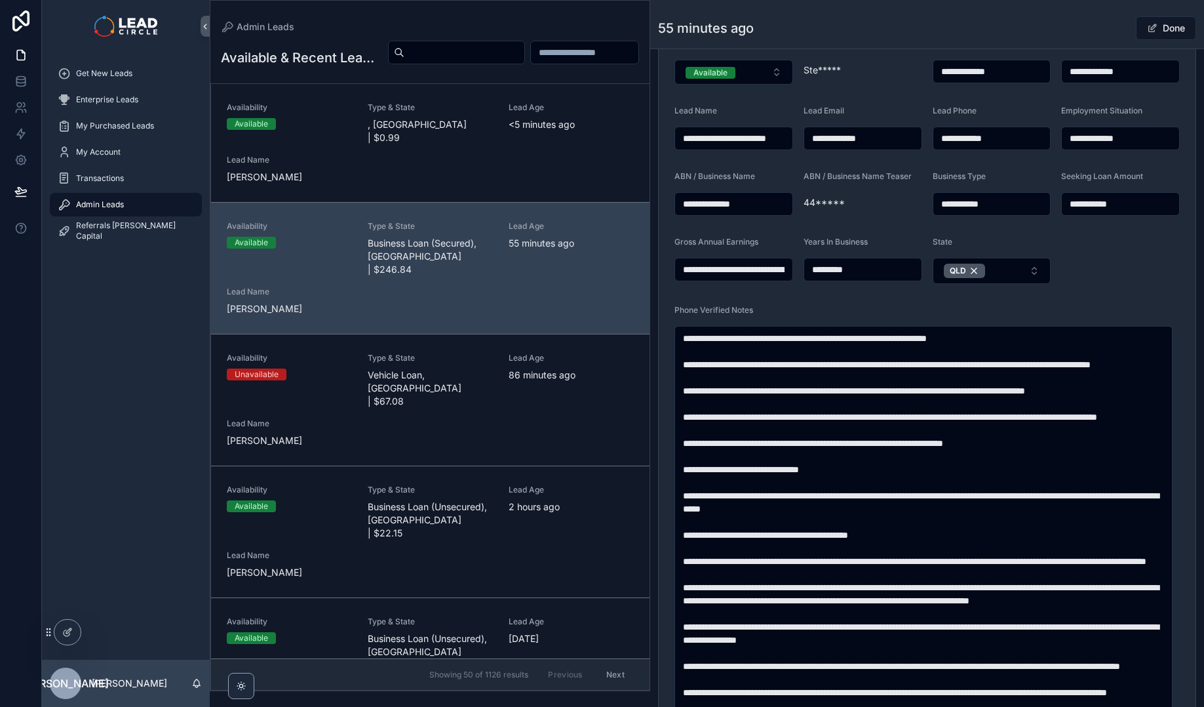
scroll to position [690, 0]
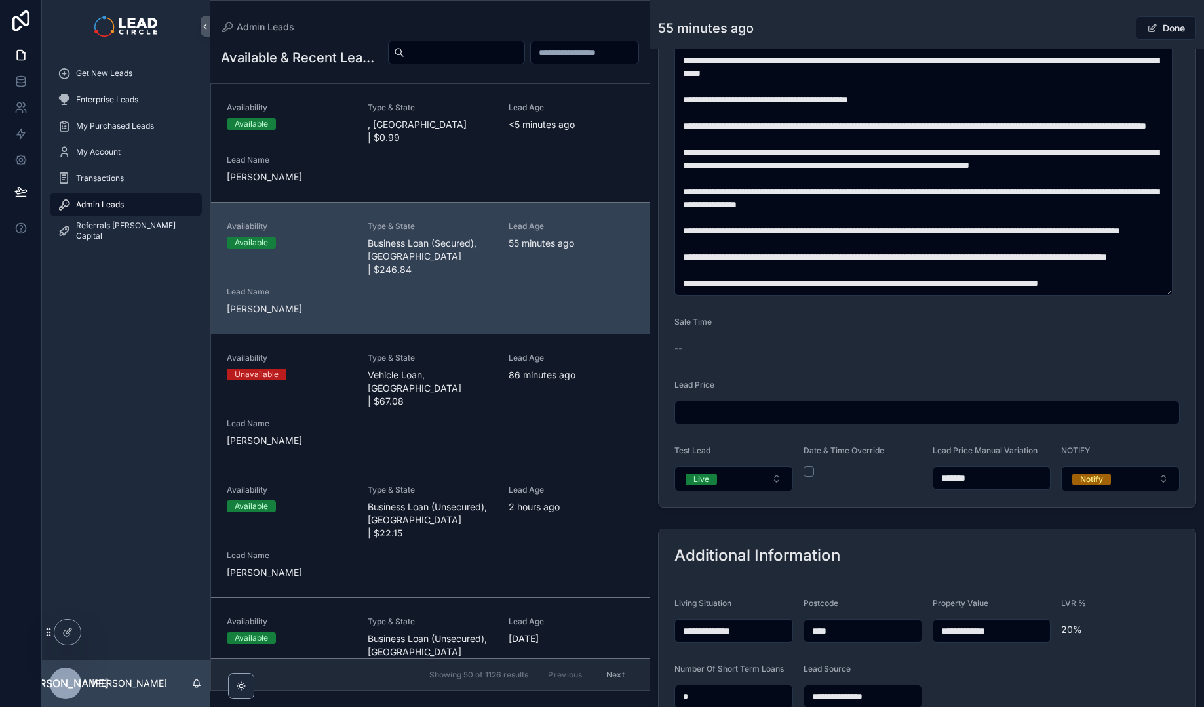
click at [953, 474] on input "*******" at bounding box center [992, 478] width 117 height 18
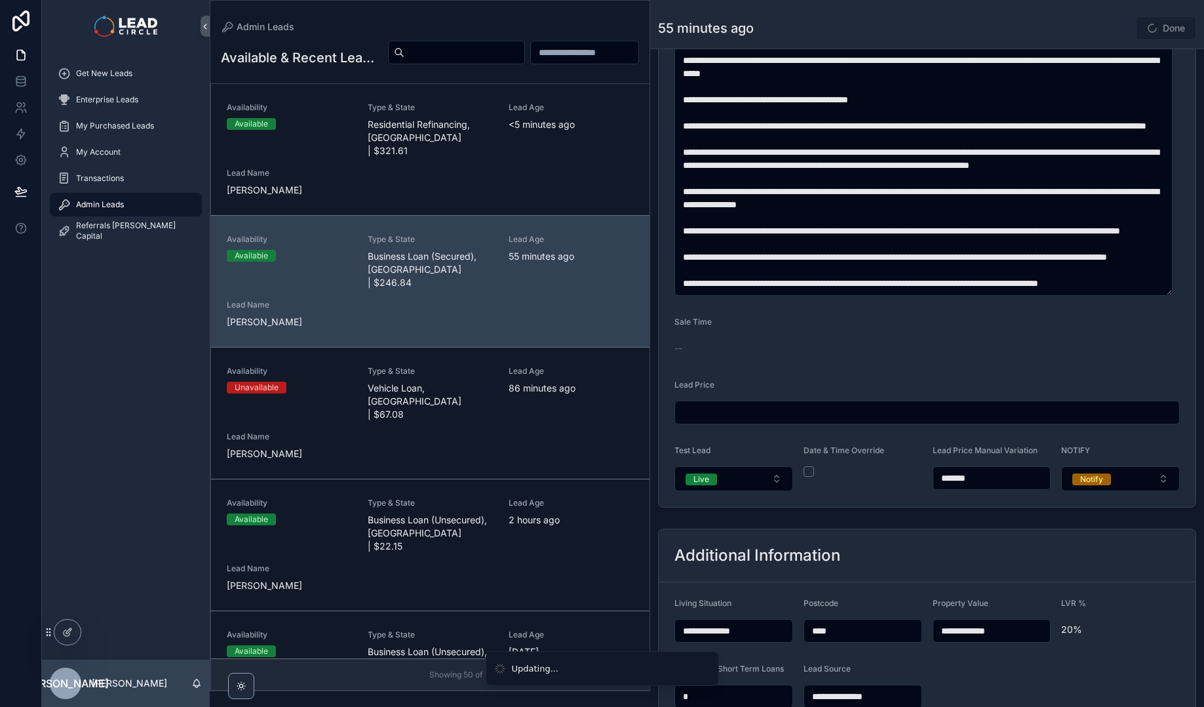
type input "*******"
click at [1098, 26] on div "Done" at bounding box center [1147, 28] width 98 height 25
click at [1098, 27] on div "Done" at bounding box center [1147, 28] width 98 height 25
click at [1106, 28] on div "Done" at bounding box center [1147, 28] width 98 height 25
click at [1157, 28] on button "Done" at bounding box center [1166, 28] width 60 height 24
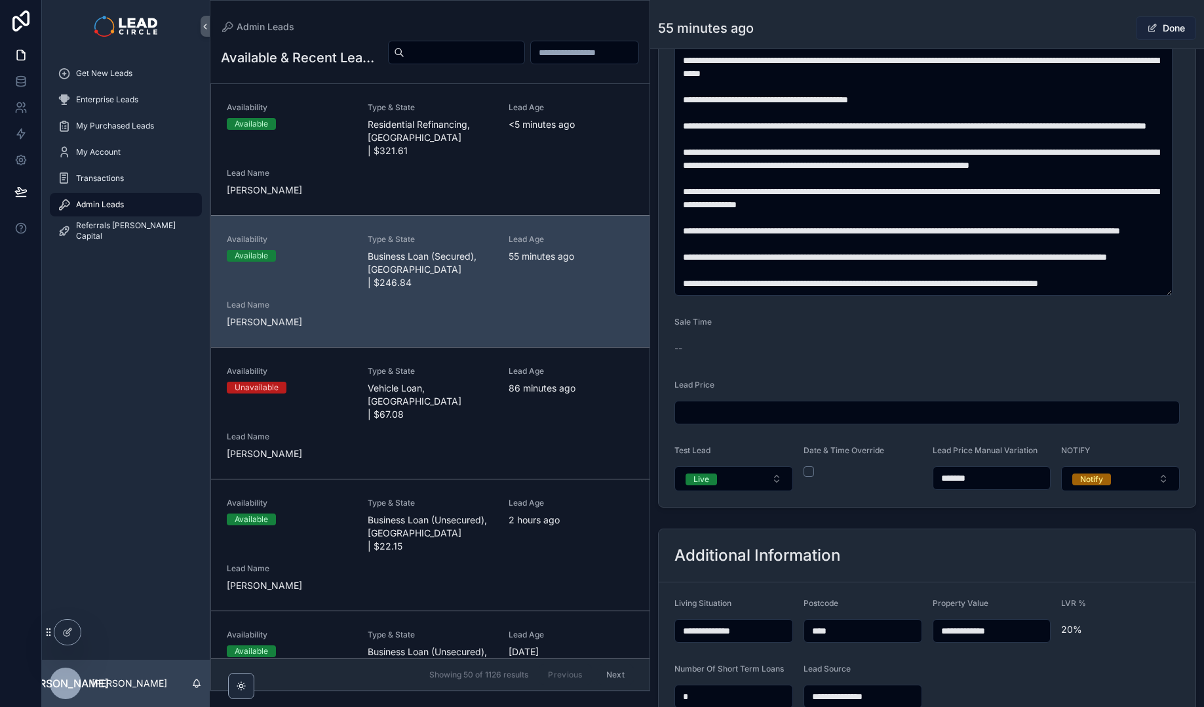
scroll to position [688, 0]
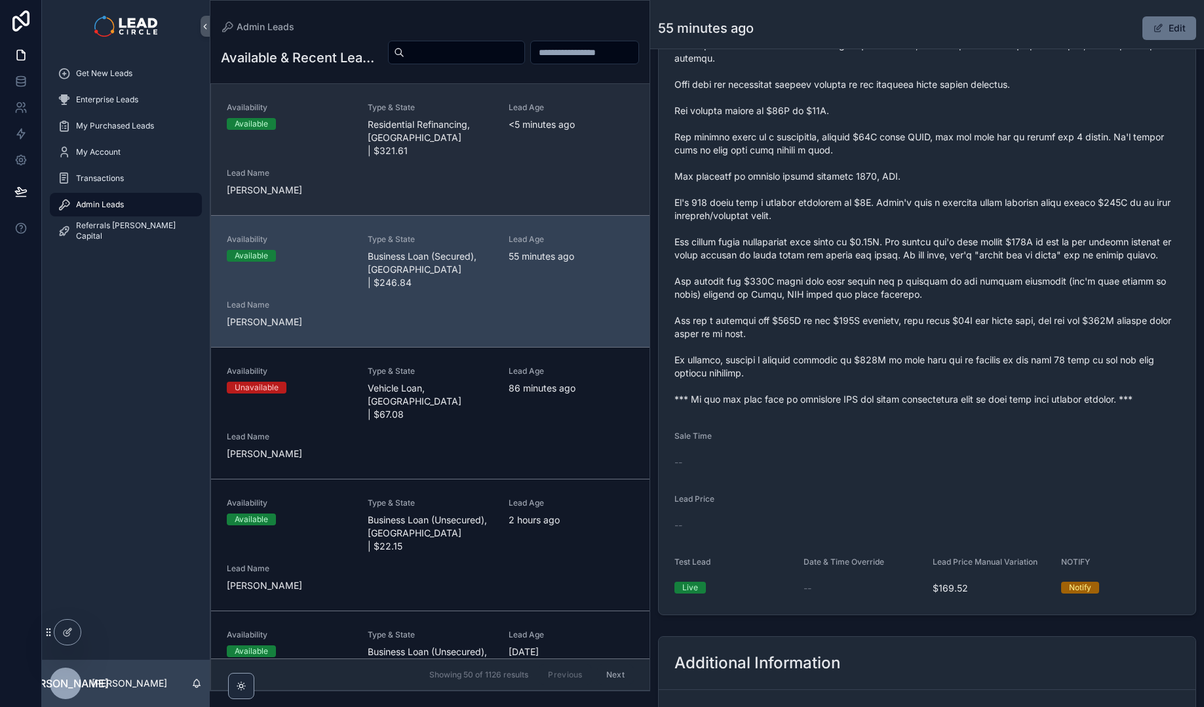
click at [475, 190] on div "Availability Available Type & State Residential Refinancing, [GEOGRAPHIC_DATA] …" at bounding box center [430, 149] width 407 height 94
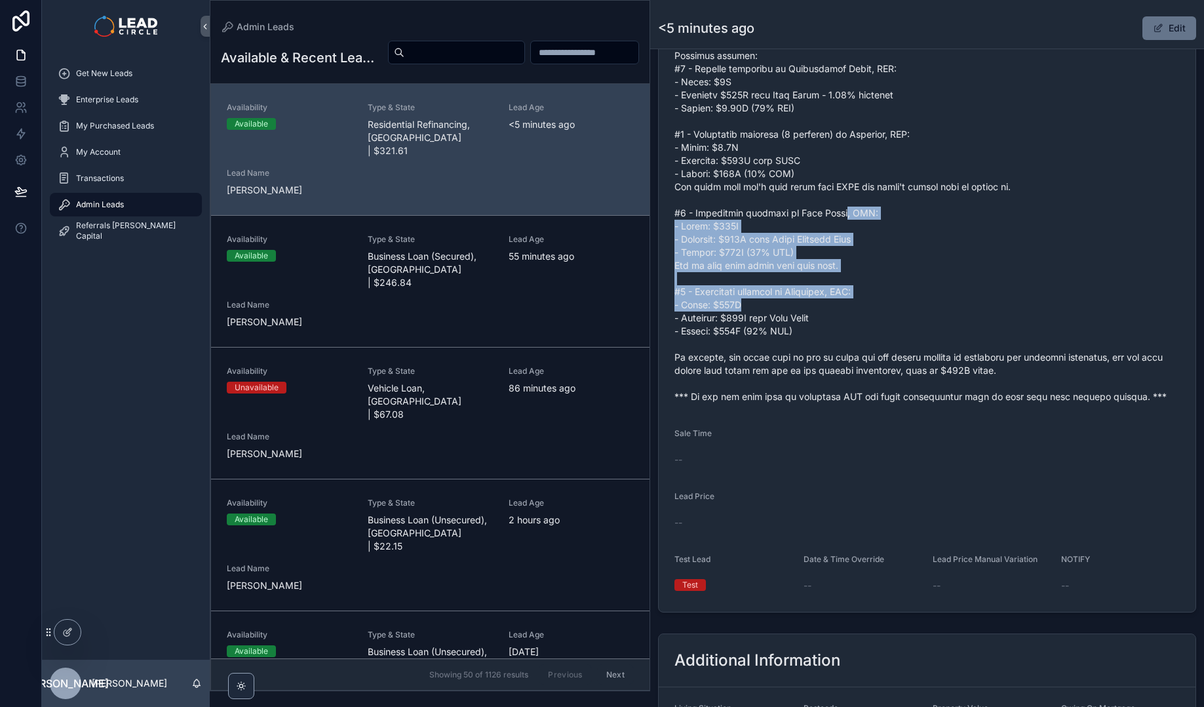
drag, startPoint x: 856, startPoint y: 227, endPoint x: 892, endPoint y: 342, distance: 120.9
click at [891, 338] on span "scrollable content" at bounding box center [927, 154] width 505 height 498
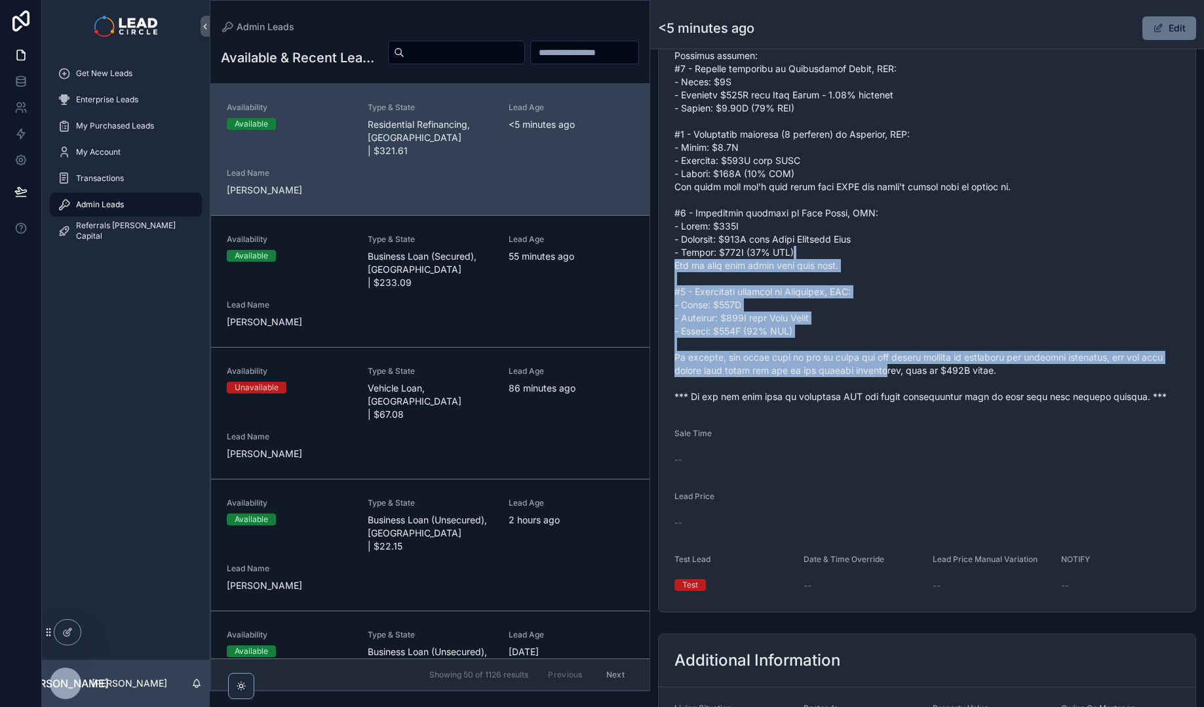
drag, startPoint x: 856, startPoint y: 251, endPoint x: 905, endPoint y: 365, distance: 124.5
click at [905, 365] on span "scrollable content" at bounding box center [927, 154] width 505 height 498
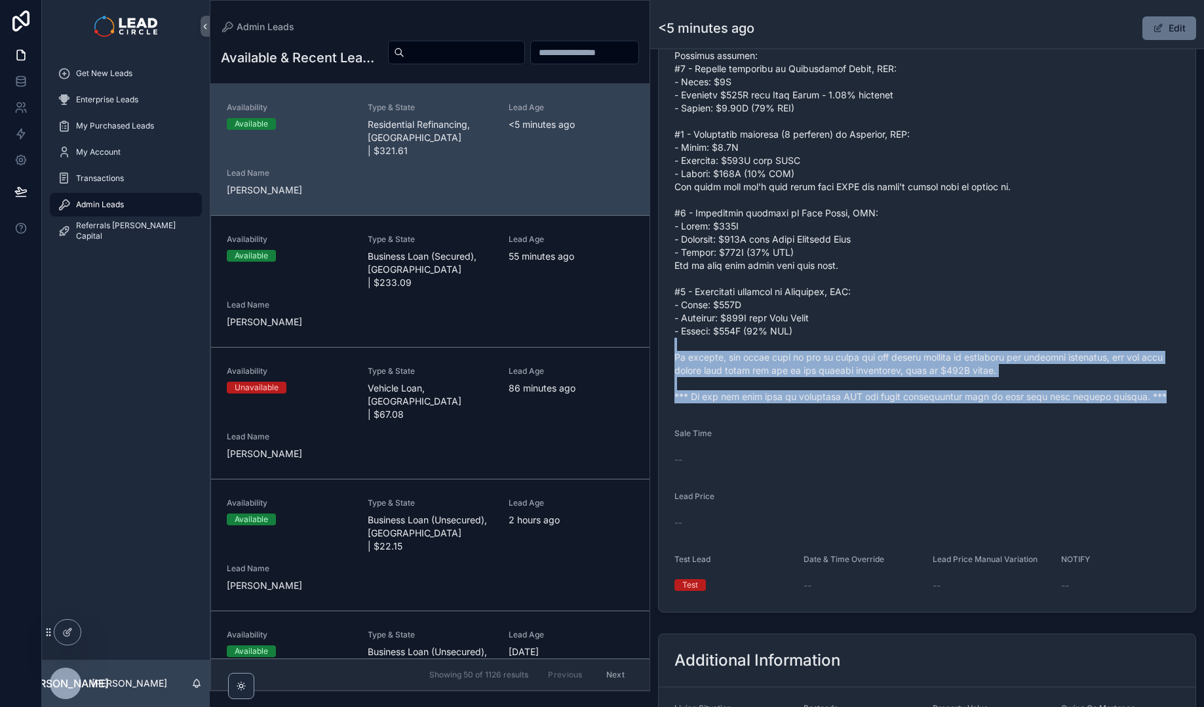
drag, startPoint x: 964, startPoint y: 410, endPoint x: 917, endPoint y: 328, distance: 93.7
click at [926, 340] on form "Availability Available Lead Name San***** Lead Email Buy to reveal Lead Phone B…" at bounding box center [927, 100] width 537 height 1023
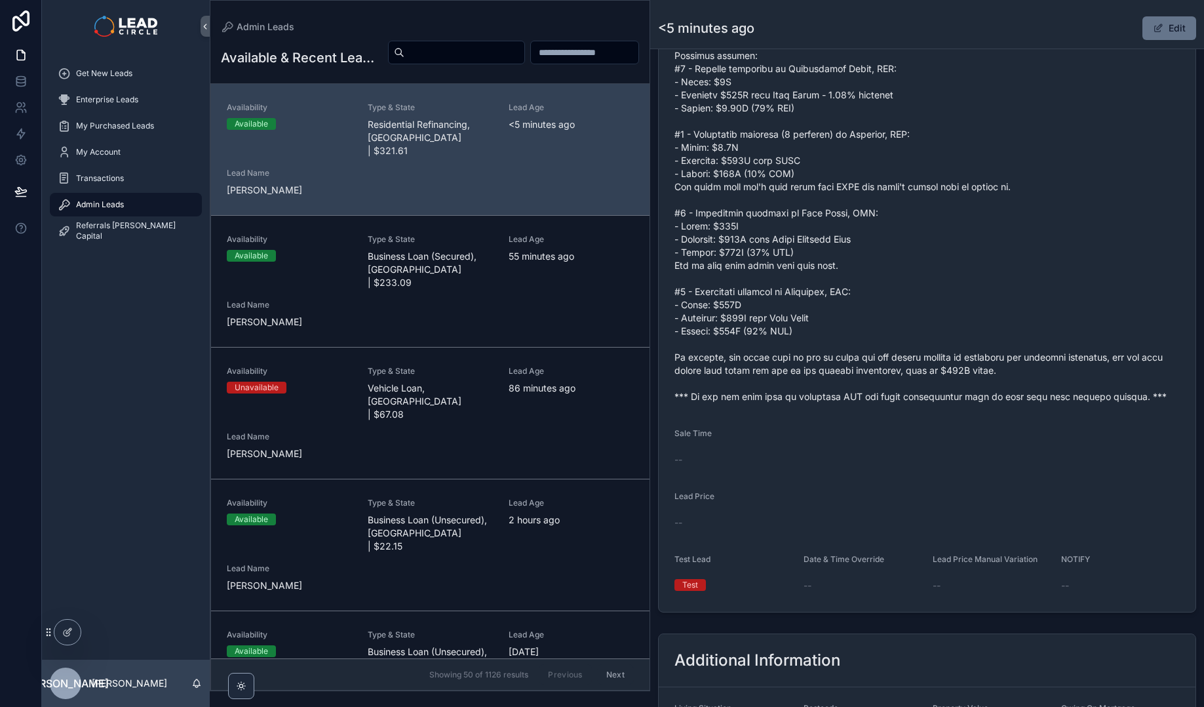
click at [917, 328] on span "scrollable content" at bounding box center [927, 154] width 505 height 498
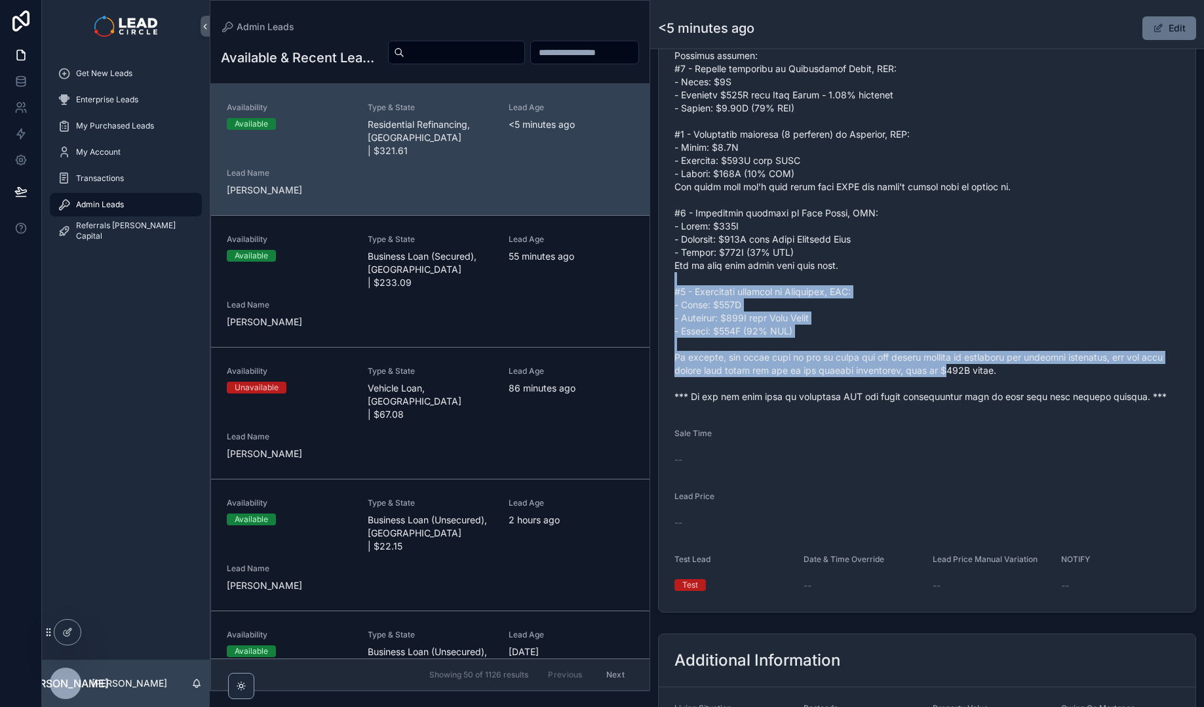
drag, startPoint x: 899, startPoint y: 285, endPoint x: 1004, endPoint y: 395, distance: 153.0
click at [1002, 395] on span "scrollable content" at bounding box center [927, 154] width 505 height 498
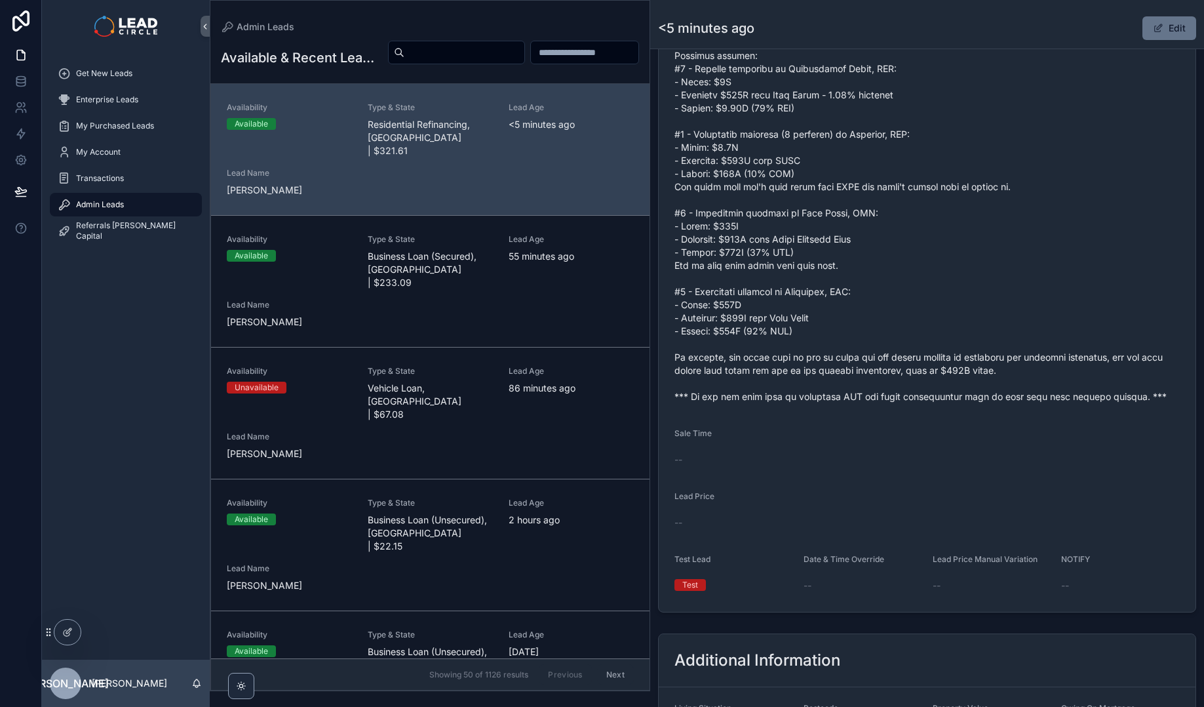
click at [1005, 395] on span "scrollable content" at bounding box center [927, 154] width 505 height 498
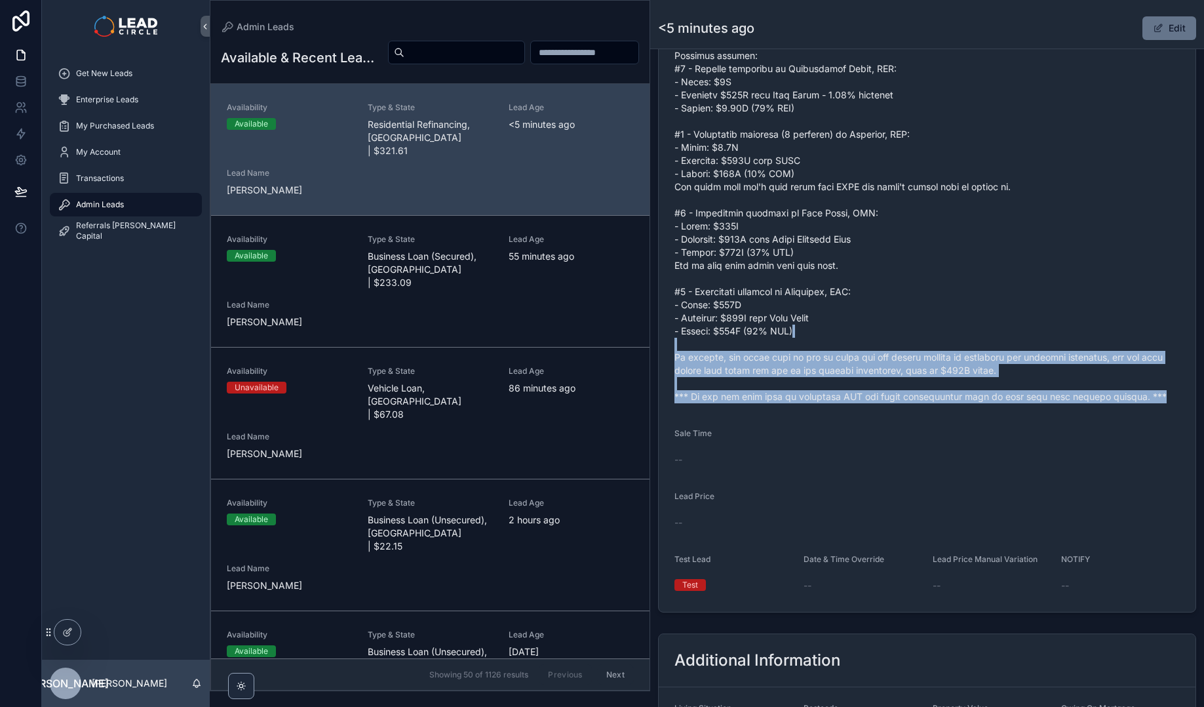
drag, startPoint x: 1051, startPoint y: 384, endPoint x: 937, endPoint y: 316, distance: 132.6
click at [944, 321] on form "Availability Available Lead Name San***** Lead Email Buy to reveal Lead Phone B…" at bounding box center [927, 100] width 537 height 1023
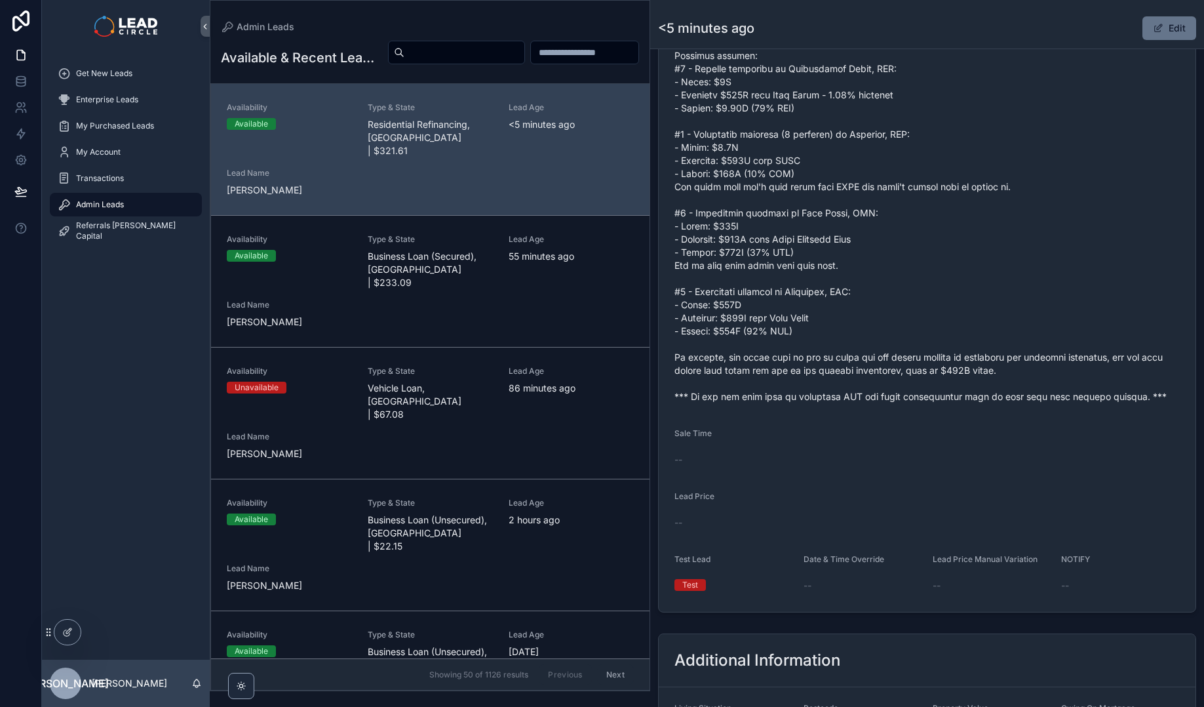
click at [922, 309] on span "scrollable content" at bounding box center [927, 154] width 505 height 498
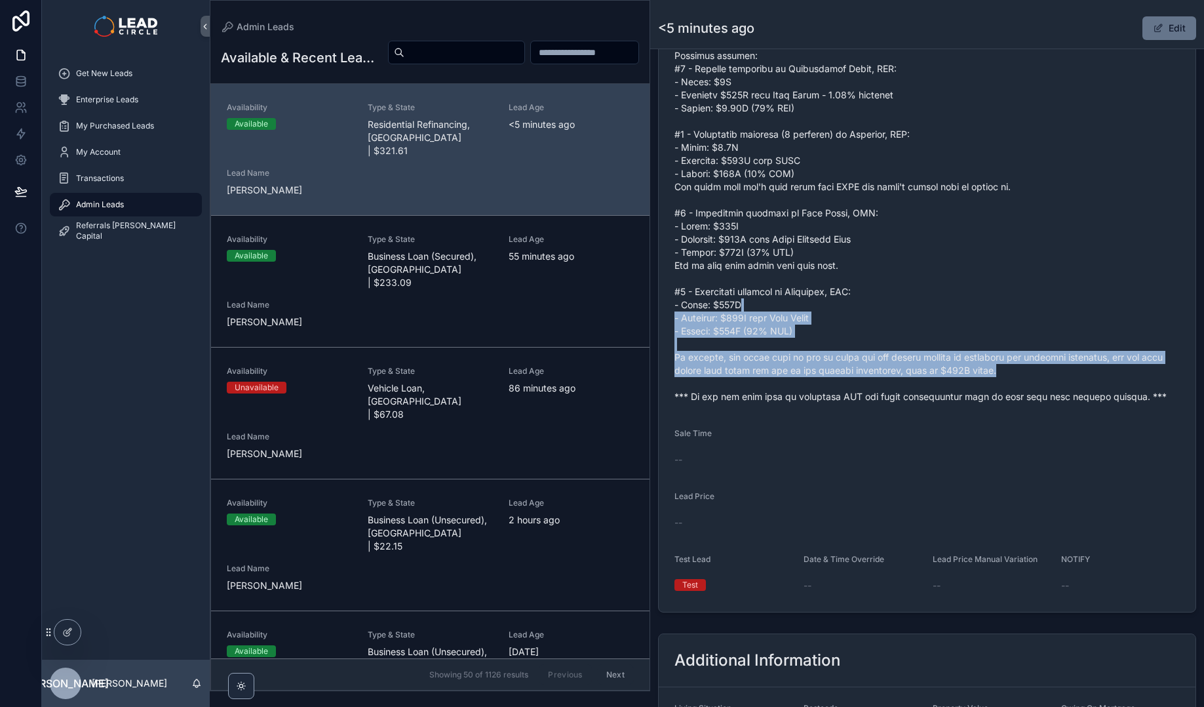
drag, startPoint x: 922, startPoint y: 309, endPoint x: 1050, endPoint y: 387, distance: 149.2
click at [1045, 385] on span "scrollable content" at bounding box center [927, 154] width 505 height 498
click at [1050, 387] on span "scrollable content" at bounding box center [927, 154] width 505 height 498
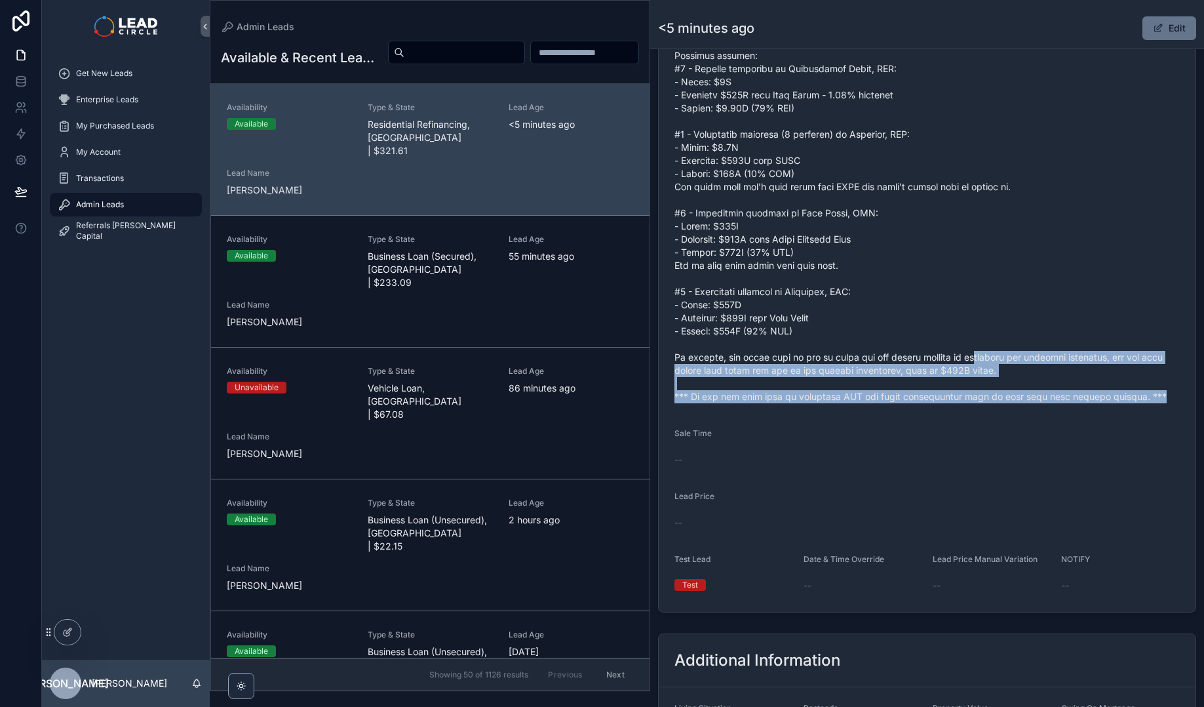
drag, startPoint x: 1107, startPoint y: 413, endPoint x: 948, endPoint y: 351, distance: 171.1
click at [960, 356] on form "Availability Available Lead Name San***** Lead Email Buy to reveal Lead Phone B…" at bounding box center [927, 100] width 537 height 1023
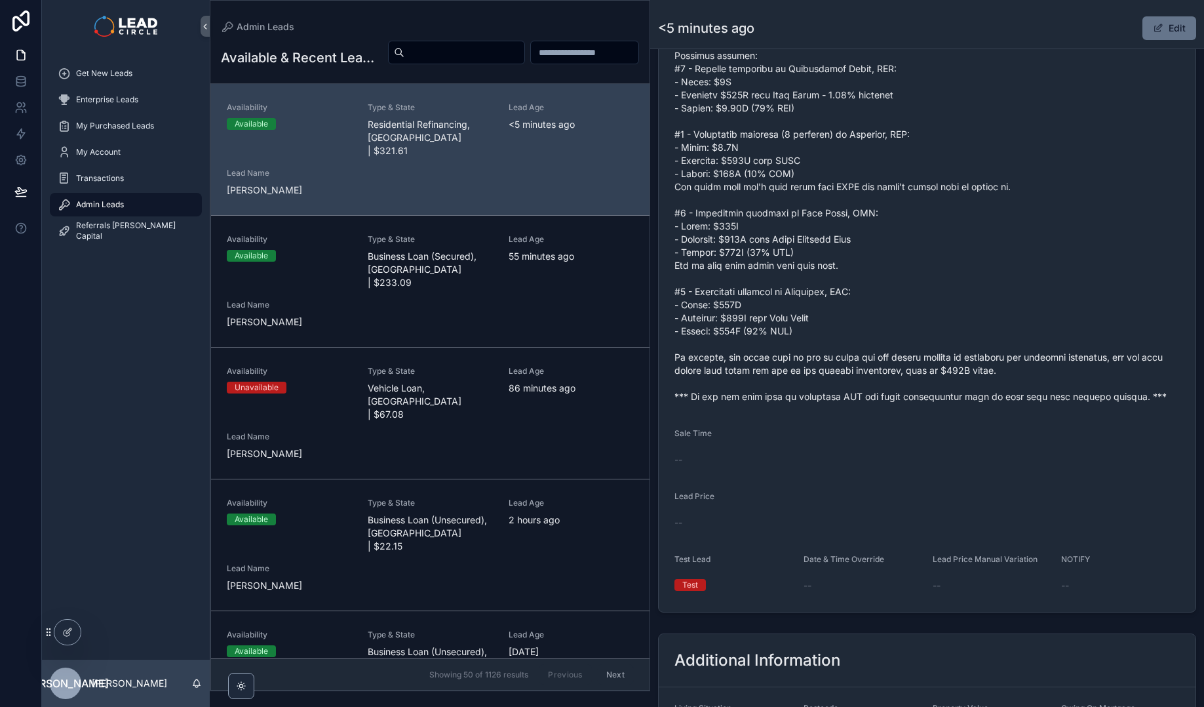
click at [948, 351] on span "scrollable content" at bounding box center [927, 154] width 505 height 498
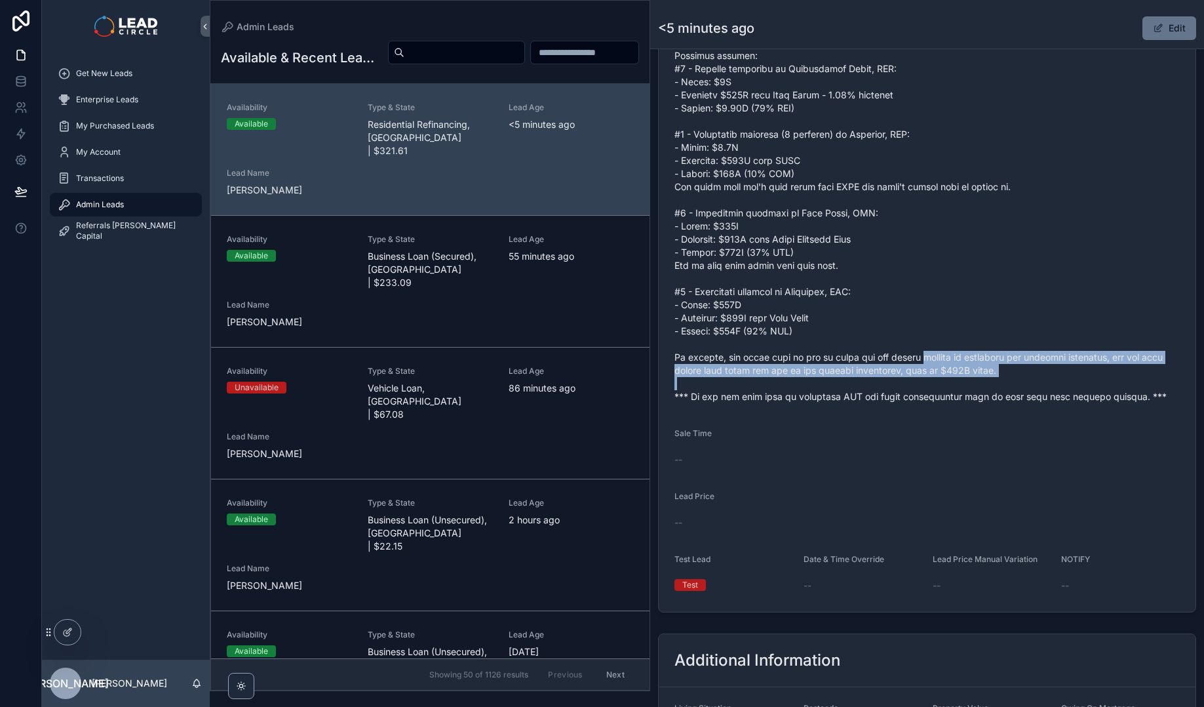
drag, startPoint x: 948, startPoint y: 351, endPoint x: 1080, endPoint y: 398, distance: 140.0
click at [1069, 397] on span "scrollable content" at bounding box center [927, 154] width 505 height 498
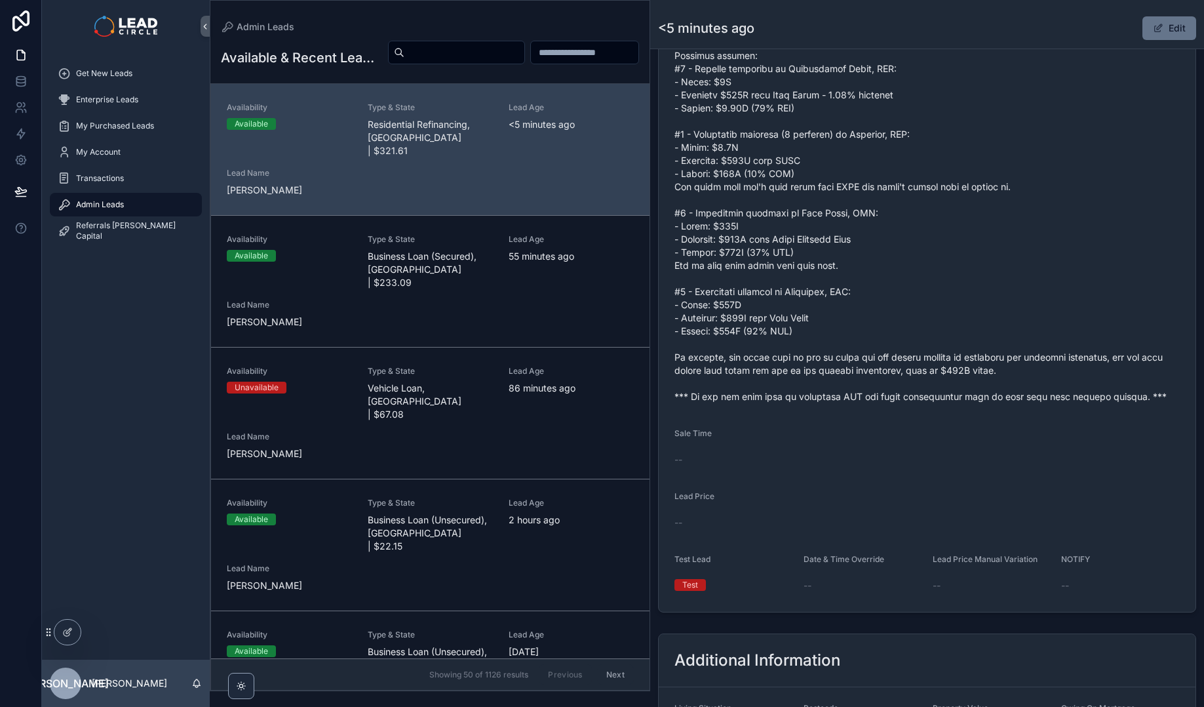
click at [1084, 399] on span "scrollable content" at bounding box center [927, 154] width 505 height 498
click at [1158, 27] on button "Edit" at bounding box center [1170, 28] width 54 height 24
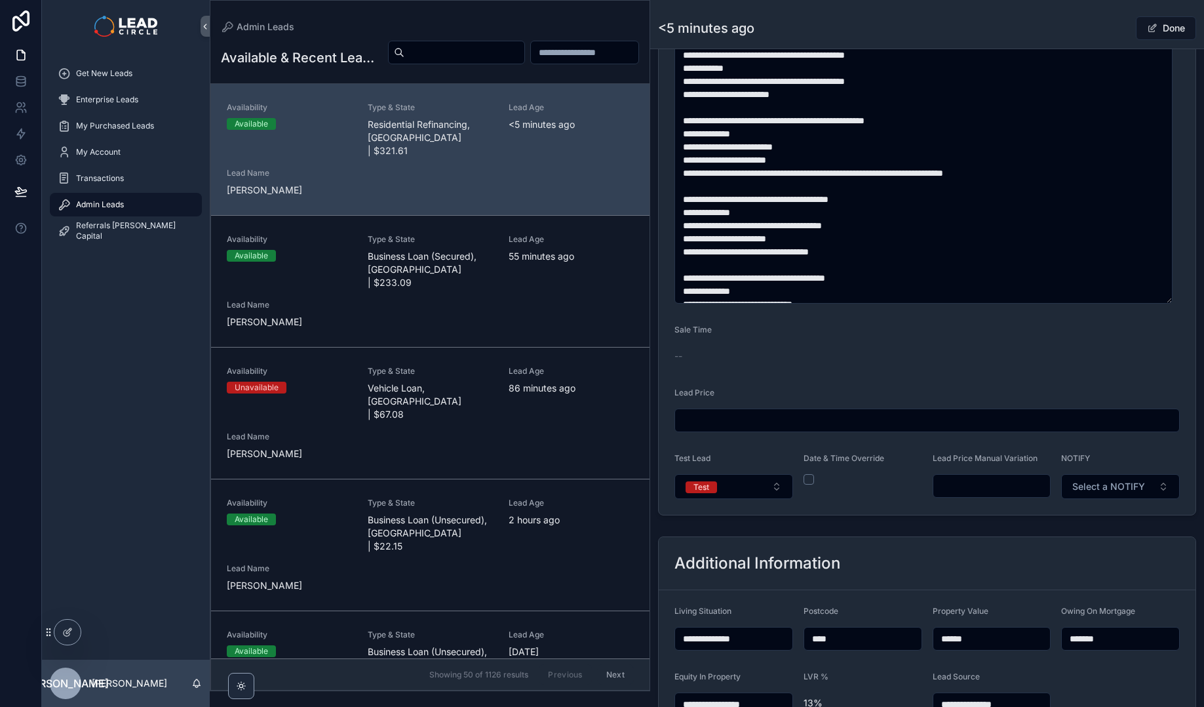
scroll to position [682, 0]
click at [1012, 493] on input "scrollable content" at bounding box center [992, 486] width 117 height 18
click at [998, 325] on form "**********" at bounding box center [927, 54] width 537 height 919
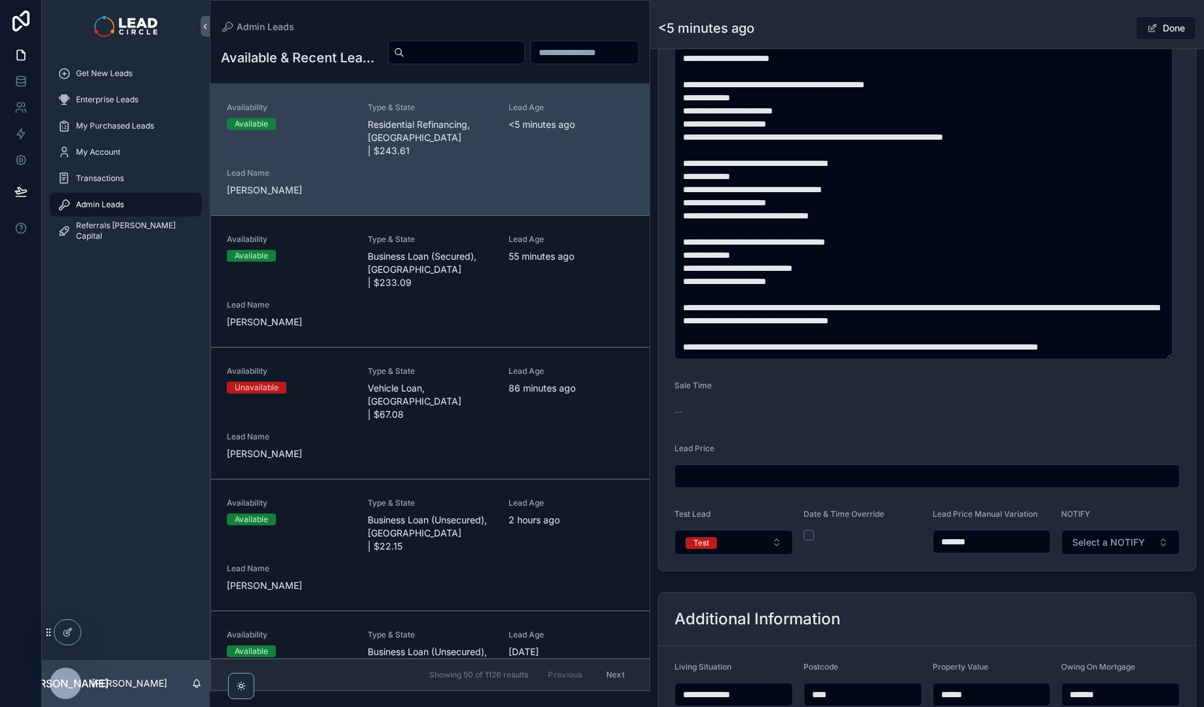
scroll to position [637, 0]
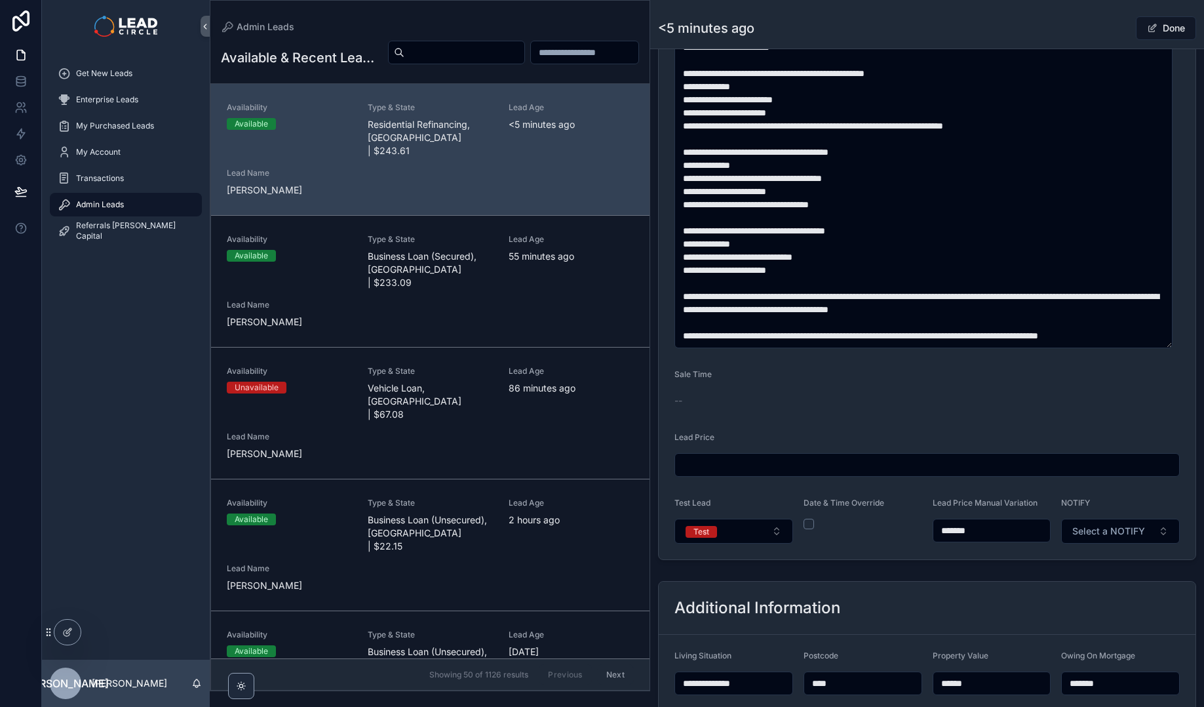
click at [958, 530] on input "*******" at bounding box center [992, 530] width 117 height 18
click at [991, 561] on div "**********" at bounding box center [927, 73] width 554 height 984
click at [778, 534] on button "Test" at bounding box center [734, 531] width 119 height 25
click at [755, 618] on div "Live" at bounding box center [732, 623] width 157 height 20
click at [918, 574] on div "**********" at bounding box center [927, 211] width 554 height 1566
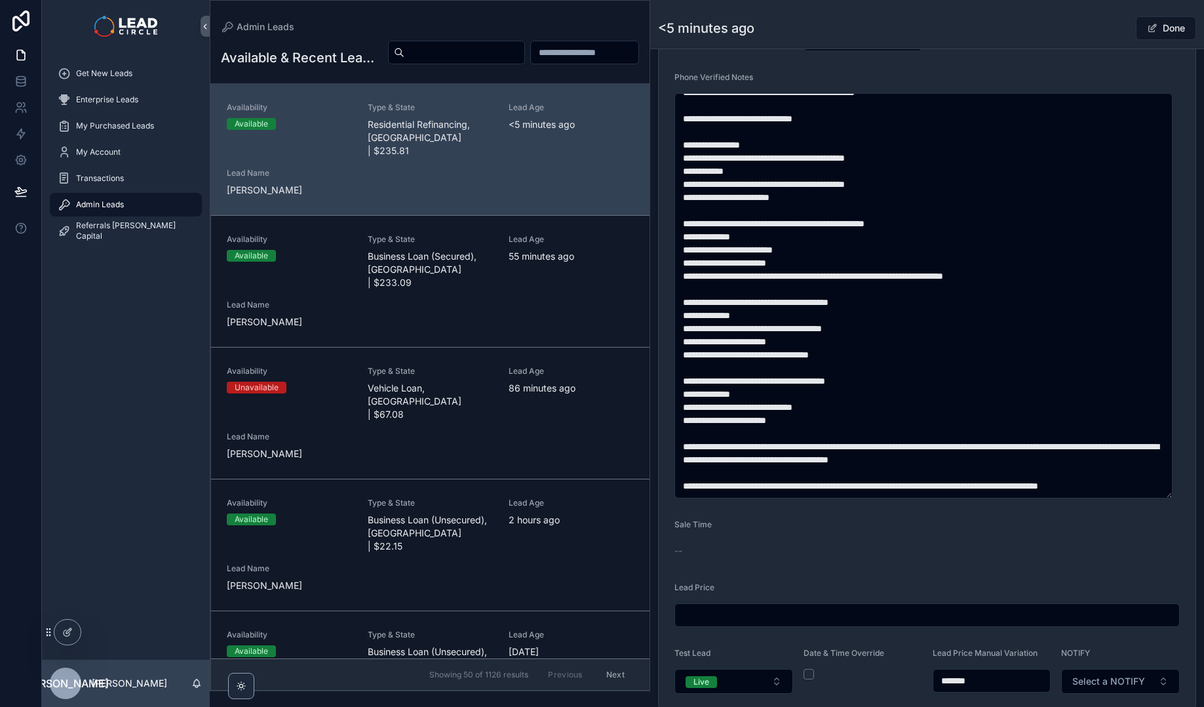
scroll to position [582, 0]
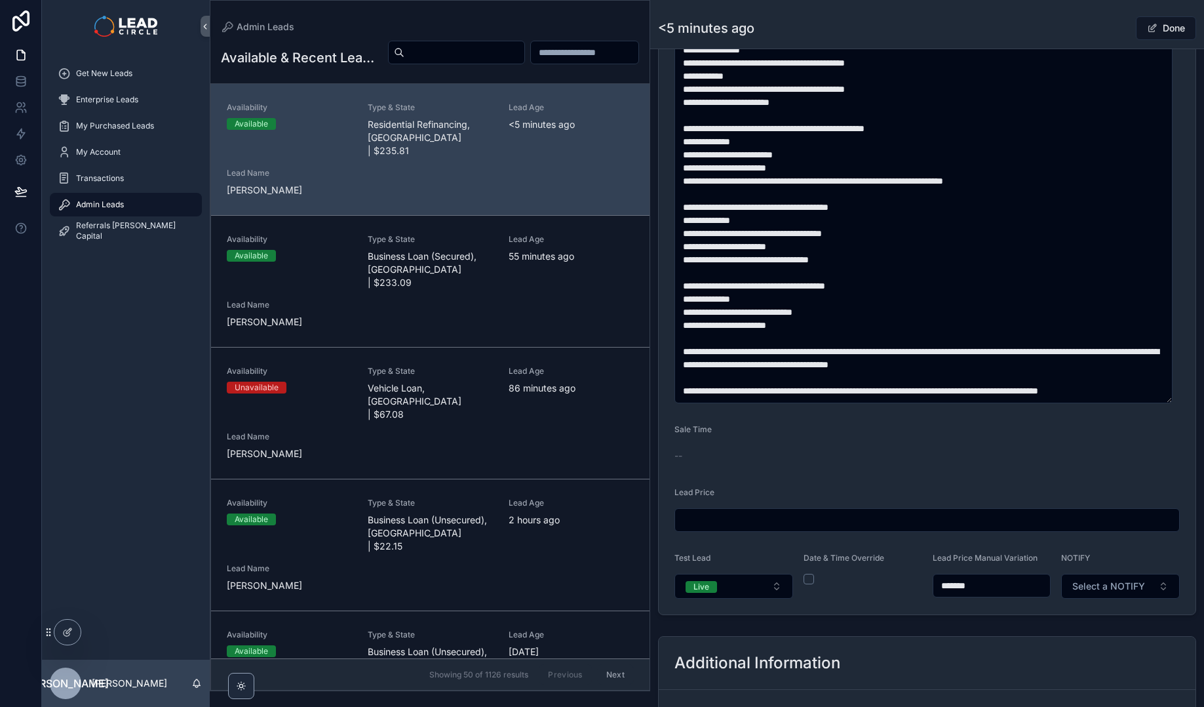
click at [957, 585] on input "*******" at bounding box center [992, 585] width 117 height 18
type input "*******"
click at [978, 610] on form "**********" at bounding box center [927, 154] width 537 height 919
click at [1141, 586] on button "Select a NOTIFY" at bounding box center [1120, 586] width 119 height 25
click at [1115, 644] on div "Notify" at bounding box center [1114, 639] width 157 height 20
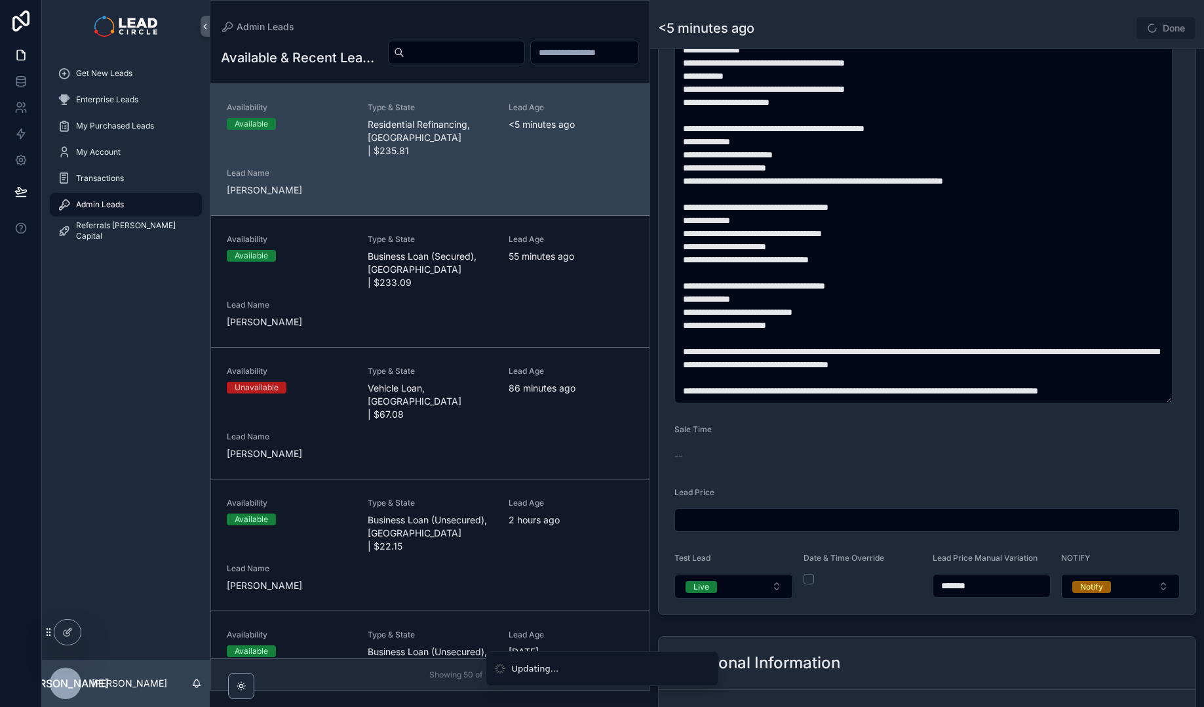
click at [1084, 637] on div "Additional Information" at bounding box center [927, 663] width 537 height 53
click at [1164, 33] on button "Done" at bounding box center [1166, 28] width 60 height 24
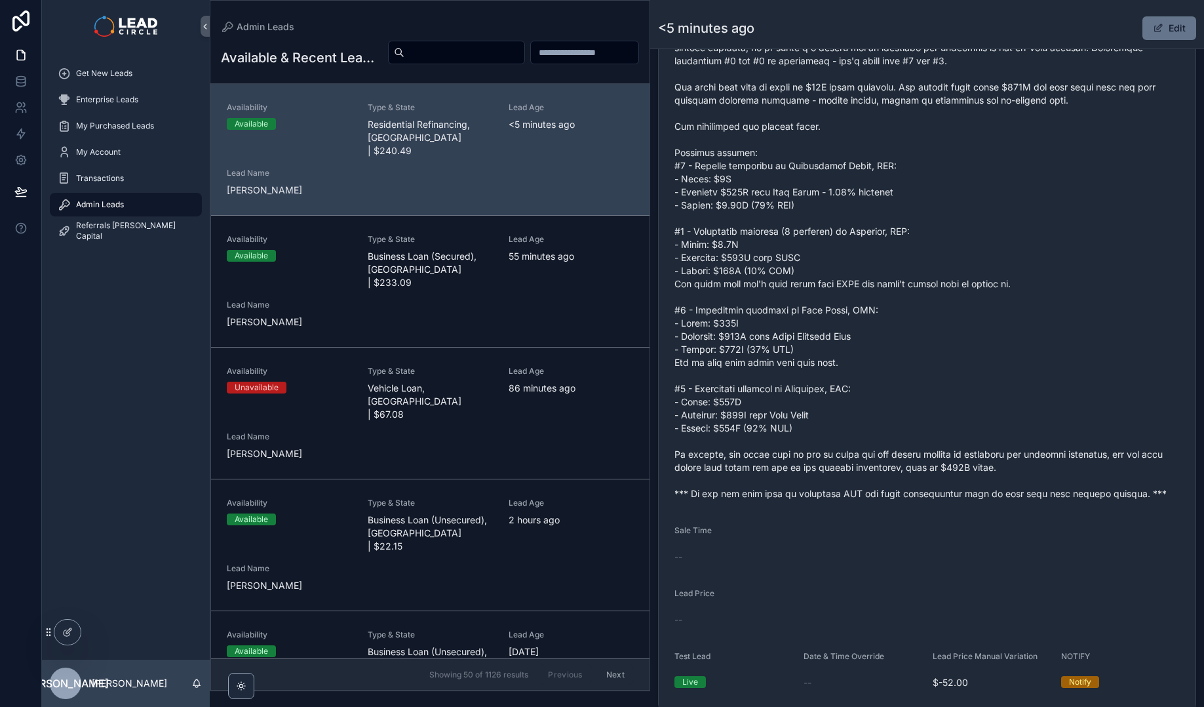
click at [1052, 258] on span "scrollable content" at bounding box center [927, 251] width 505 height 498
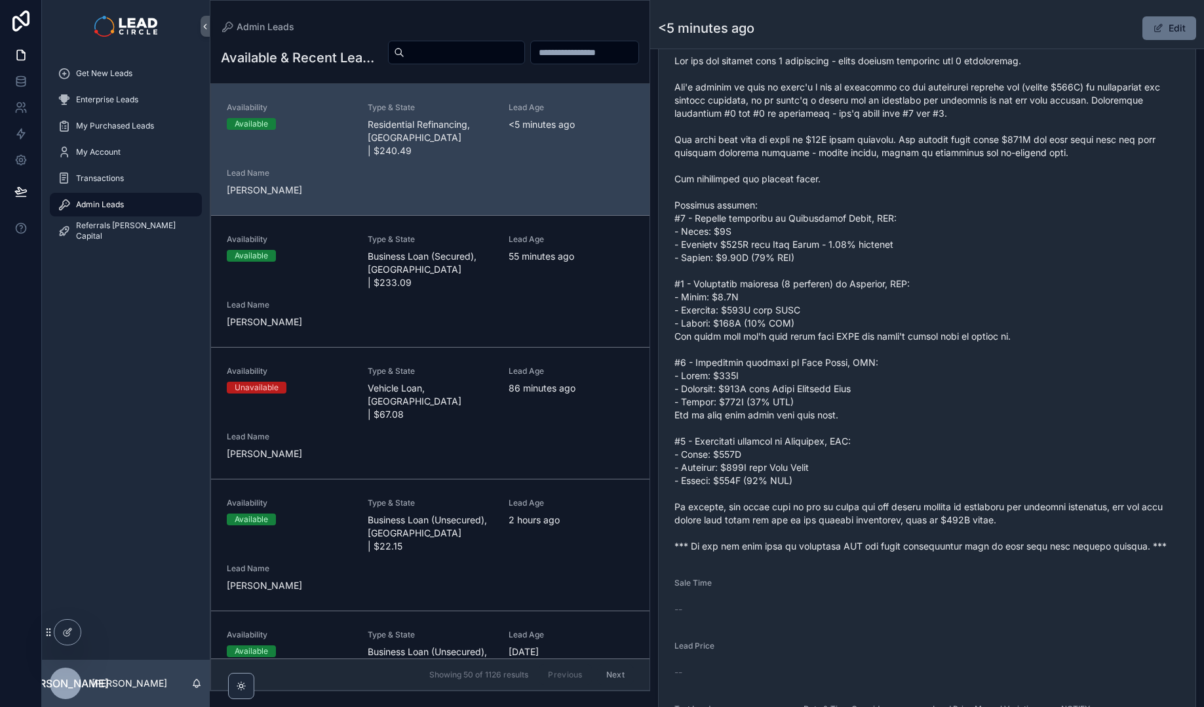
scroll to position [334, 0]
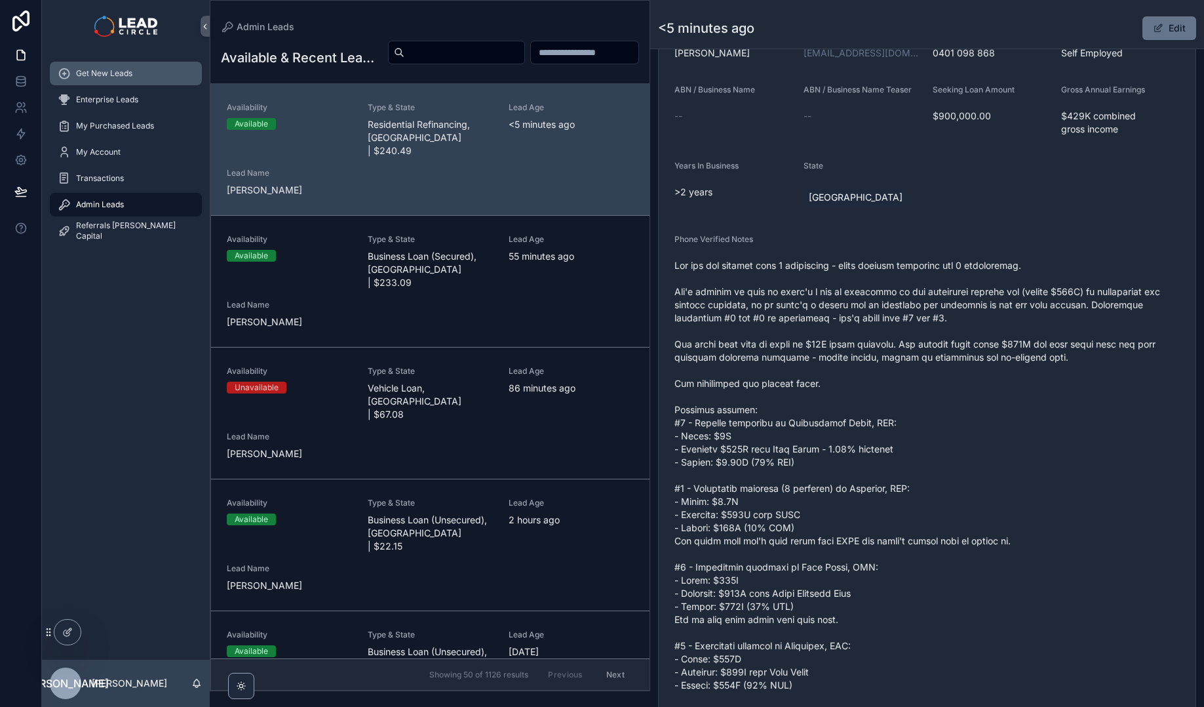
click at [154, 69] on div "Get New Leads" at bounding box center [126, 73] width 136 height 21
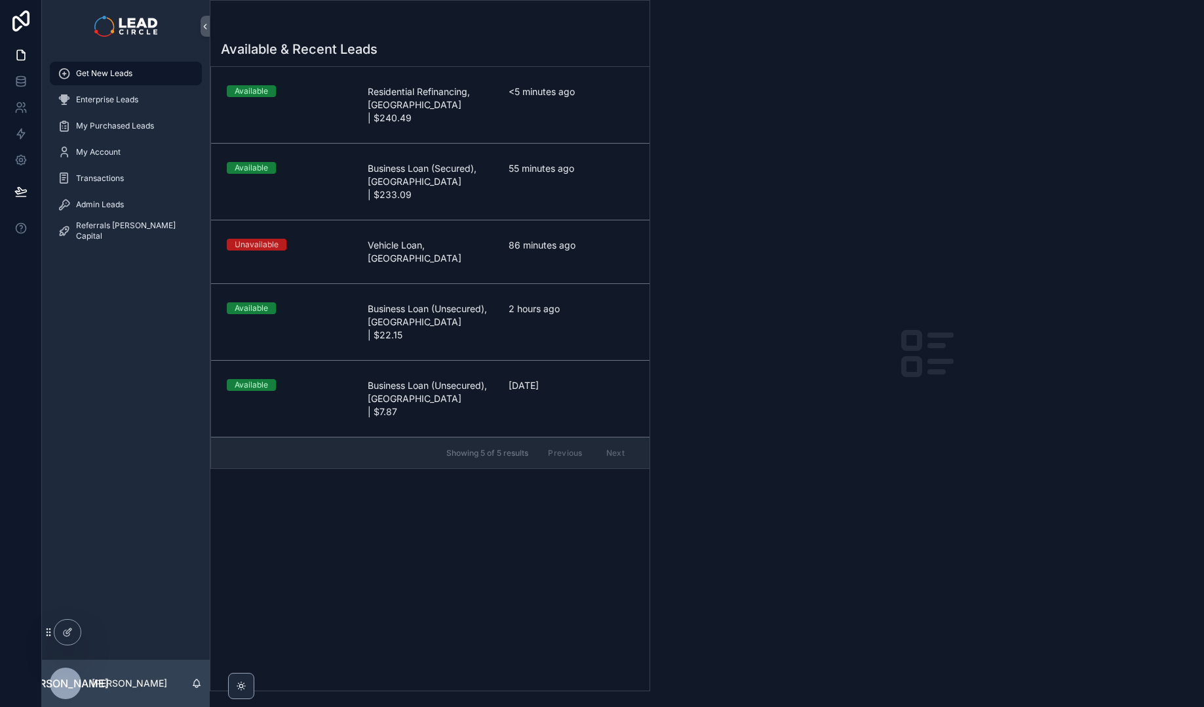
click at [402, 534] on div "Available & Recent Leads Available Residential Refinancing, [GEOGRAPHIC_DATA] |…" at bounding box center [429, 361] width 439 height 658
